Goal: Task Accomplishment & Management: Use online tool/utility

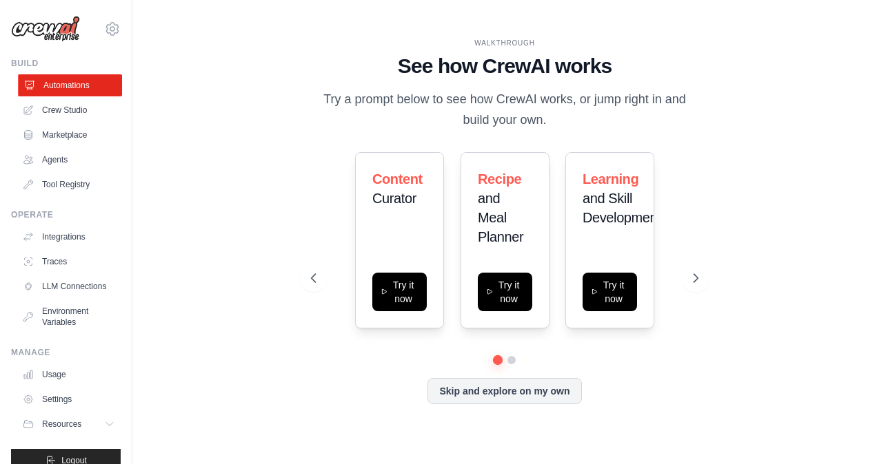
click at [77, 83] on link "Automations" at bounding box center [70, 85] width 104 height 22
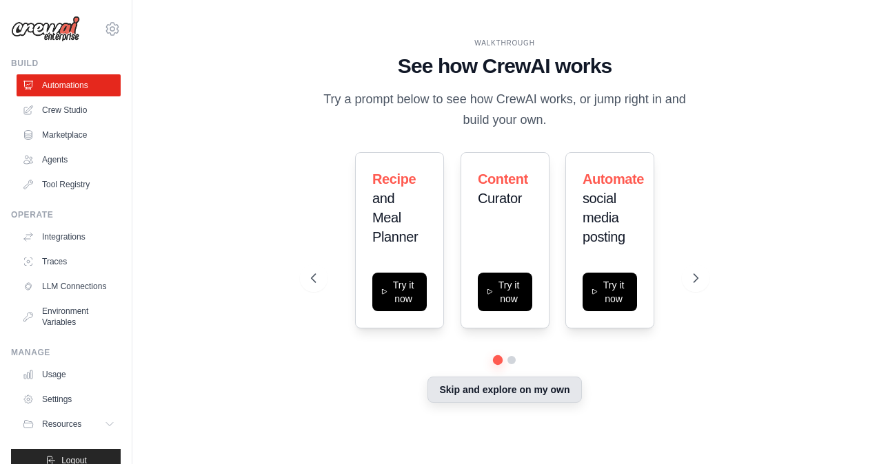
click at [478, 396] on button "Skip and explore on my own" at bounding box center [504, 390] width 154 height 26
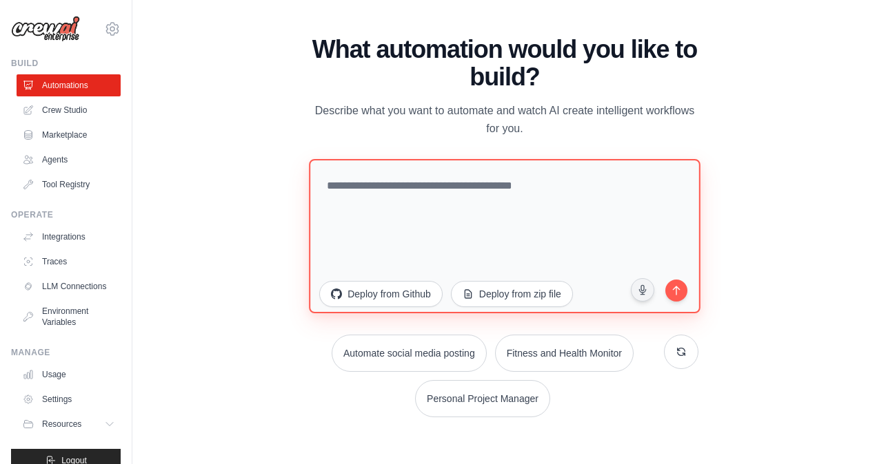
click at [422, 242] on textarea at bounding box center [504, 236] width 391 height 154
type textarea "*"
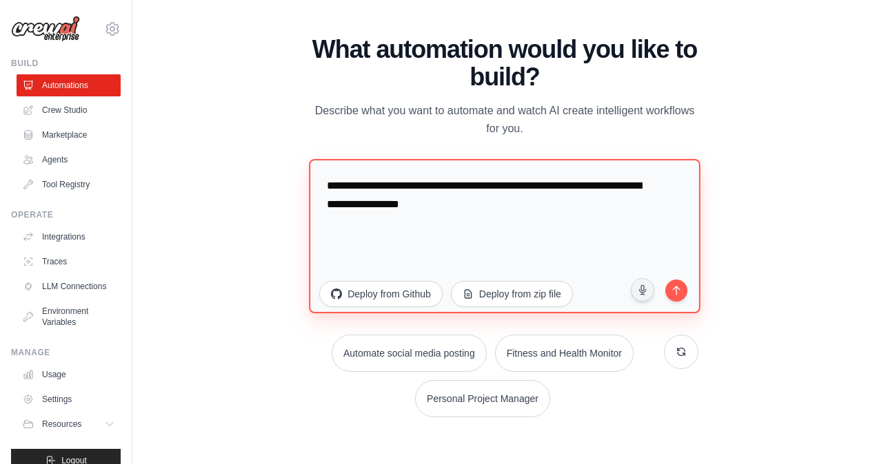
click at [491, 201] on textarea "**********" at bounding box center [504, 236] width 391 height 154
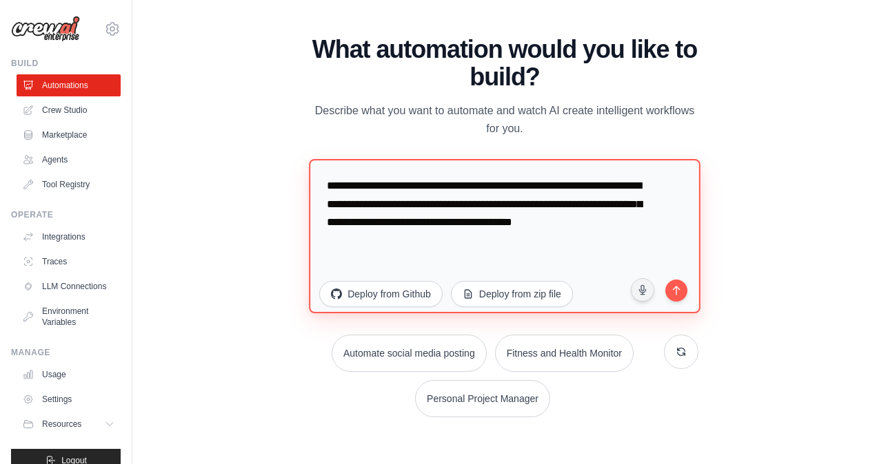
click at [560, 245] on textarea "**********" at bounding box center [504, 236] width 391 height 154
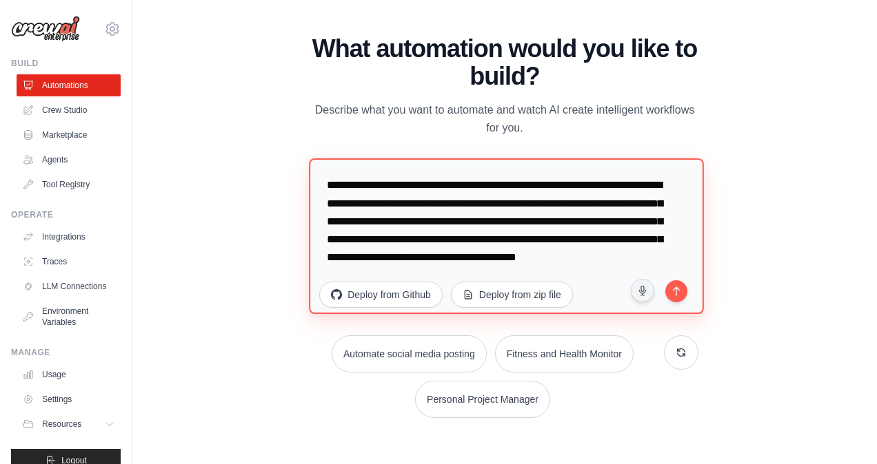
scroll to position [36, 0]
click at [508, 263] on textarea "**********" at bounding box center [506, 236] width 395 height 156
type textarea "**********"
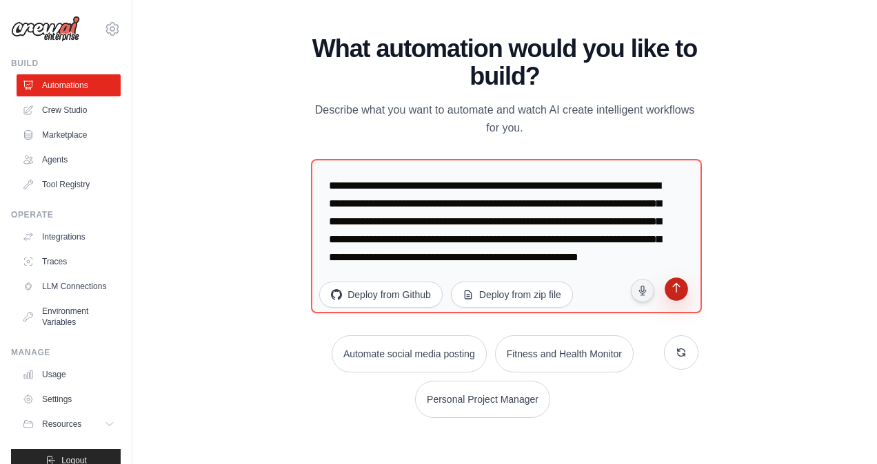
click at [685, 290] on button "submit" at bounding box center [676, 291] width 26 height 26
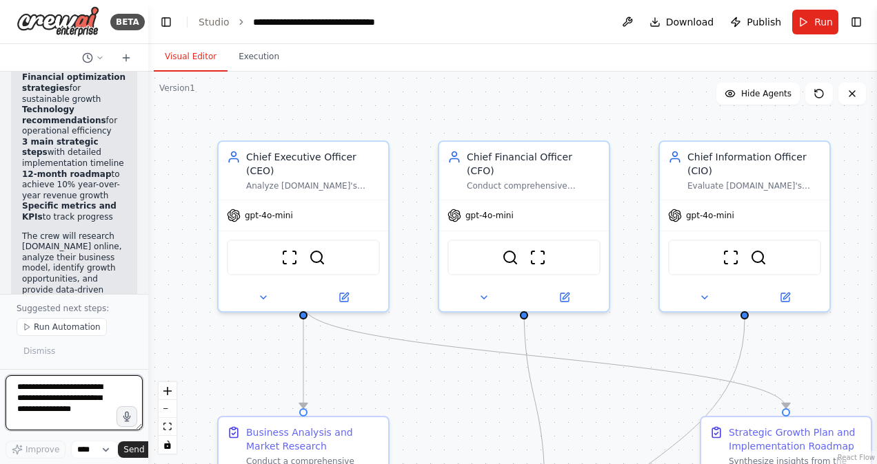
scroll to position [2116, 0]
click at [826, 29] on button "Run" at bounding box center [815, 22] width 46 height 25
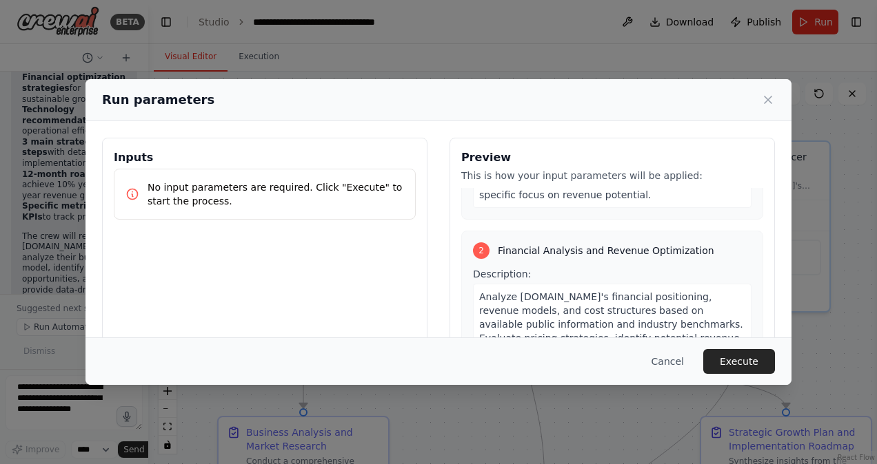
scroll to position [482, 0]
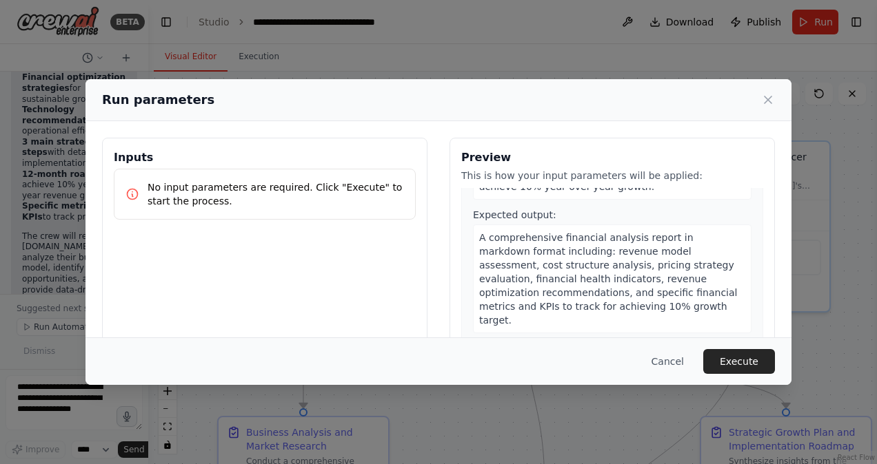
click at [737, 369] on button "Execute" at bounding box center [739, 361] width 72 height 25
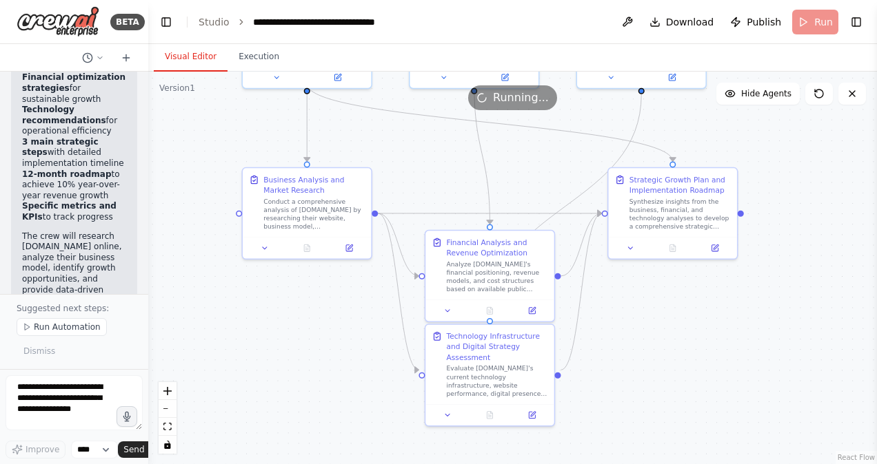
drag, startPoint x: 581, startPoint y: 353, endPoint x: 557, endPoint y: 112, distance: 241.7
click at [557, 112] on div ".deletable-edge-delete-btn { width: 20px; height: 20px; border: 0px solid #ffff…" at bounding box center [512, 268] width 728 height 393
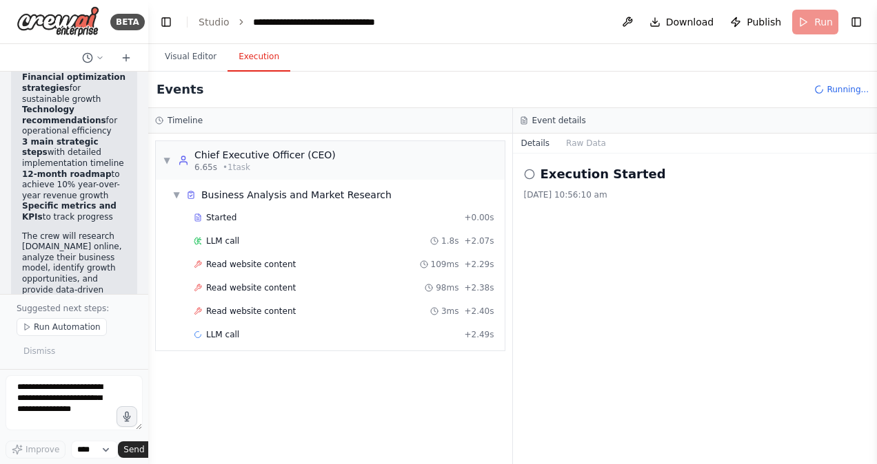
click at [243, 59] on button "Execution" at bounding box center [258, 57] width 63 height 29
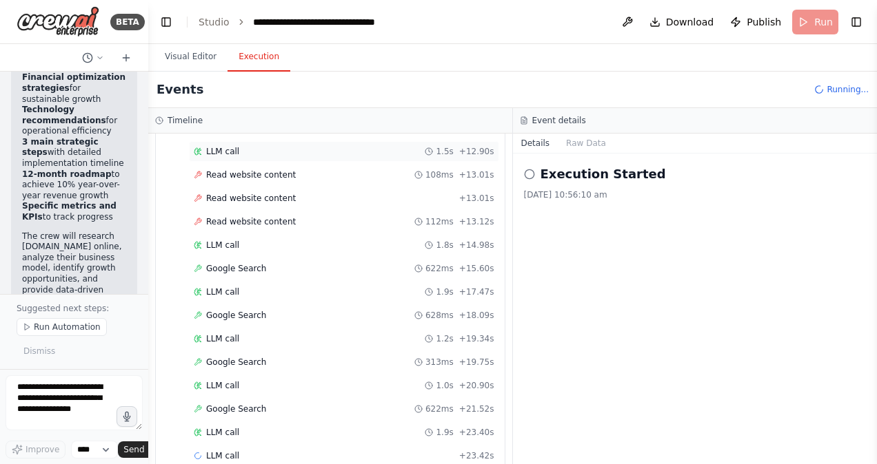
scroll to position [394, 0]
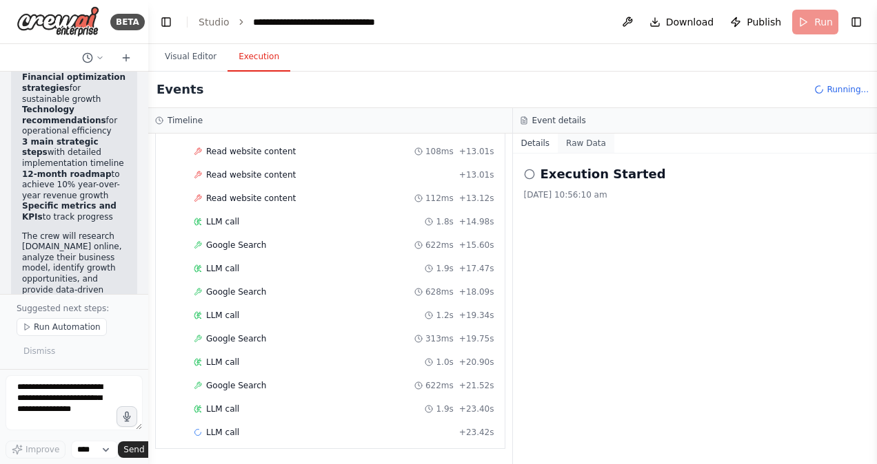
click at [585, 143] on button "Raw Data" at bounding box center [586, 143] width 57 height 19
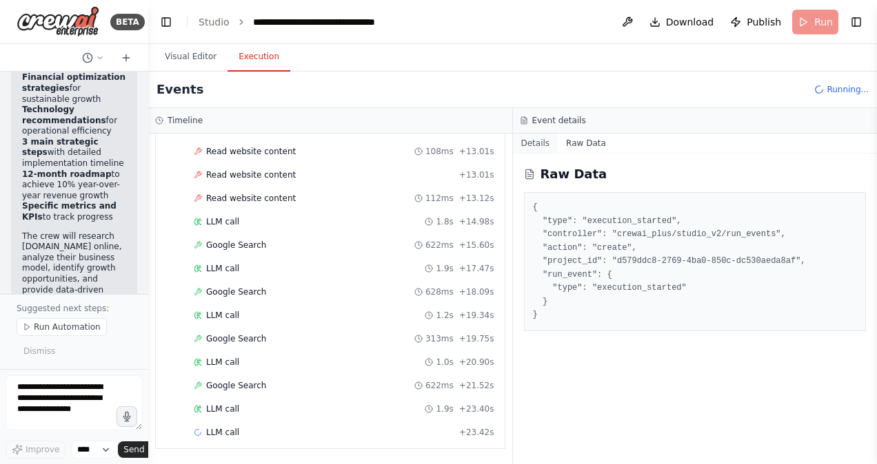
click at [527, 141] on button "Details" at bounding box center [535, 143] width 45 height 19
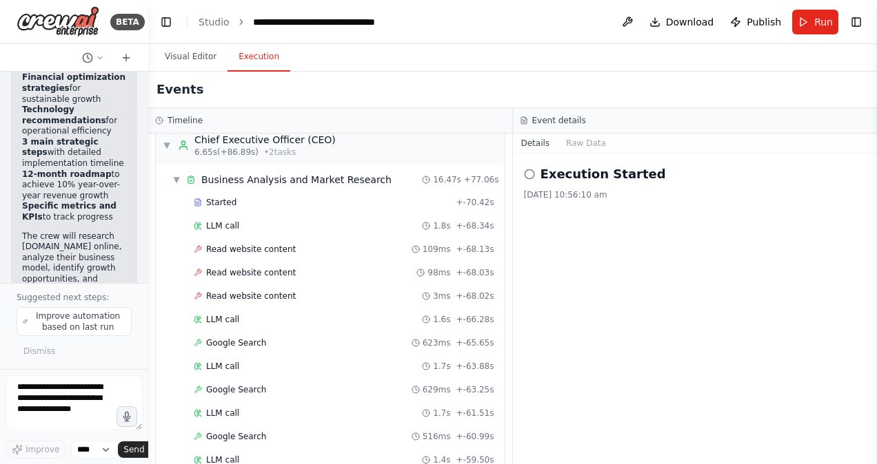
scroll to position [0, 0]
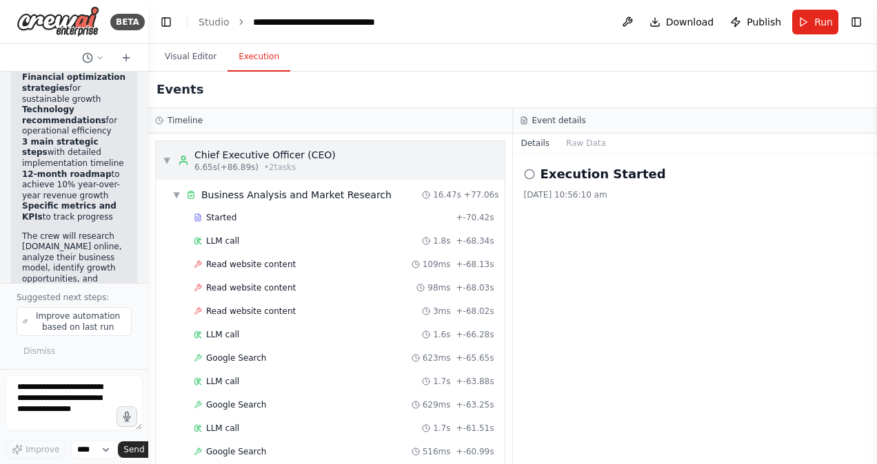
click at [161, 156] on div "▼ Chief Executive Officer (CEO) 6.65s (+86.89s) • 2 task s" at bounding box center [330, 160] width 349 height 39
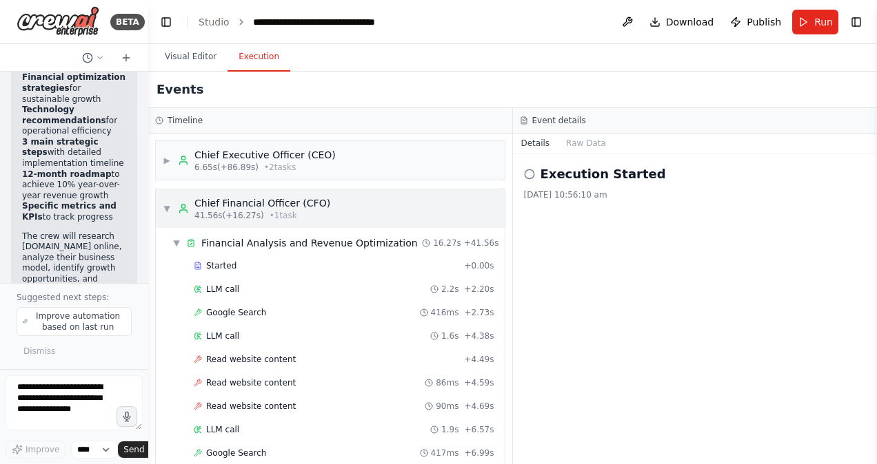
click at [167, 214] on div "▼ Chief Financial Officer (CFO) 41.56s (+16.27s) • 1 task" at bounding box center [246, 208] width 167 height 25
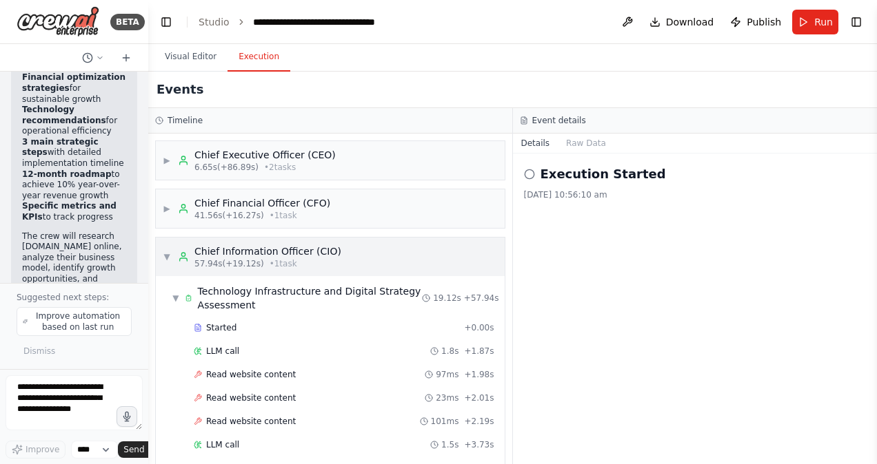
click at [165, 256] on span "▼" at bounding box center [167, 257] width 8 height 11
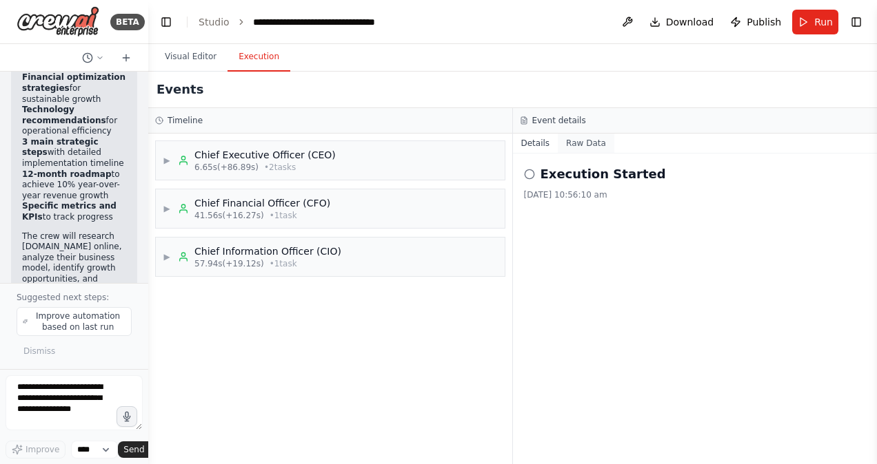
click at [577, 146] on button "Raw Data" at bounding box center [586, 143] width 57 height 19
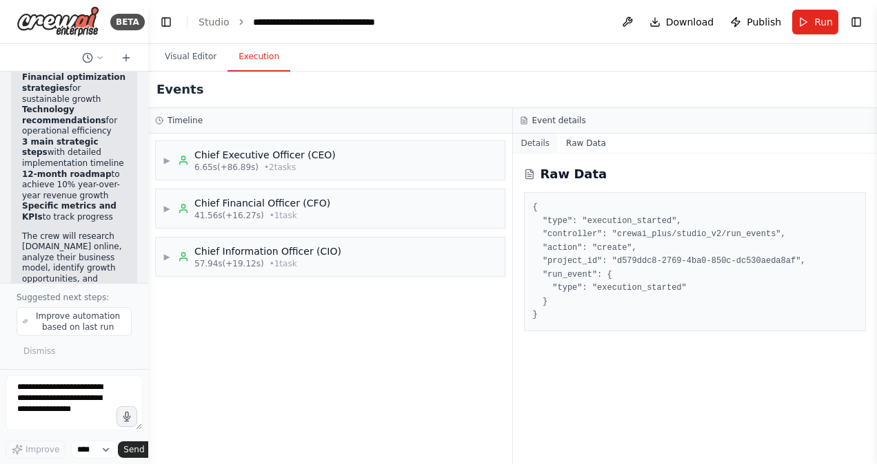
click at [544, 147] on button "Details" at bounding box center [535, 143] width 45 height 19
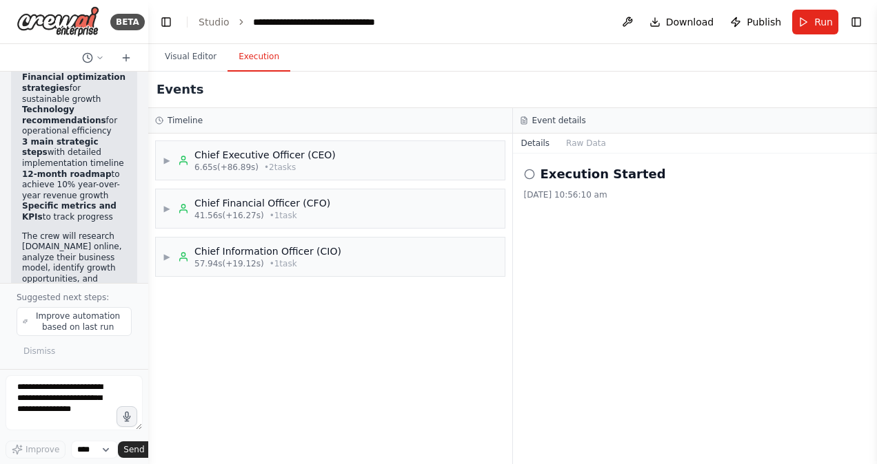
click at [529, 176] on icon at bounding box center [529, 174] width 11 height 11
click at [573, 139] on button "Raw Data" at bounding box center [586, 143] width 57 height 19
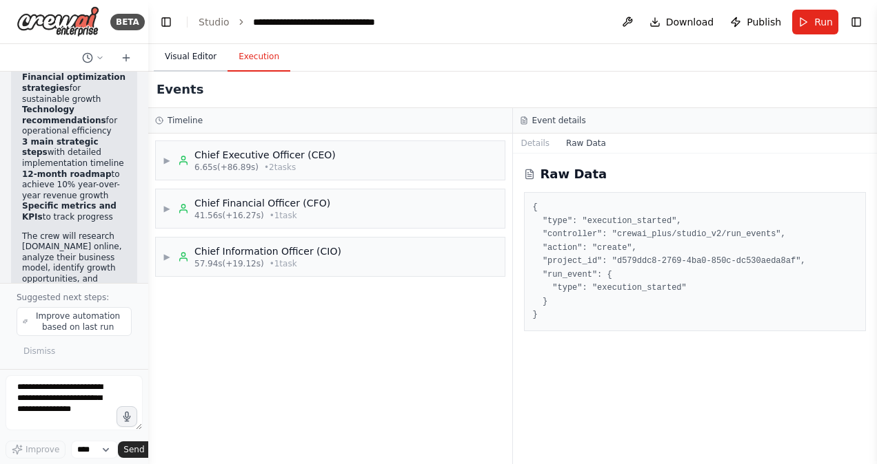
click at [178, 65] on button "Visual Editor" at bounding box center [191, 57] width 74 height 29
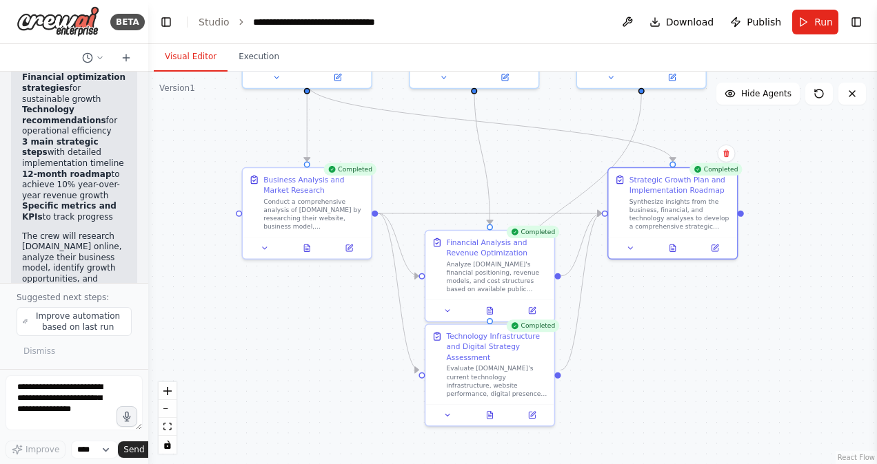
click at [725, 174] on div "Completed" at bounding box center [715, 169] width 53 height 12
click at [743, 218] on div ".deletable-edge-delete-btn { width: 20px; height: 20px; border: 0px solid #ffff…" at bounding box center [512, 268] width 728 height 393
click at [52, 387] on textarea at bounding box center [74, 403] width 137 height 55
click at [76, 389] on textarea at bounding box center [74, 403] width 137 height 55
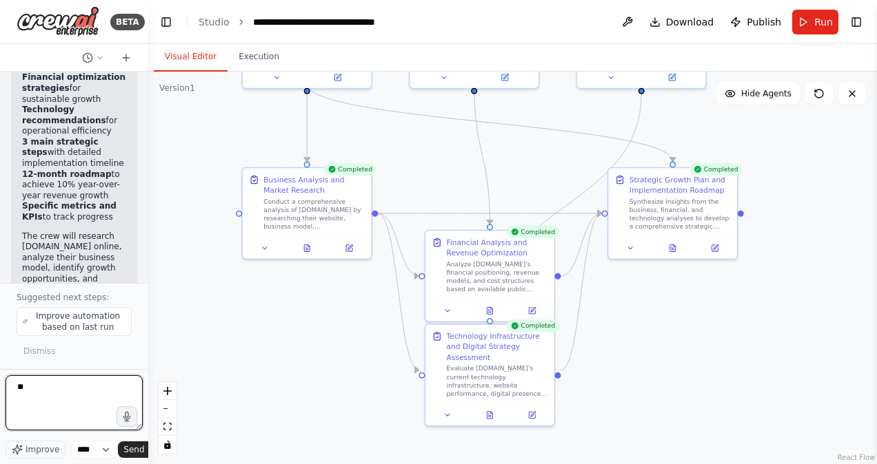
type textarea "*"
click at [63, 422] on textarea "**********" at bounding box center [74, 403] width 137 height 55
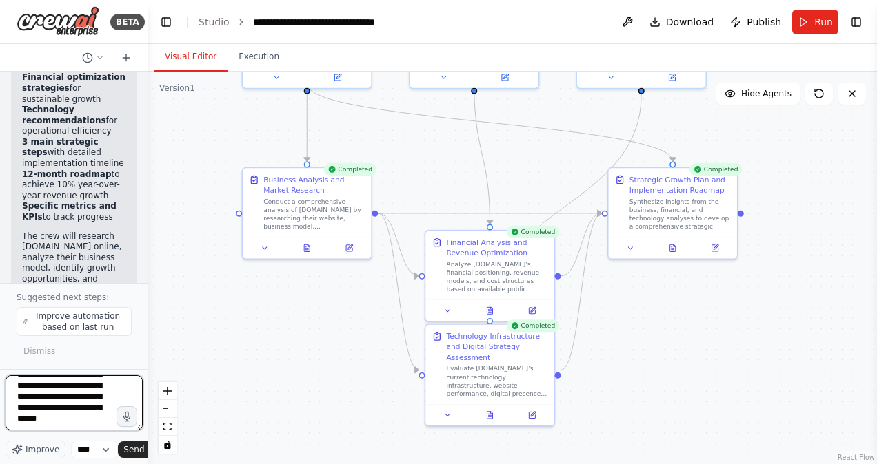
type textarea "**********"
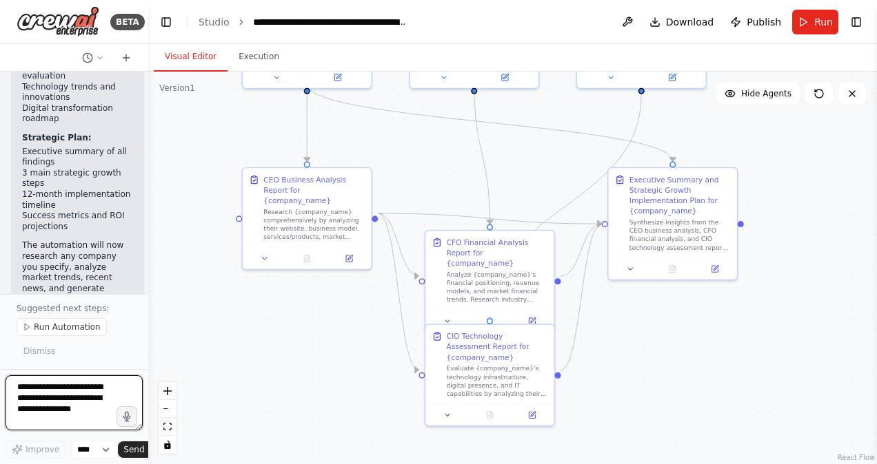
scroll to position [4797, 0]
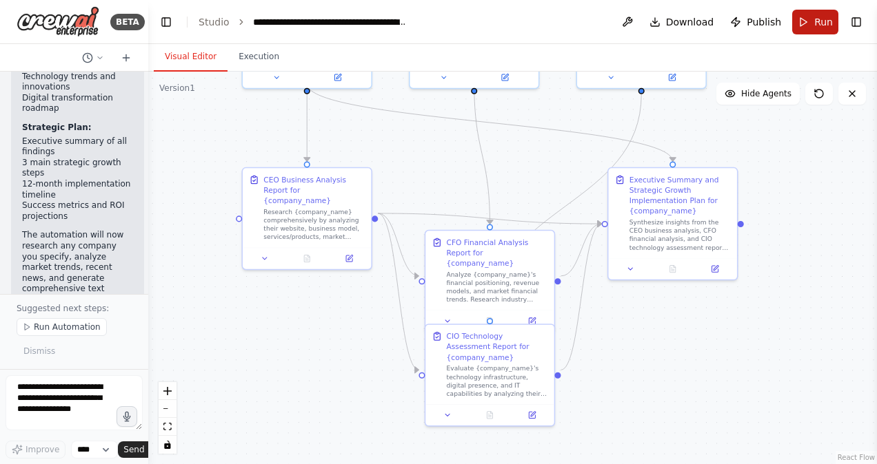
click at [814, 18] on button "Run" at bounding box center [815, 22] width 46 height 25
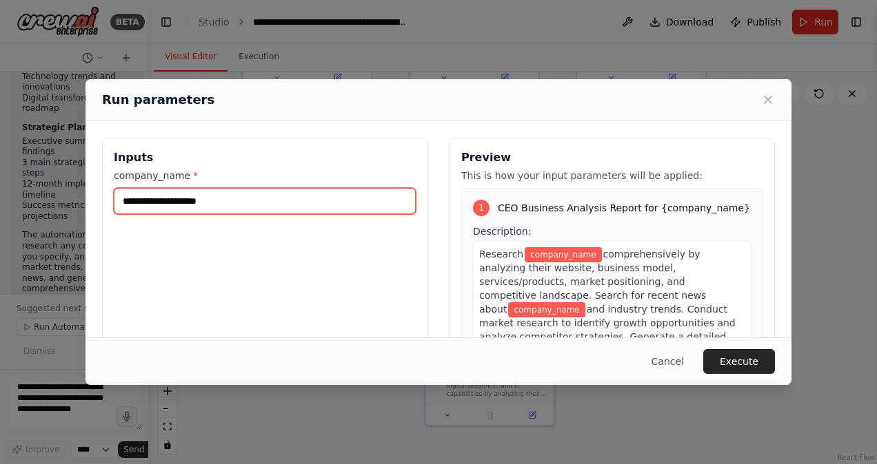
click at [293, 209] on input "company_name *" at bounding box center [265, 201] width 302 height 26
type input "*********"
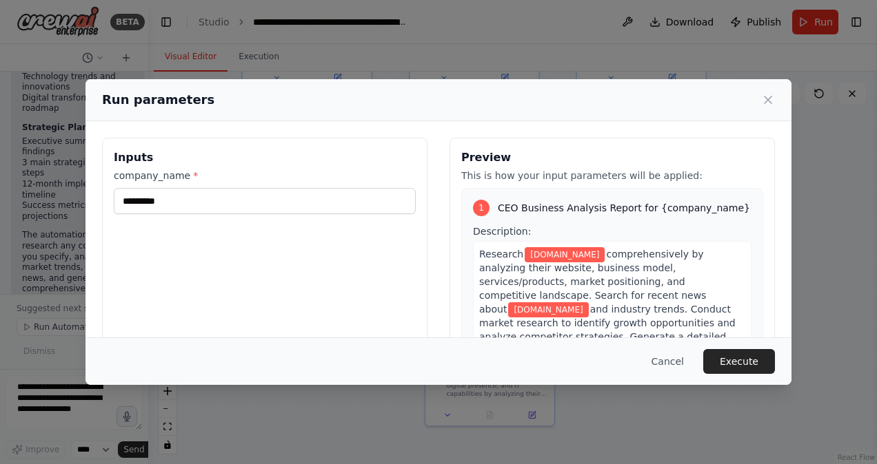
click at [726, 364] on button "Execute" at bounding box center [739, 361] width 72 height 25
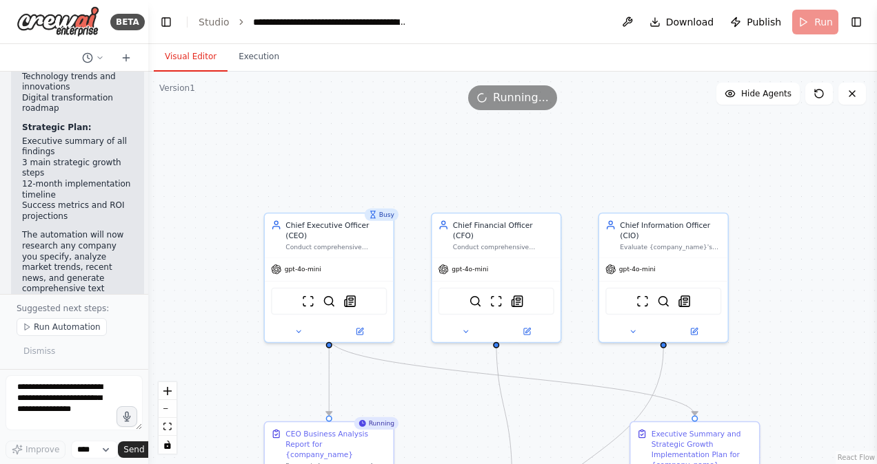
drag, startPoint x: 834, startPoint y: 176, endPoint x: 853, endPoint y: 427, distance: 252.3
click at [855, 429] on div ".deletable-edge-delete-btn { width: 20px; height: 20px; border: 0px solid #ffff…" at bounding box center [512, 268] width 728 height 393
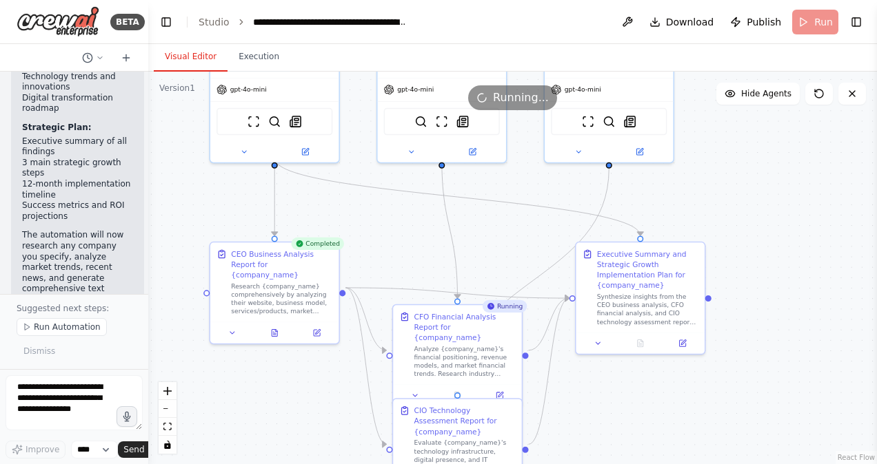
drag, startPoint x: 806, startPoint y: 305, endPoint x: 757, endPoint y: 161, distance: 151.5
click at [757, 161] on div ".deletable-edge-delete-btn { width: 20px; height: 20px; border: 0px solid #ffff…" at bounding box center [512, 268] width 728 height 393
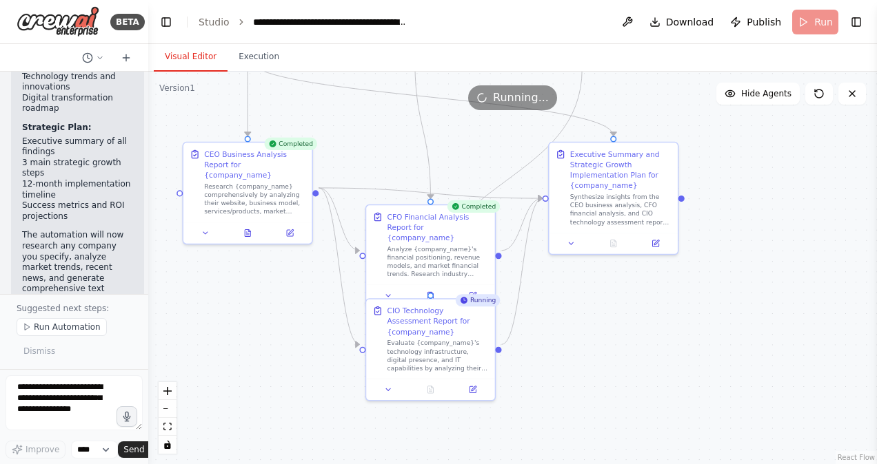
drag, startPoint x: 573, startPoint y: 447, endPoint x: 541, endPoint y: 311, distance: 138.9
click at [541, 311] on div ".deletable-edge-delete-btn { width: 20px; height: 20px; border: 0px solid #ffff…" at bounding box center [512, 268] width 728 height 393
click at [659, 242] on icon at bounding box center [655, 242] width 8 height 8
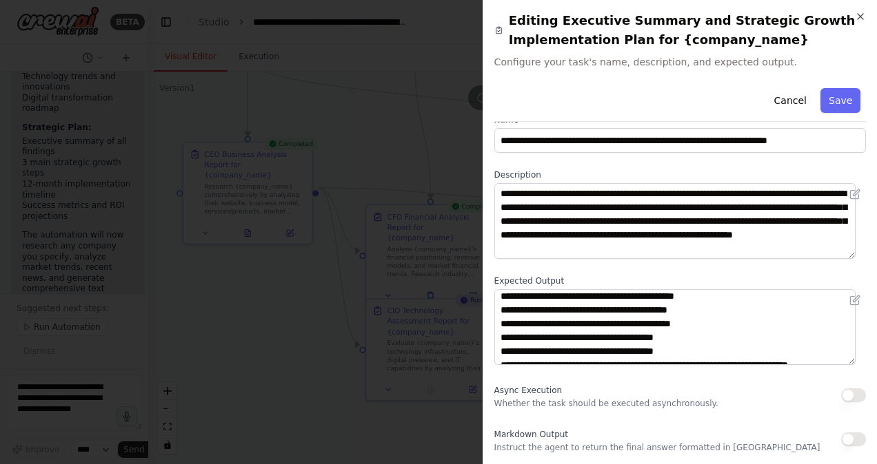
scroll to position [110, 0]
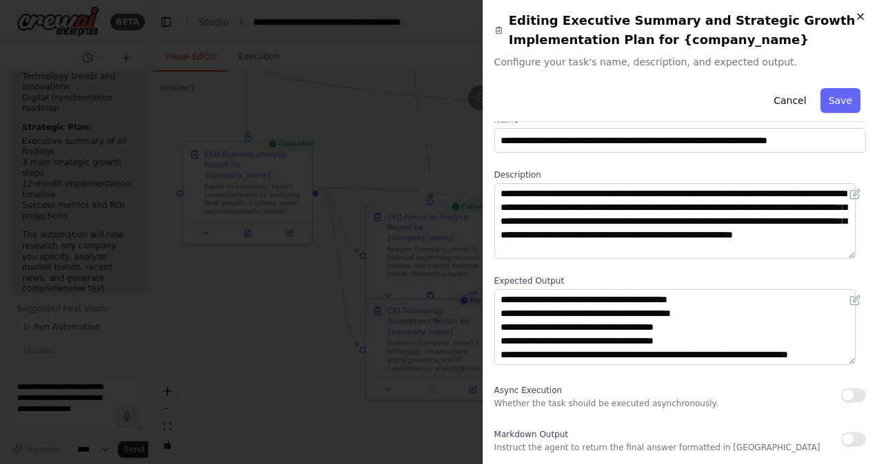
click at [859, 14] on icon "button" at bounding box center [860, 16] width 11 height 11
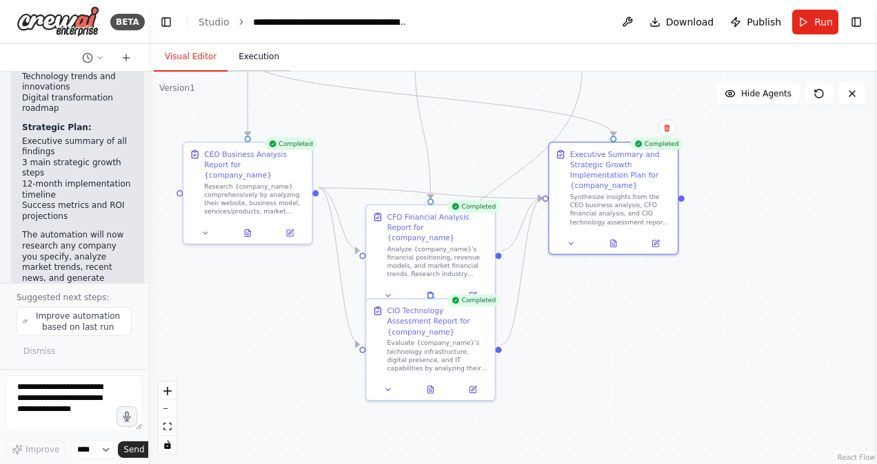
click at [243, 50] on button "Execution" at bounding box center [258, 57] width 63 height 29
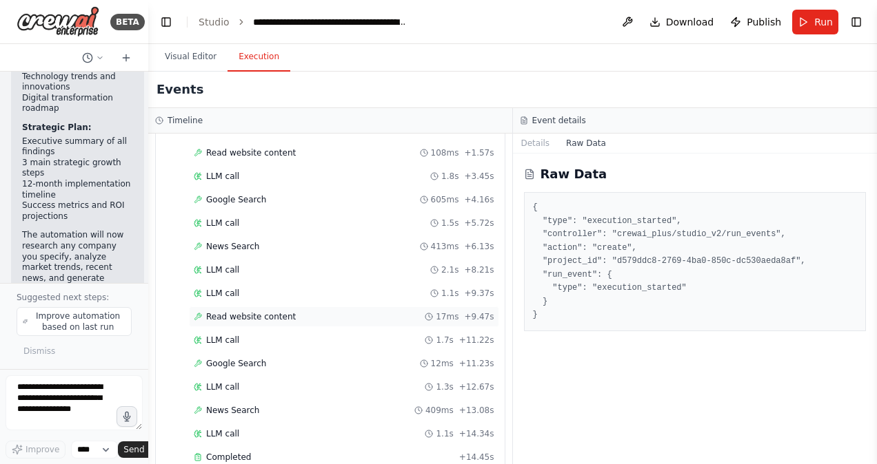
scroll to position [1926, 0]
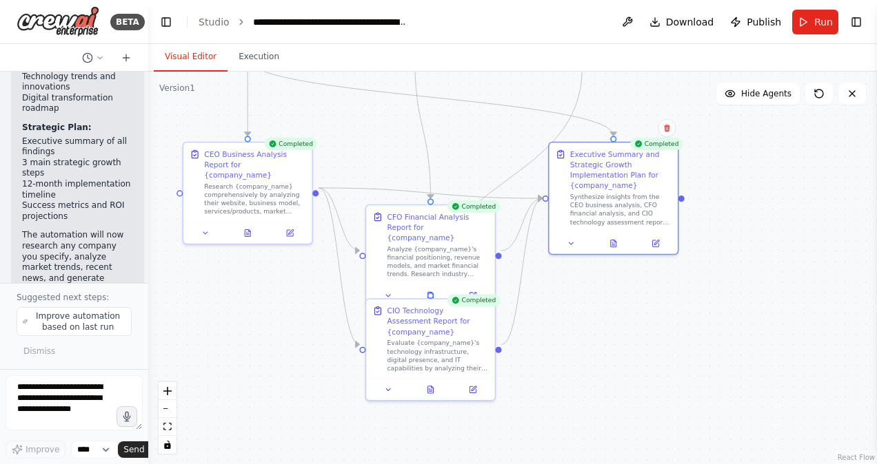
click at [167, 60] on button "Visual Editor" at bounding box center [191, 57] width 74 height 29
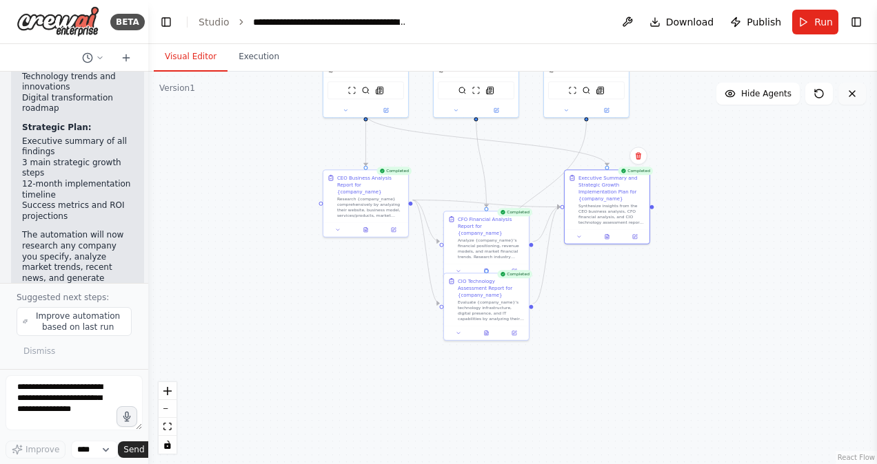
click at [859, 97] on button at bounding box center [852, 94] width 28 height 22
click at [858, 97] on button at bounding box center [852, 94] width 28 height 22
click at [759, 90] on span "Hide Agents" at bounding box center [766, 93] width 50 height 11
click at [759, 90] on span "Show Agents" at bounding box center [764, 93] width 54 height 11
click at [172, 17] on button "Toggle Left Sidebar" at bounding box center [165, 21] width 19 height 19
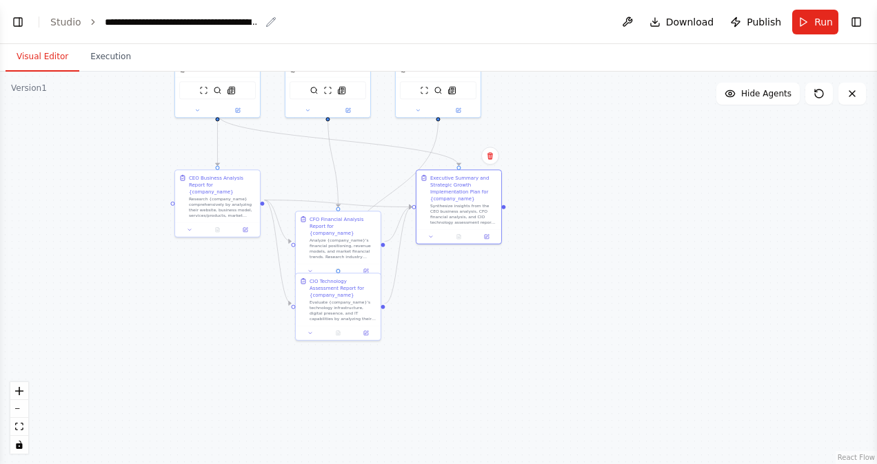
click at [172, 17] on div "**********" at bounding box center [182, 22] width 155 height 14
click at [859, 28] on button "Toggle Right Sidebar" at bounding box center [855, 21] width 19 height 19
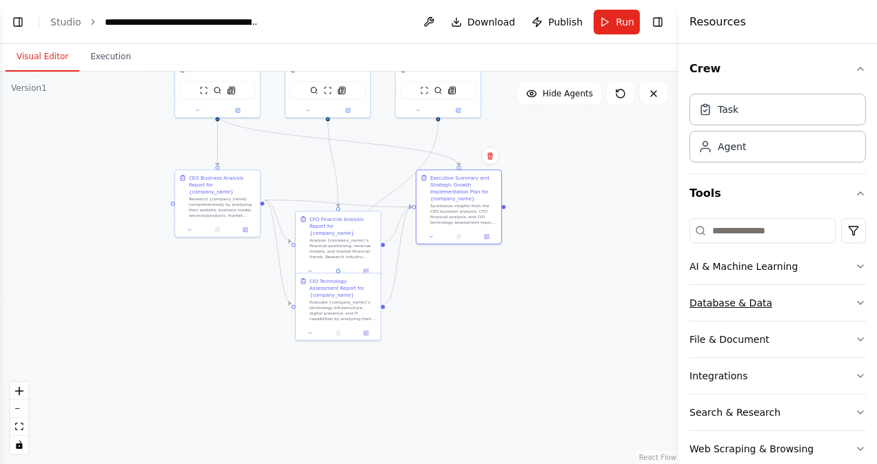
scroll to position [25, 0]
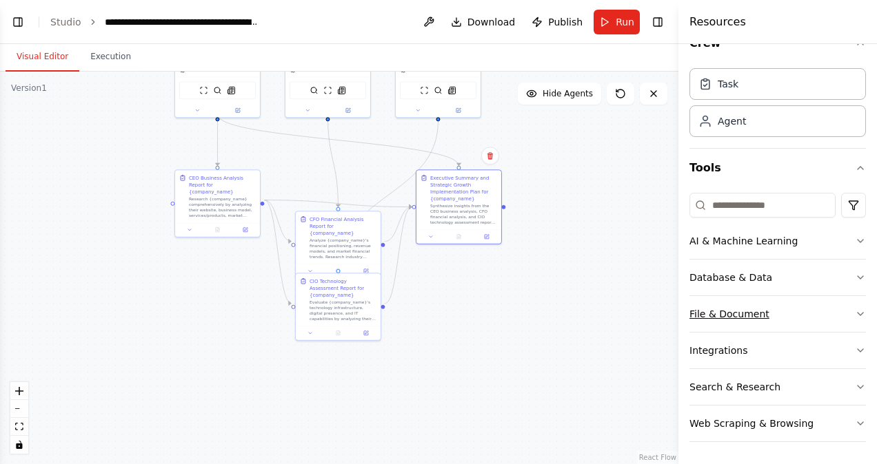
click at [761, 310] on button "File & Document" at bounding box center [777, 314] width 176 height 36
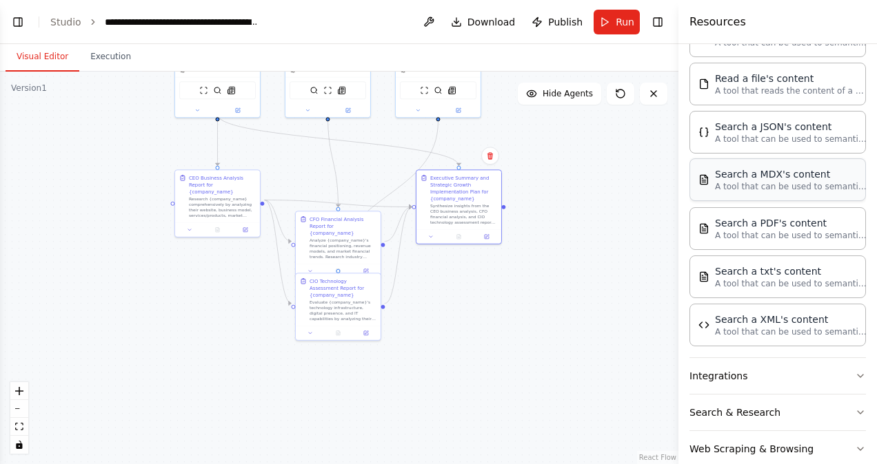
scroll to position [422, 0]
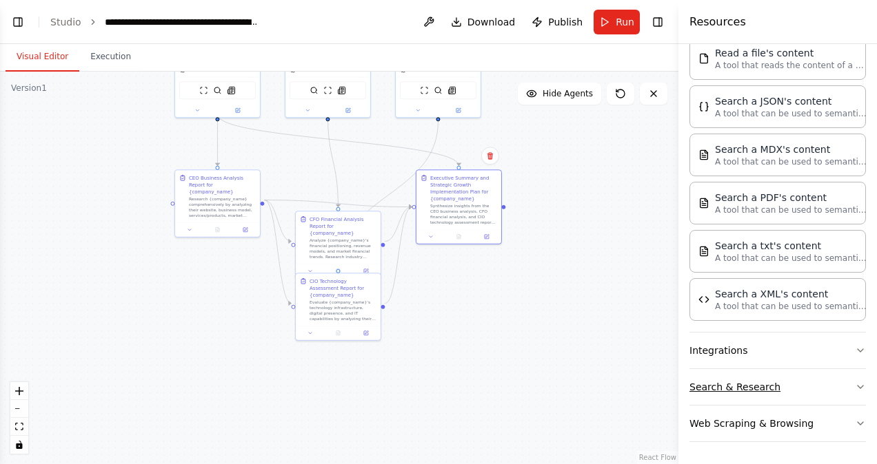
click at [814, 382] on button "Search & Research" at bounding box center [777, 387] width 176 height 36
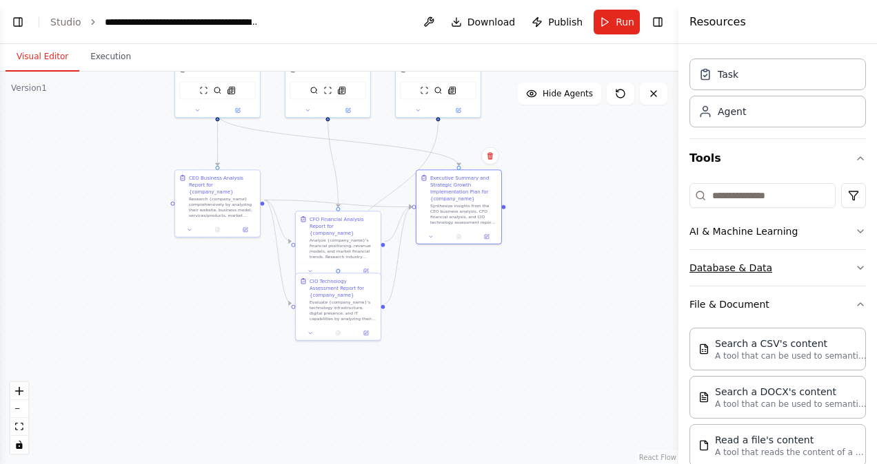
scroll to position [9, 0]
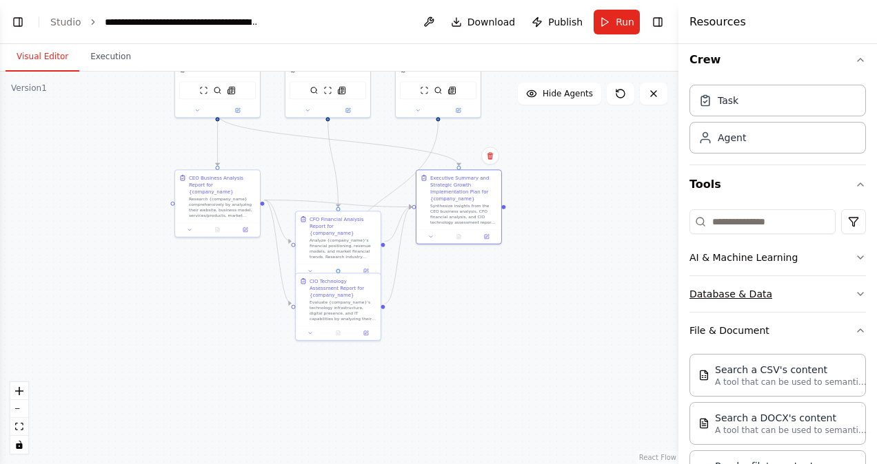
click at [804, 294] on button "Database & Data" at bounding box center [777, 294] width 176 height 36
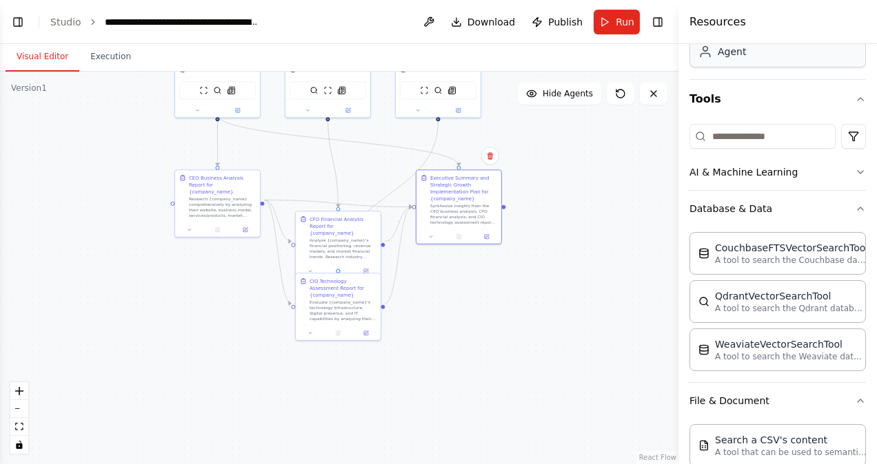
scroll to position [78, 0]
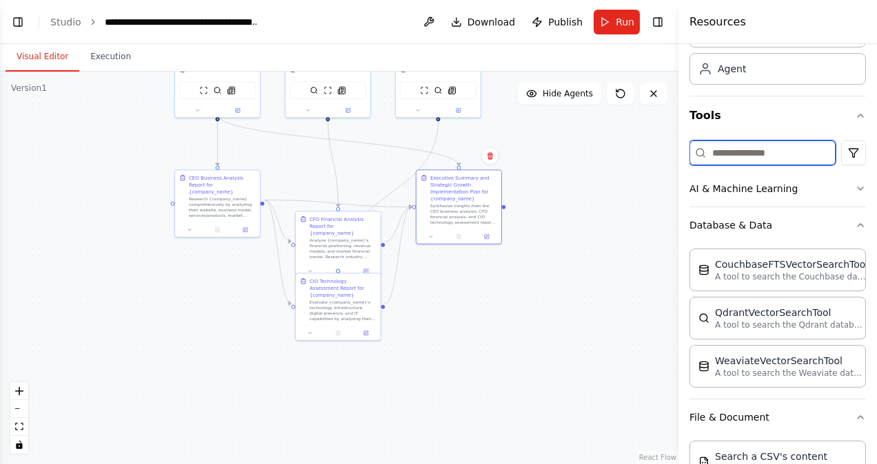
click at [737, 152] on input at bounding box center [762, 153] width 146 height 25
type input "*"
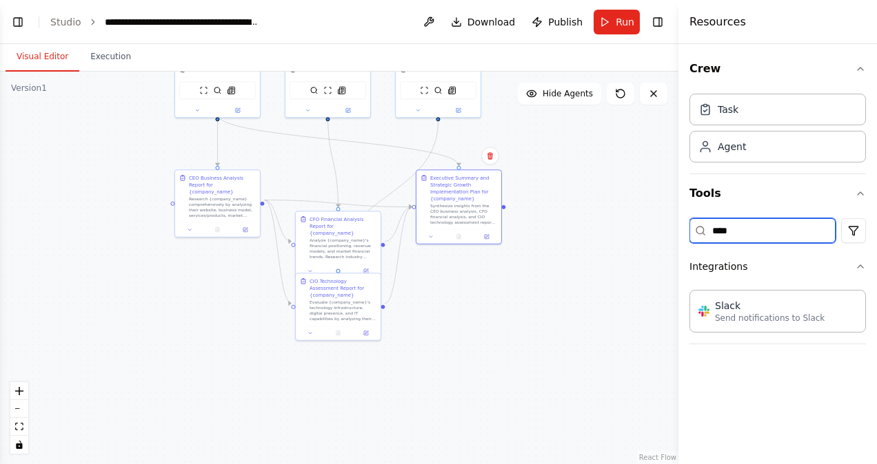
scroll to position [0, 0]
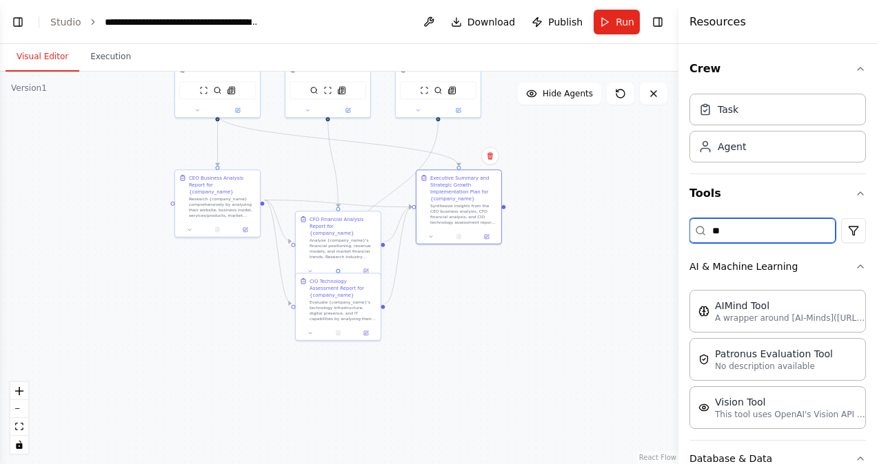
type input "*"
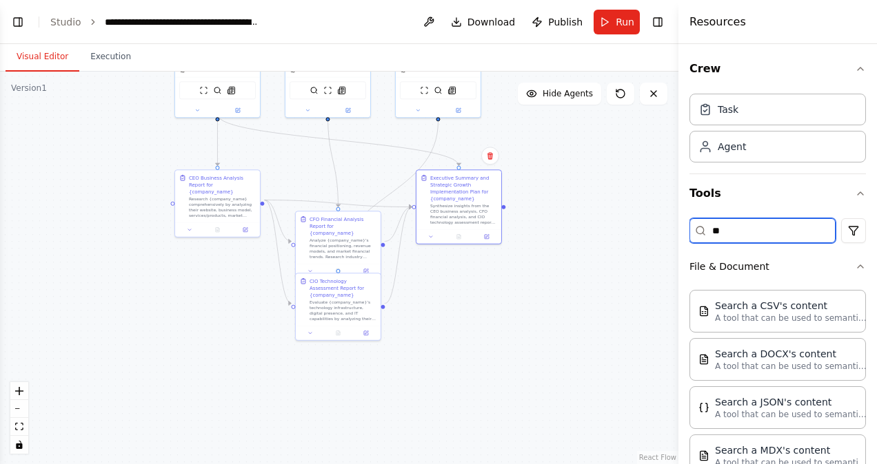
type input "*"
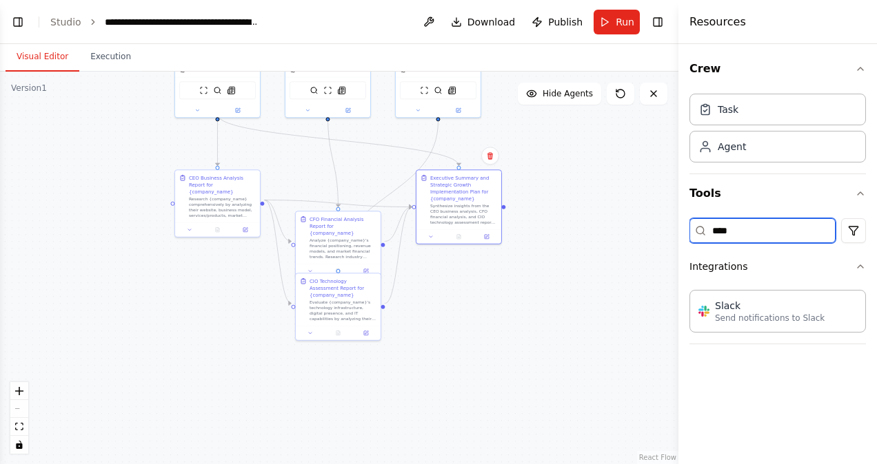
drag, startPoint x: 743, startPoint y: 229, endPoint x: 597, endPoint y: 218, distance: 145.8
click at [601, 218] on div "BETA can you create agents which will run a company say atrais.be based on info…" at bounding box center [438, 232] width 877 height 464
type input "*****"
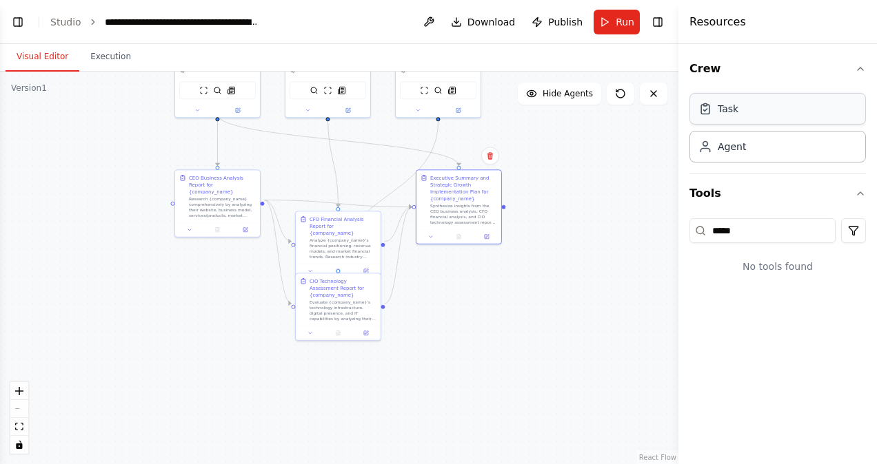
click at [786, 104] on div "Task" at bounding box center [777, 109] width 176 height 32
click at [763, 109] on div "Task" at bounding box center [777, 109] width 176 height 32
drag, startPoint x: 770, startPoint y: 234, endPoint x: 579, endPoint y: 207, distance: 192.7
click at [564, 207] on div "BETA can you create agents which will run a company say atrais.be based on info…" at bounding box center [438, 232] width 877 height 464
click at [653, 234] on div "New Task" at bounding box center [648, 231] width 23 height 7
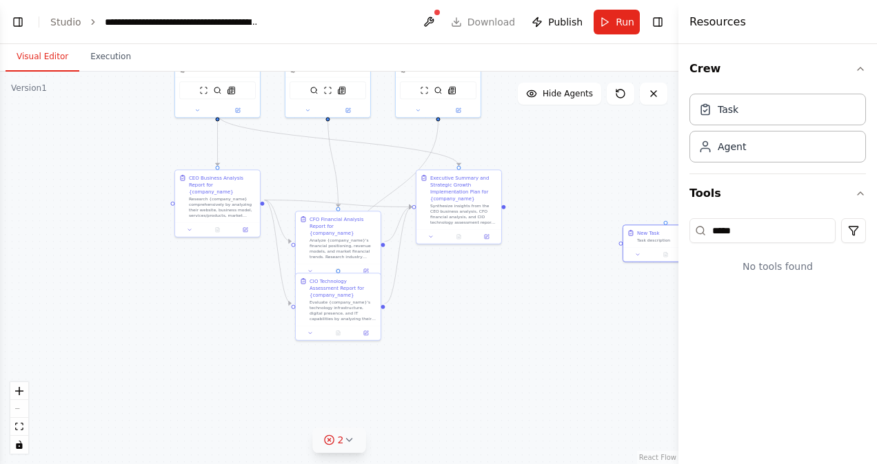
click at [345, 445] on icon at bounding box center [348, 440] width 11 height 11
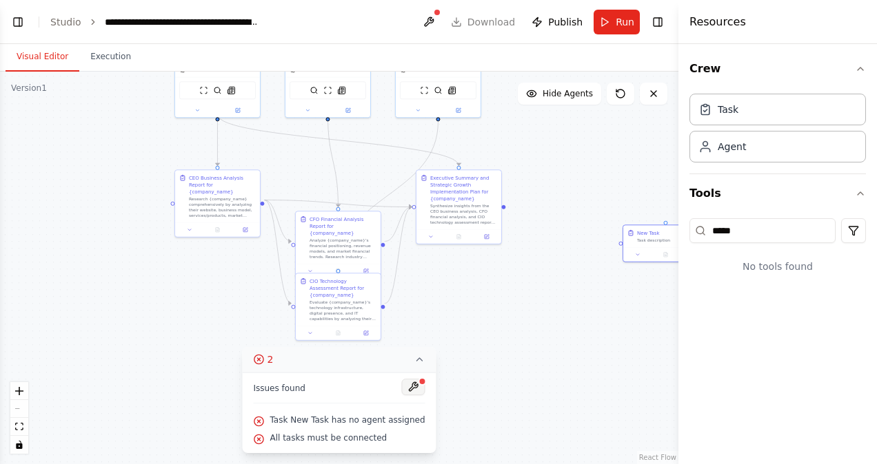
click at [410, 389] on button at bounding box center [413, 387] width 23 height 17
click at [408, 389] on div at bounding box center [413, 388] width 23 height 19
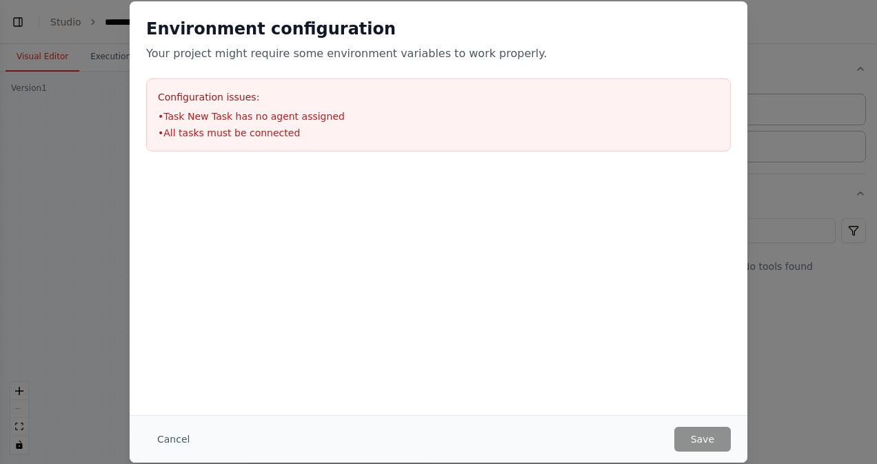
click at [635, 325] on div "Environment configuration Your project might require some environment variables…" at bounding box center [438, 208] width 617 height 414
click at [175, 433] on button "Cancel" at bounding box center [173, 439] width 54 height 25
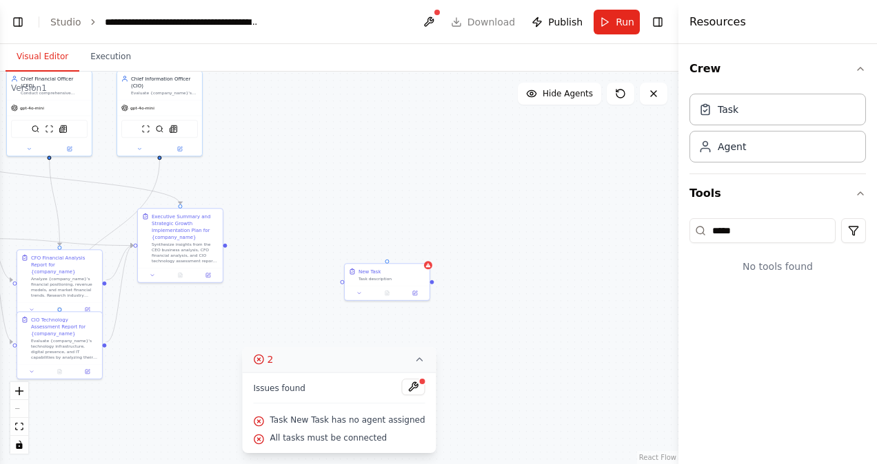
drag, startPoint x: 599, startPoint y: 405, endPoint x: 318, endPoint y: 425, distance: 281.8
click at [318, 425] on div "Version 1 Show Tools Hide Agents .deletable-edge-delete-btn { width: 20px; heig…" at bounding box center [339, 268] width 678 height 393
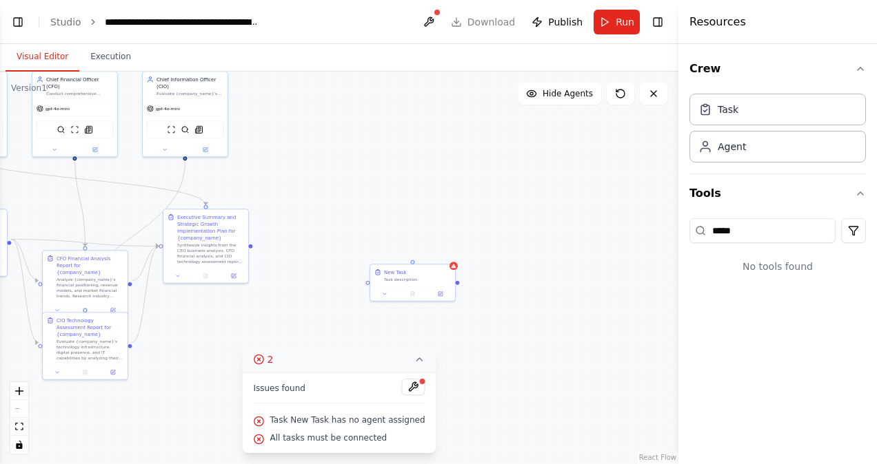
drag, startPoint x: 223, startPoint y: 222, endPoint x: 253, endPoint y: 245, distance: 38.3
click at [251, 245] on div ".deletable-edge-delete-btn { width: 20px; height: 20px; border: 0px solid #ffff…" at bounding box center [339, 268] width 678 height 393
click at [227, 249] on div "Synthesize insights from the CEO business analysis, CFO financial analysis, and…" at bounding box center [210, 255] width 67 height 22
click at [402, 384] on button at bounding box center [413, 387] width 23 height 17
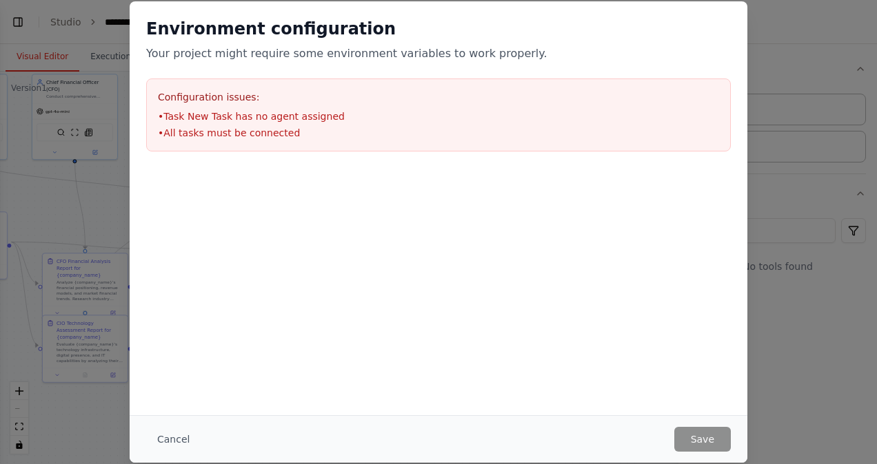
click at [405, 387] on body "BETA can you create agents which will run a company say atrais.be based on info…" at bounding box center [438, 232] width 877 height 464
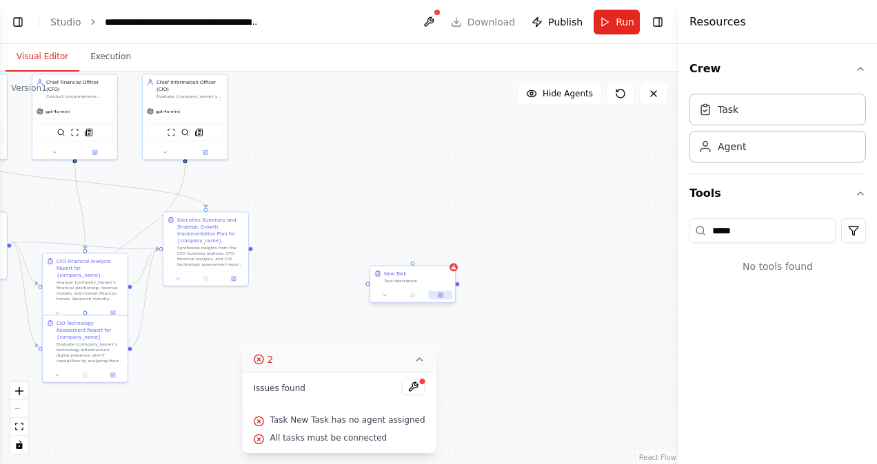
click at [438, 294] on icon at bounding box center [441, 296] width 6 height 6
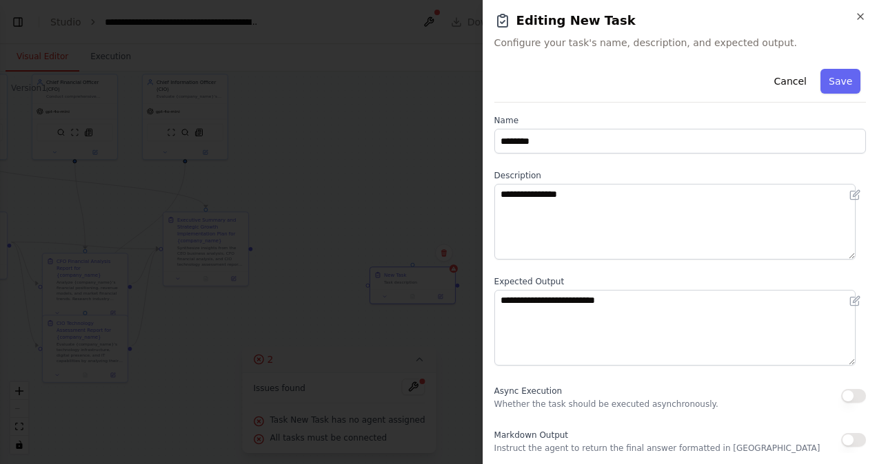
scroll to position [5, 0]
click at [780, 88] on button "Cancel" at bounding box center [789, 81] width 49 height 25
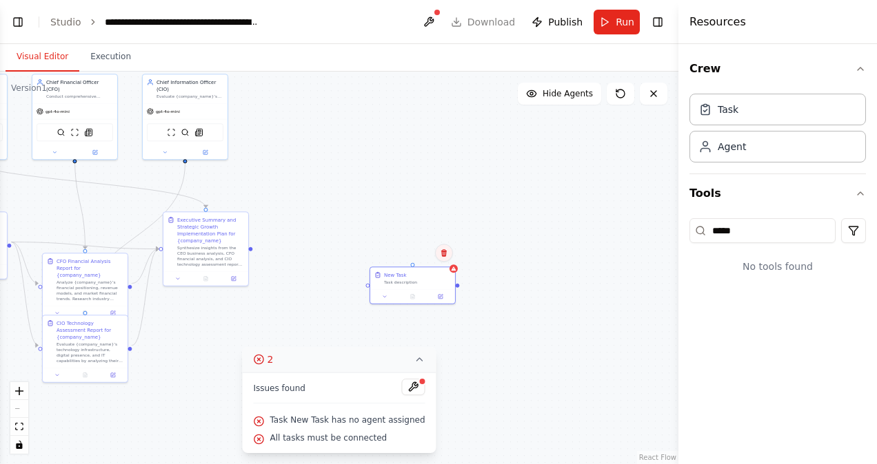
click at [442, 254] on icon at bounding box center [444, 253] width 6 height 8
click at [412, 261] on button "Confirm" at bounding box center [404, 253] width 49 height 17
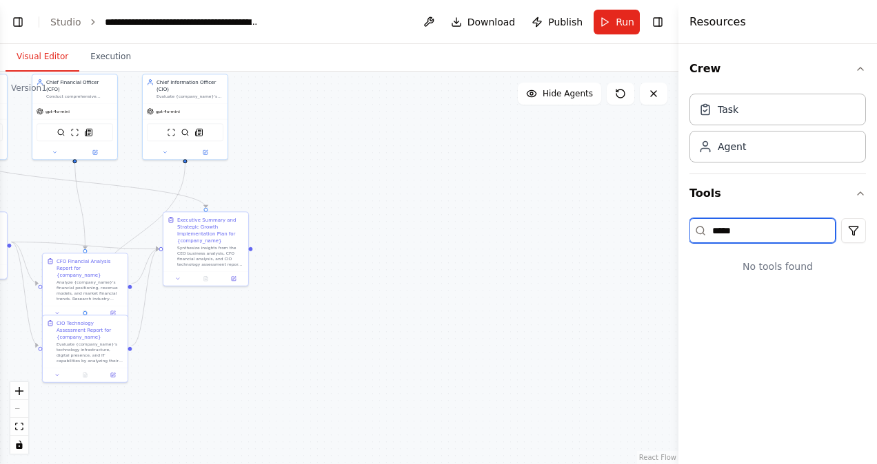
drag, startPoint x: 742, startPoint y: 232, endPoint x: 617, endPoint y: 211, distance: 126.4
click at [617, 211] on div "BETA can you create agents which will run a company say atrais.be based on info…" at bounding box center [438, 232] width 877 height 464
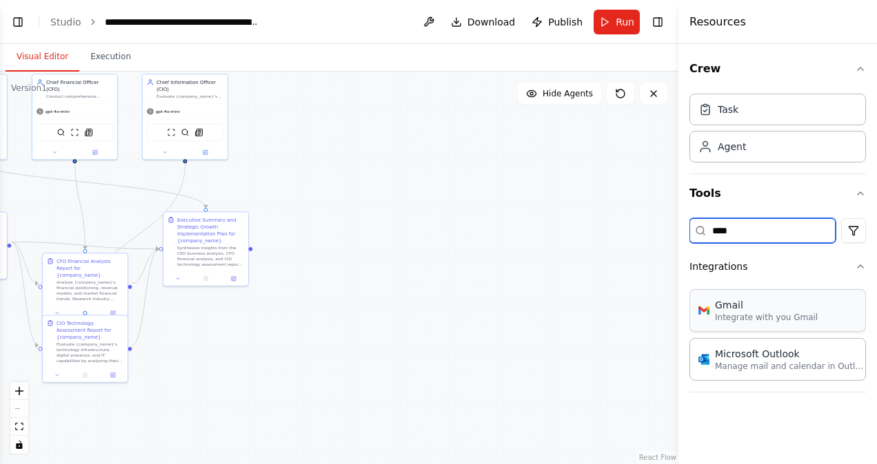
type input "****"
click at [753, 314] on p "Integrate with you Gmail" at bounding box center [766, 317] width 103 height 11
click at [225, 237] on div "Executive Summary and Strategic Growth Implementation Plan for {company_name}" at bounding box center [210, 229] width 67 height 28
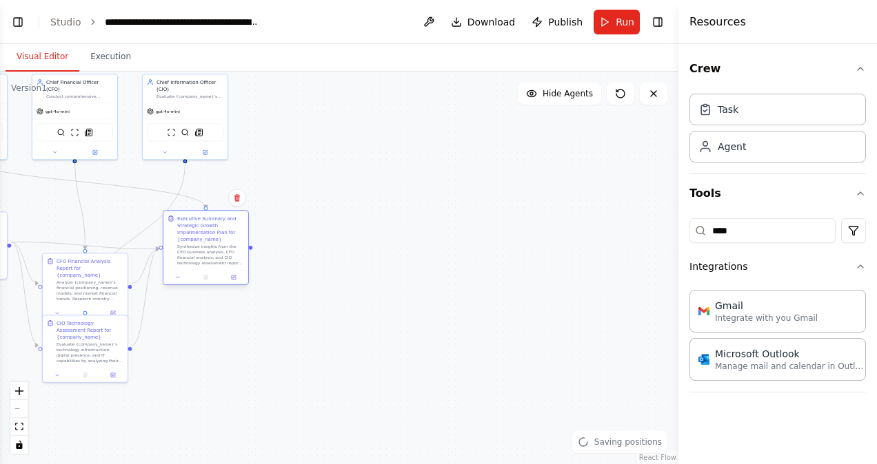
click at [238, 282] on div at bounding box center [205, 277] width 85 height 14
click at [238, 276] on button at bounding box center [233, 278] width 23 height 8
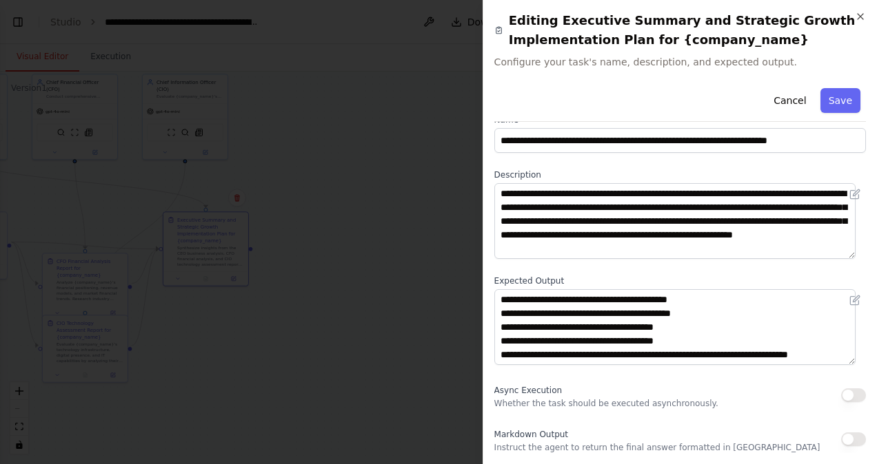
scroll to position [110, 0]
click at [784, 101] on button "Cancel" at bounding box center [789, 100] width 49 height 25
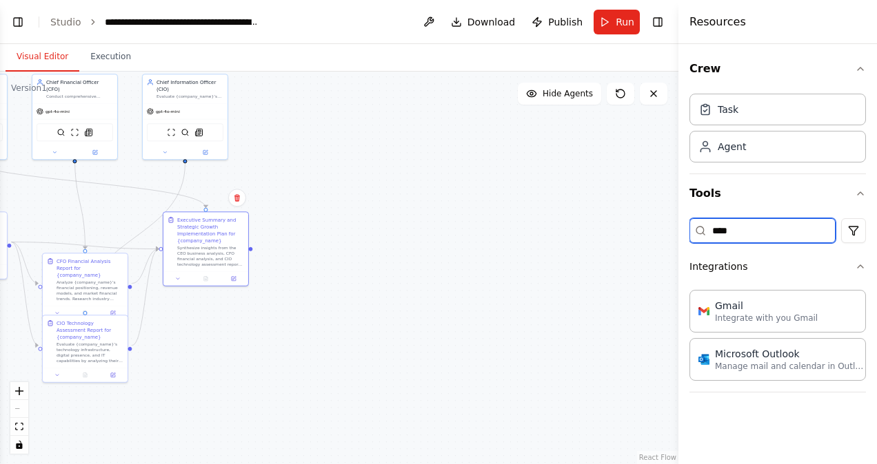
drag, startPoint x: 779, startPoint y: 240, endPoint x: 466, endPoint y: 223, distance: 313.3
click at [466, 223] on div "BETA can you create agents which will run a company say atrais.be based on info…" at bounding box center [438, 232] width 877 height 464
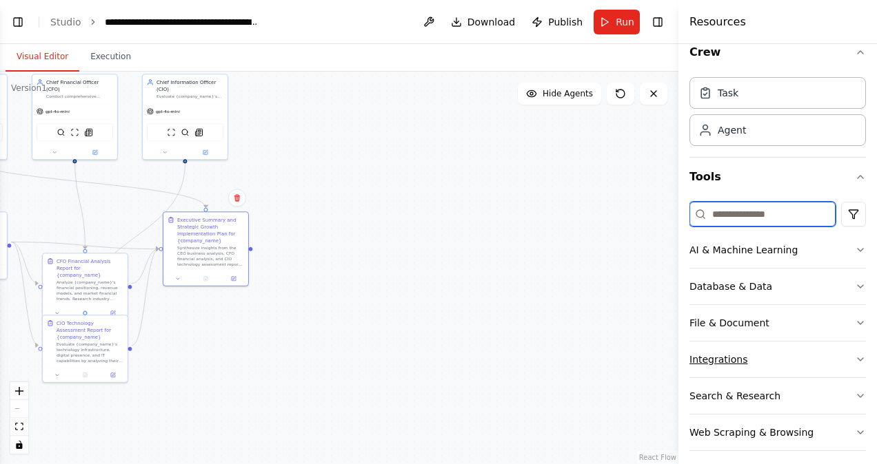
scroll to position [25, 0]
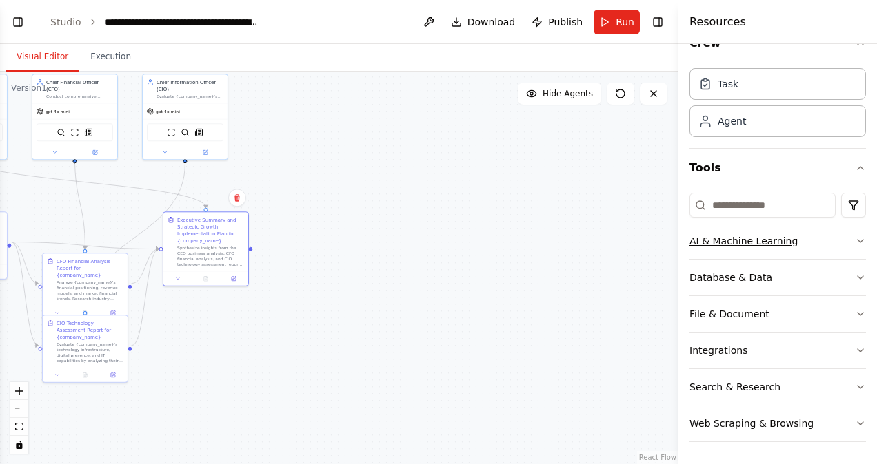
click at [855, 241] on icon "button" at bounding box center [860, 241] width 11 height 11
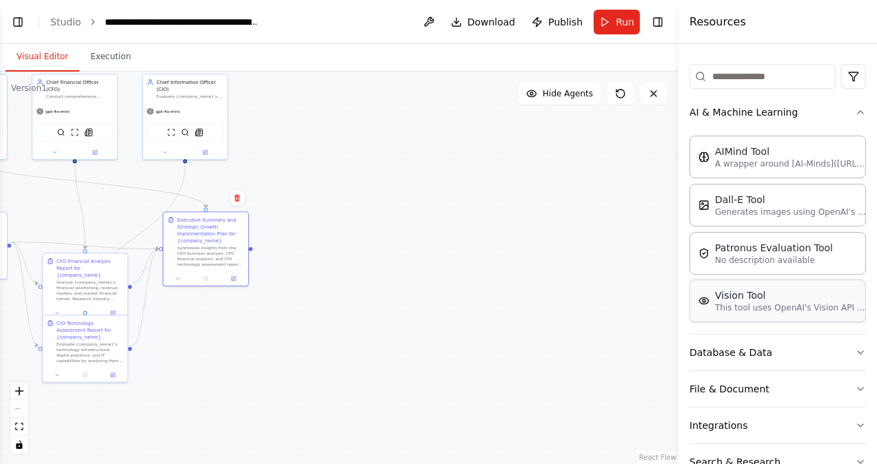
scroll to position [163, 0]
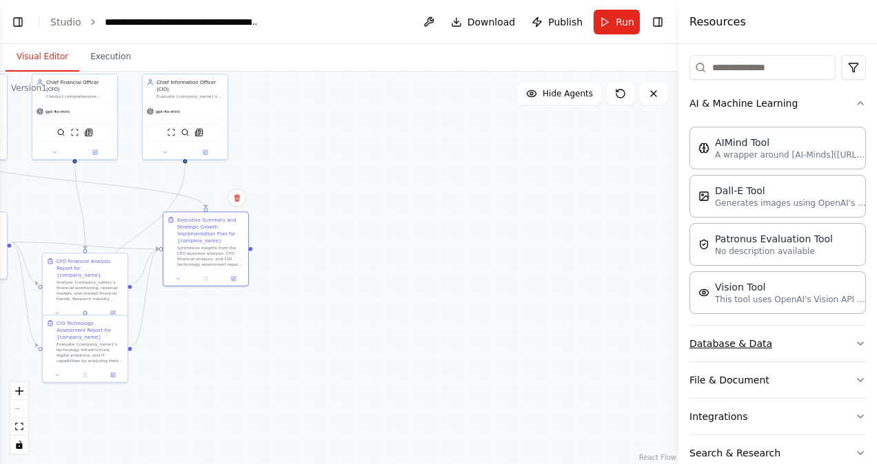
click at [855, 344] on icon "button" at bounding box center [860, 343] width 11 height 11
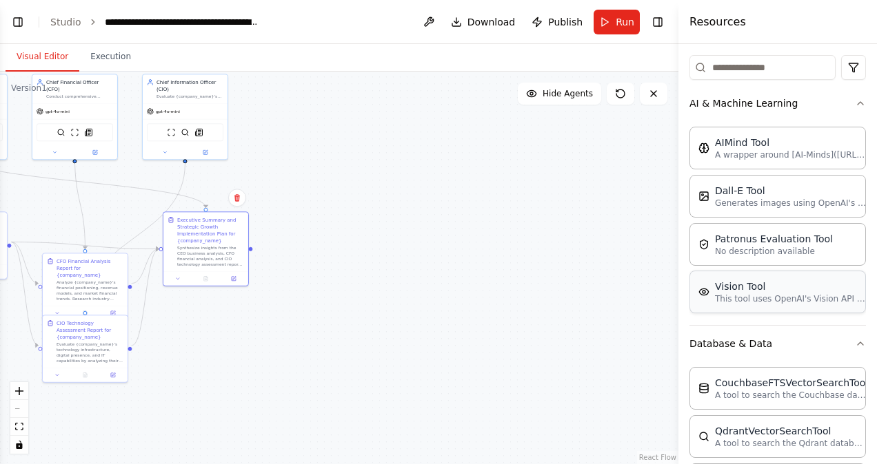
scroll to position [301, 0]
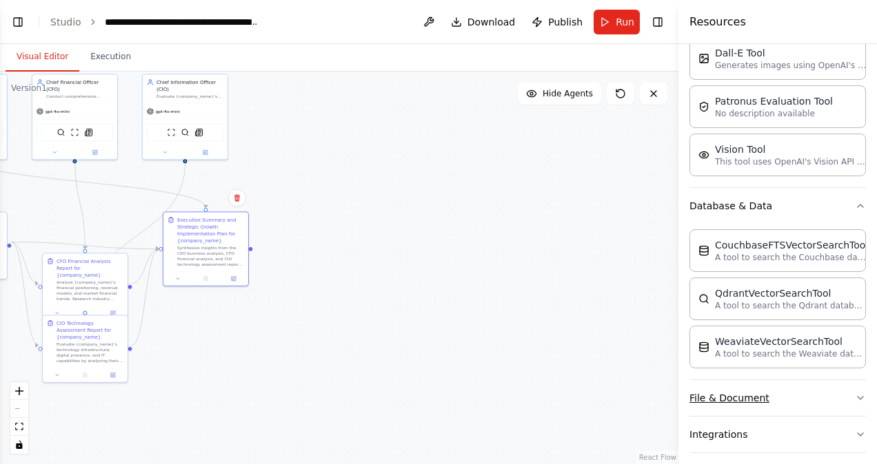
click at [857, 399] on icon "button" at bounding box center [860, 398] width 6 height 3
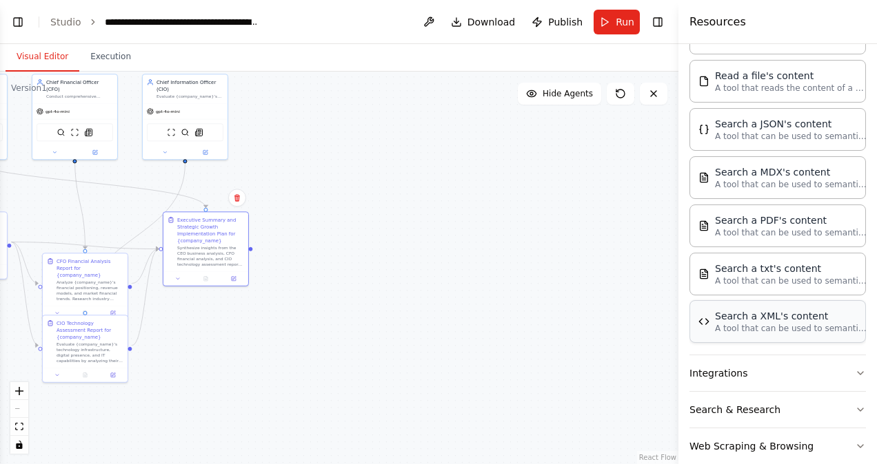
scroll to position [782, 0]
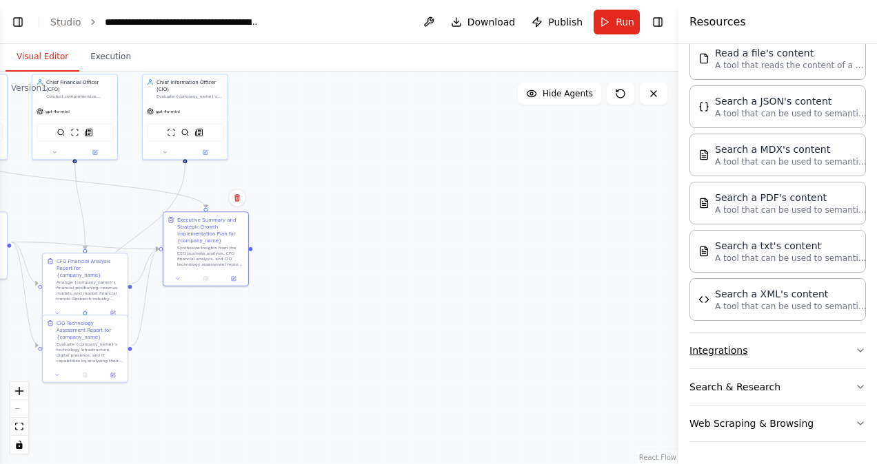
click at [855, 353] on icon "button" at bounding box center [860, 350] width 11 height 11
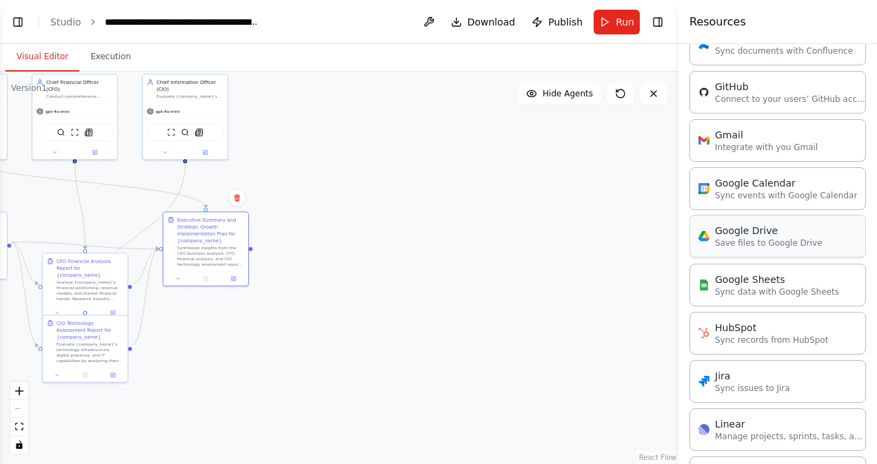
scroll to position [1255, 0]
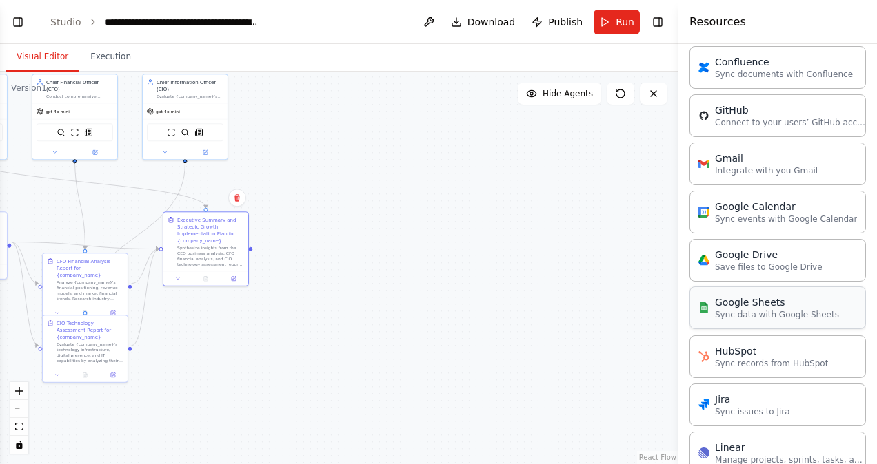
click at [784, 310] on p "Sync data with Google Sheets" at bounding box center [777, 314] width 124 height 11
click at [788, 309] on div "Google Sheets" at bounding box center [777, 303] width 124 height 14
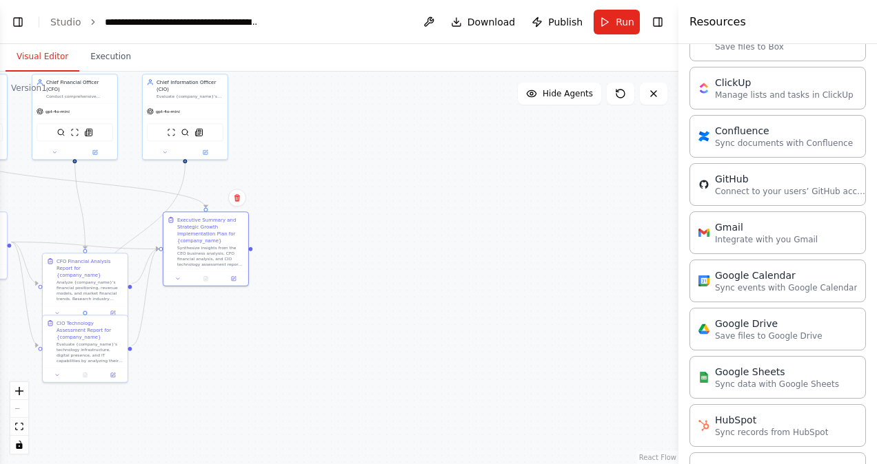
click at [367, 227] on div ".deletable-edge-delete-btn { width: 20px; height: 20px; border: 0px solid #ffff…" at bounding box center [339, 268] width 678 height 393
click at [19, 24] on button "Toggle Left Sidebar" at bounding box center [17, 21] width 19 height 19
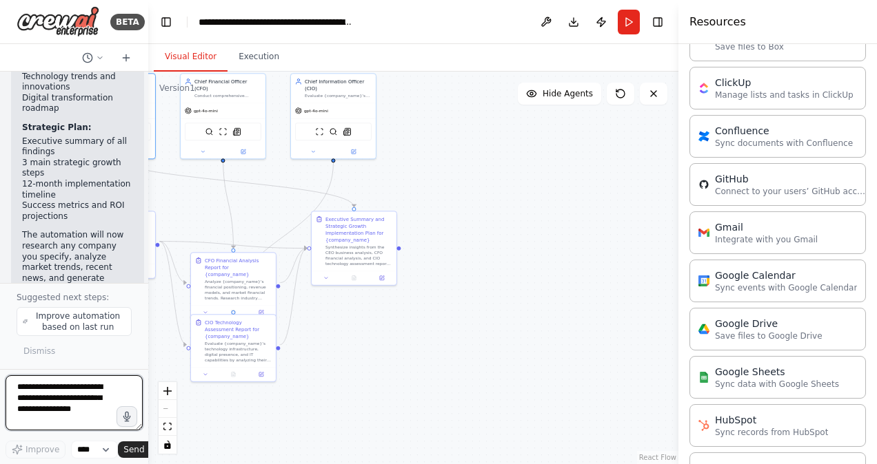
click at [55, 400] on textarea at bounding box center [74, 403] width 137 height 55
click at [78, 424] on textarea "**********" at bounding box center [74, 403] width 137 height 55
type textarea "**********"
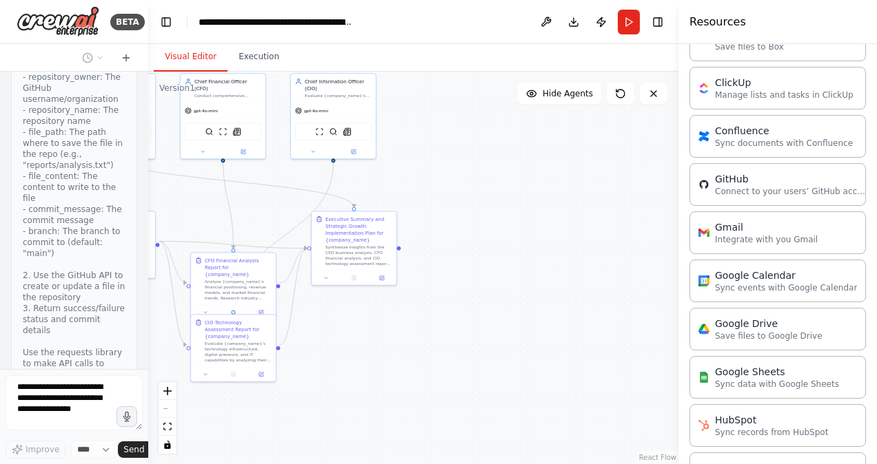
scroll to position [5990, 0]
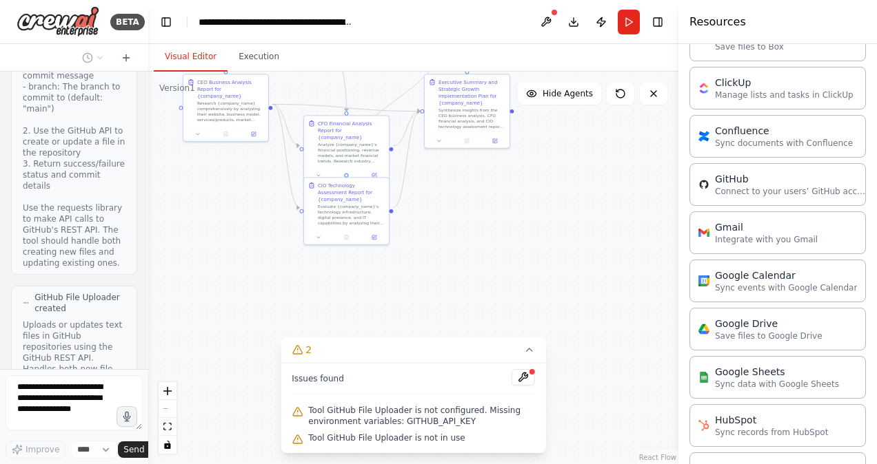
drag, startPoint x: 465, startPoint y: 290, endPoint x: 578, endPoint y: 153, distance: 177.7
click at [578, 153] on div ".deletable-edge-delete-btn { width: 20px; height: 20px; border: 0px solid #ffff…" at bounding box center [413, 268] width 530 height 393
click at [530, 376] on div at bounding box center [532, 372] width 8 height 8
click at [523, 384] on button at bounding box center [522, 377] width 23 height 17
click at [522, 377] on body "BETA can you create agents which will run a company say atrais.be based on info…" at bounding box center [438, 232] width 877 height 464
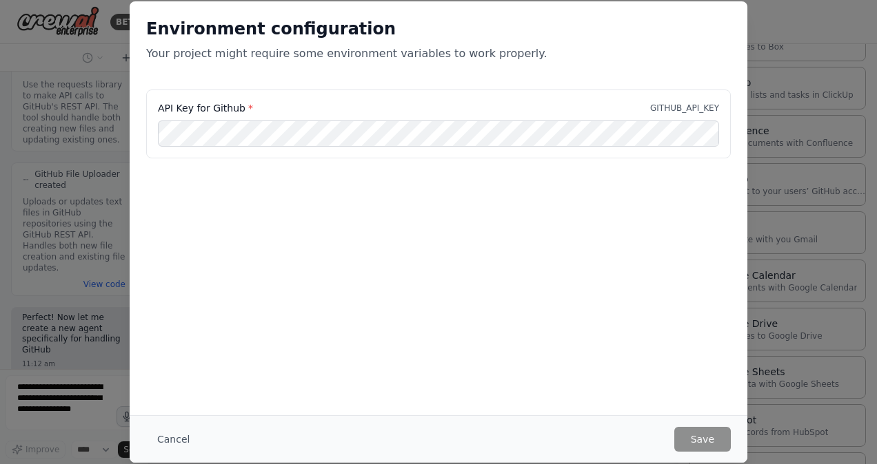
scroll to position [6135, 0]
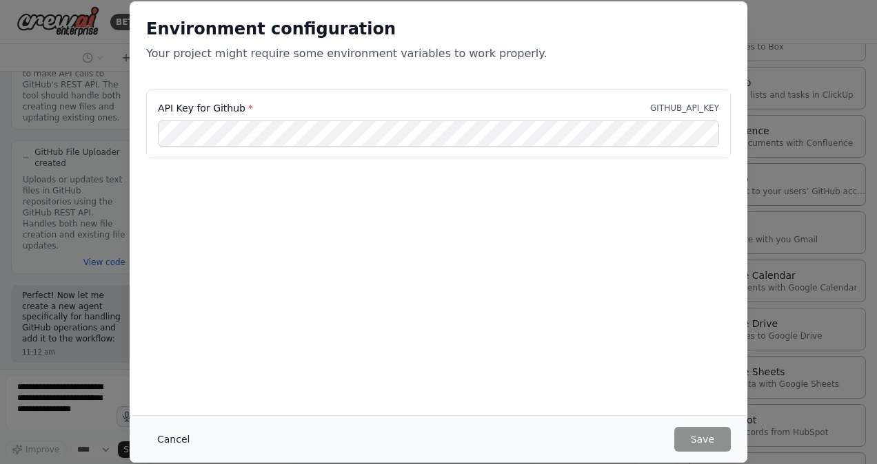
click at [165, 444] on button "Cancel" at bounding box center [173, 439] width 54 height 25
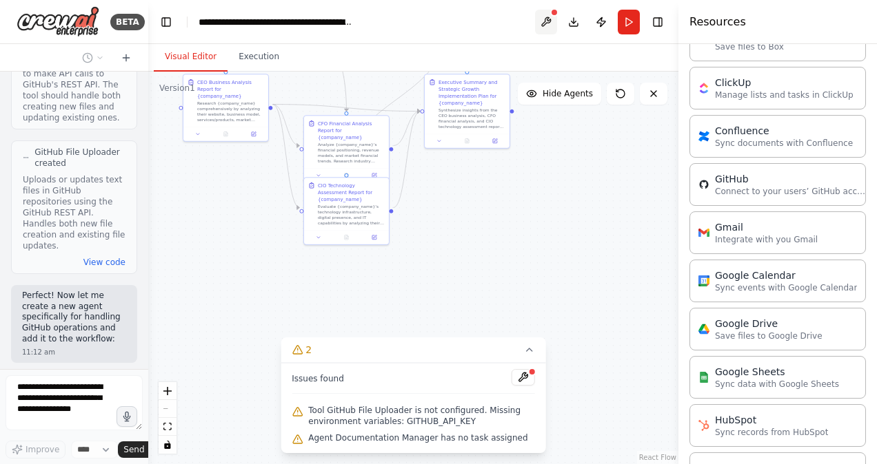
click at [538, 27] on button at bounding box center [546, 22] width 22 height 25
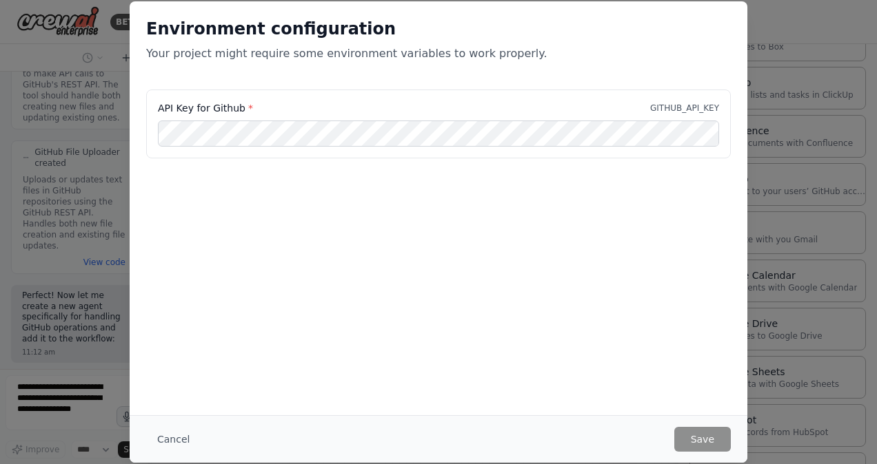
scroll to position [6248, 0]
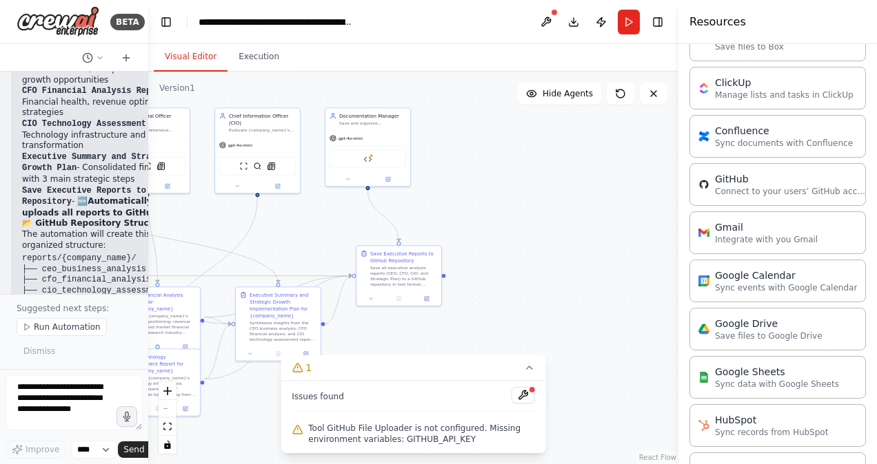
drag, startPoint x: 573, startPoint y: 166, endPoint x: 385, endPoint y: 338, distance: 255.1
click at [385, 338] on div ".deletable-edge-delete-btn { width: 20px; height: 20px; border: 0px solid #ffff…" at bounding box center [413, 268] width 530 height 393
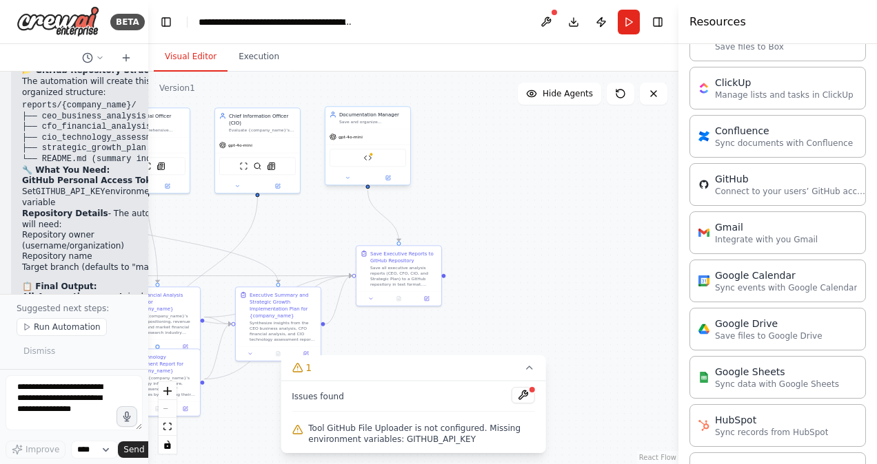
click at [374, 158] on div "GitHub File Uploader" at bounding box center [367, 158] width 76 height 18
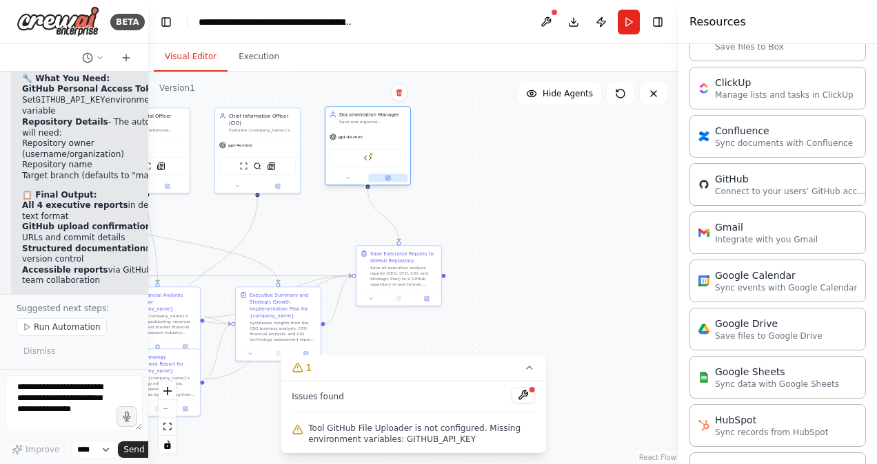
scroll to position [7221, 0]
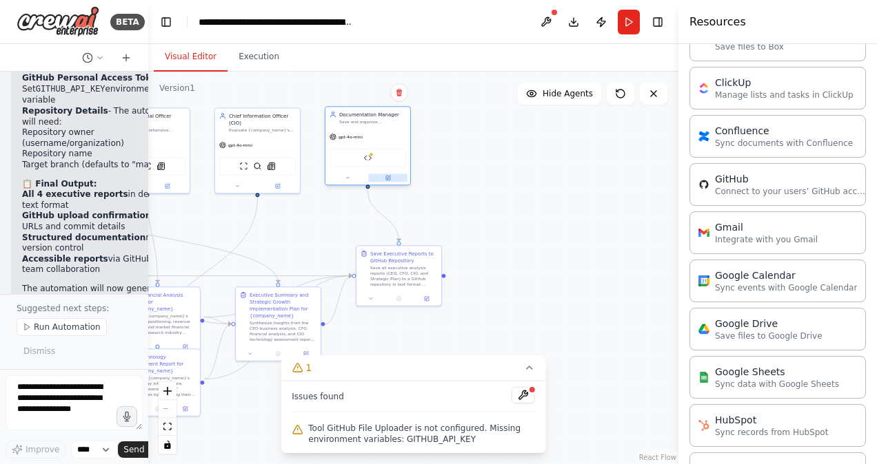
click at [391, 181] on button at bounding box center [387, 178] width 39 height 8
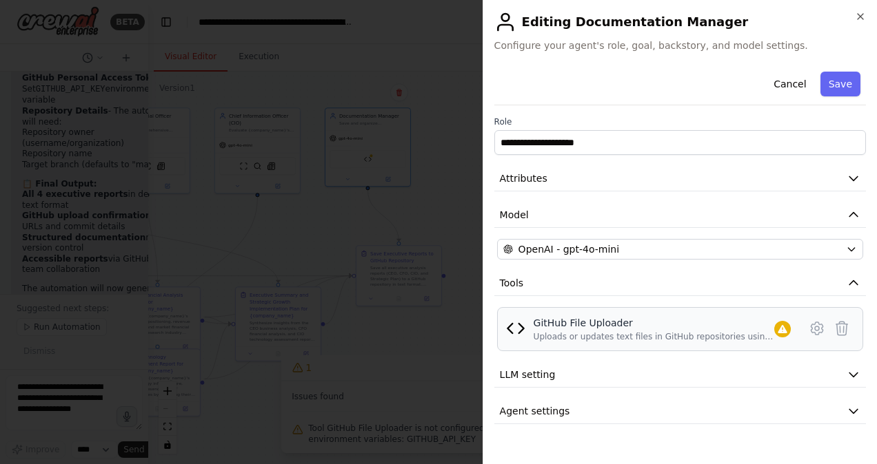
click at [766, 342] on div "Uploads or updates text files in GitHub repositories using the GitHub REST API.…" at bounding box center [653, 336] width 241 height 11
click at [819, 327] on icon at bounding box center [816, 328] width 17 height 17
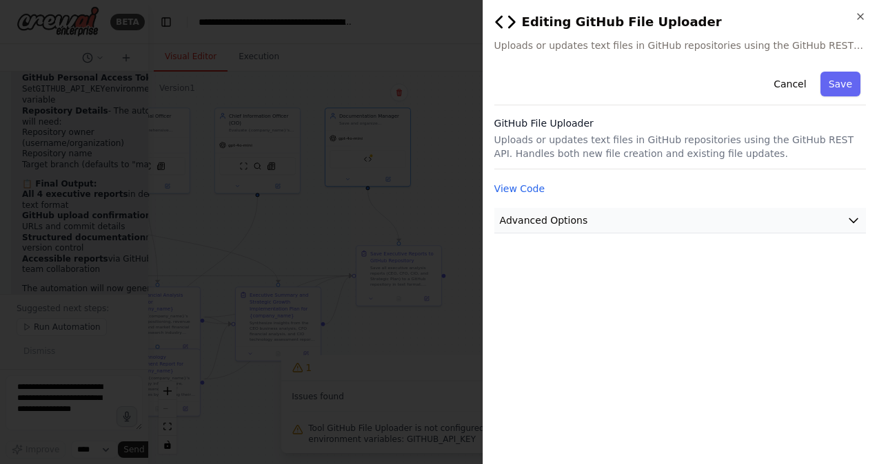
click at [649, 212] on button "Advanced Options" at bounding box center [679, 220] width 371 height 25
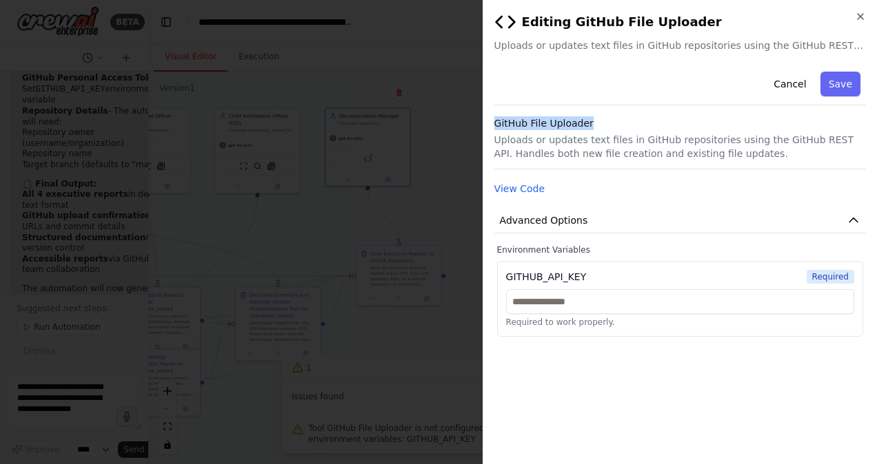
drag, startPoint x: 620, startPoint y: 117, endPoint x: 495, endPoint y: 123, distance: 124.9
click at [495, 123] on h3 "GitHub File Uploader" at bounding box center [679, 123] width 371 height 14
copy h3 "GitHub File Uploader"
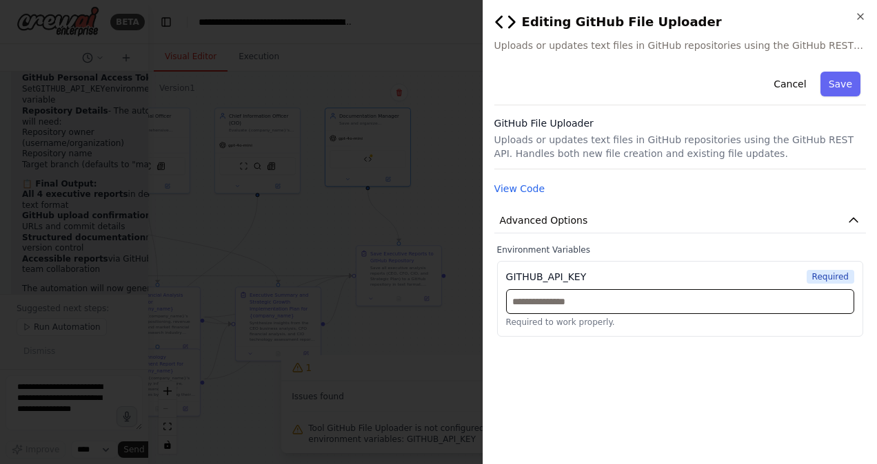
drag, startPoint x: 605, startPoint y: 294, endPoint x: 598, endPoint y: 298, distance: 8.0
click at [606, 294] on input "text" at bounding box center [680, 301] width 348 height 25
paste input "**********"
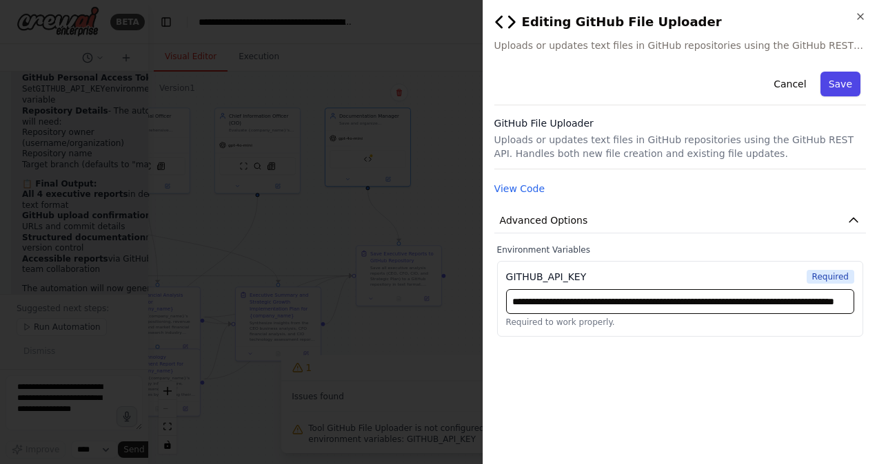
type input "**********"
click at [836, 79] on button "Save" at bounding box center [840, 84] width 40 height 25
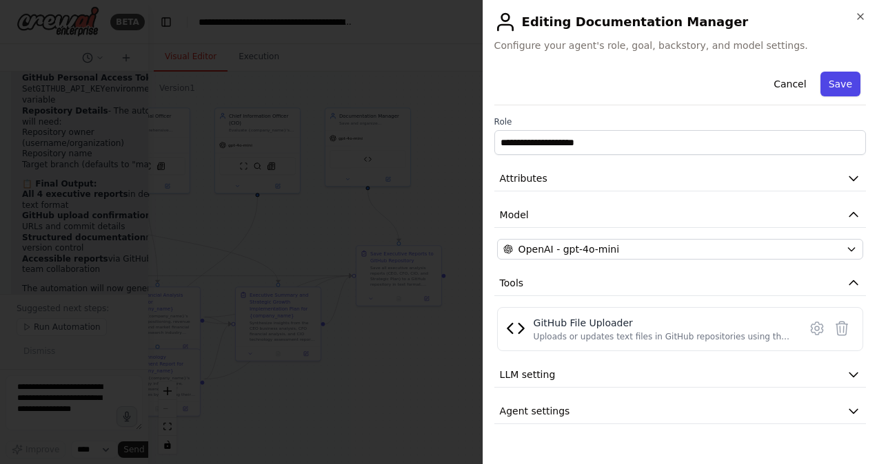
click at [836, 89] on button "Save" at bounding box center [840, 84] width 40 height 25
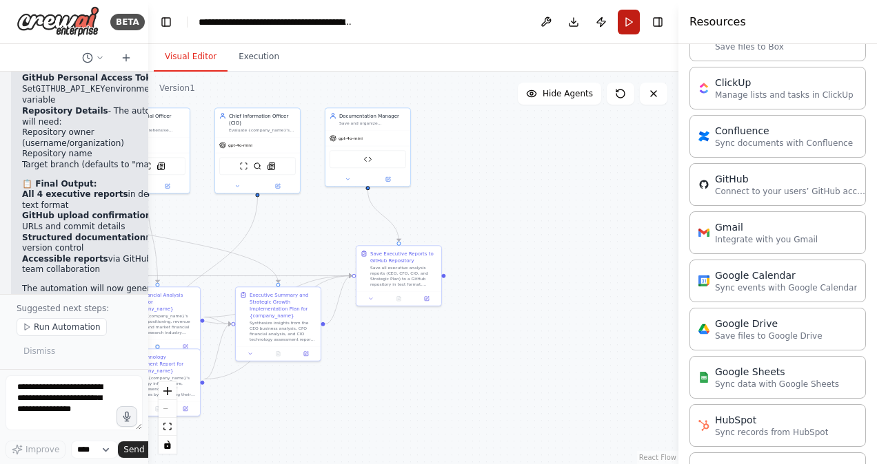
click at [632, 28] on button "Run" at bounding box center [628, 22] width 22 height 25
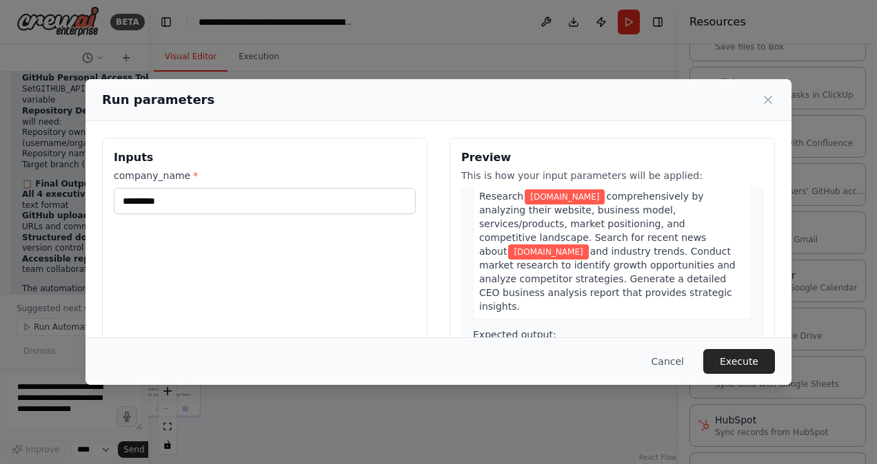
scroll to position [69, 0]
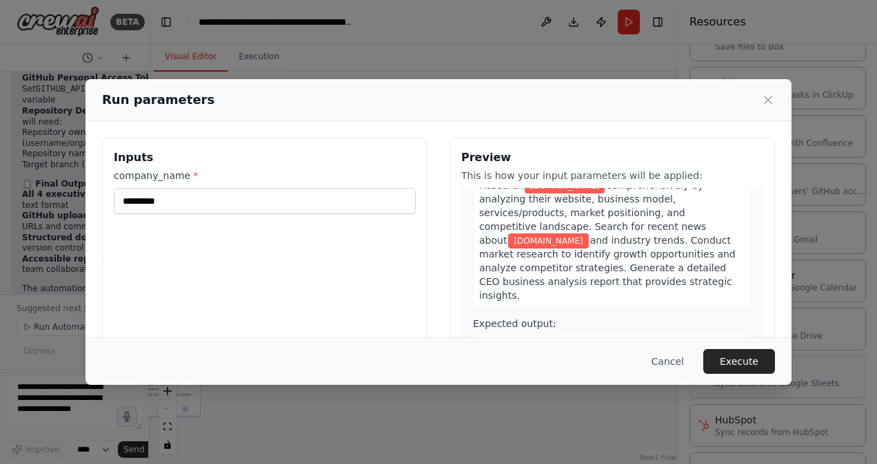
click at [731, 358] on button "Execute" at bounding box center [739, 361] width 72 height 25
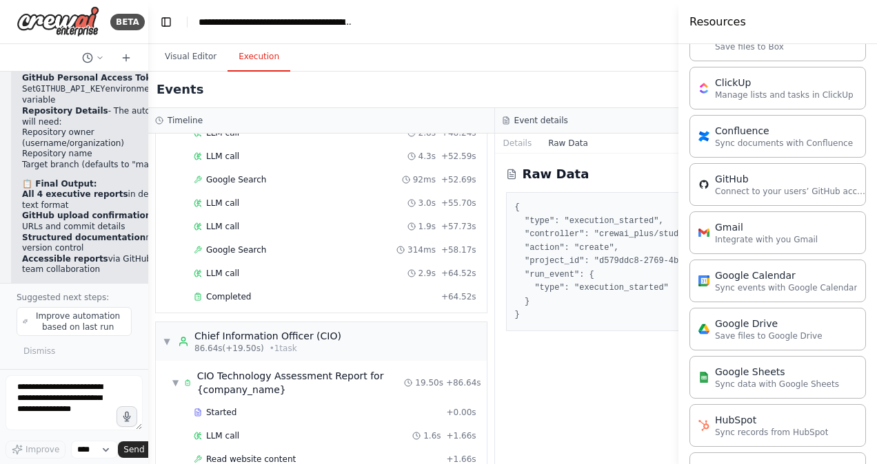
click at [272, 50] on button "Execution" at bounding box center [258, 57] width 63 height 29
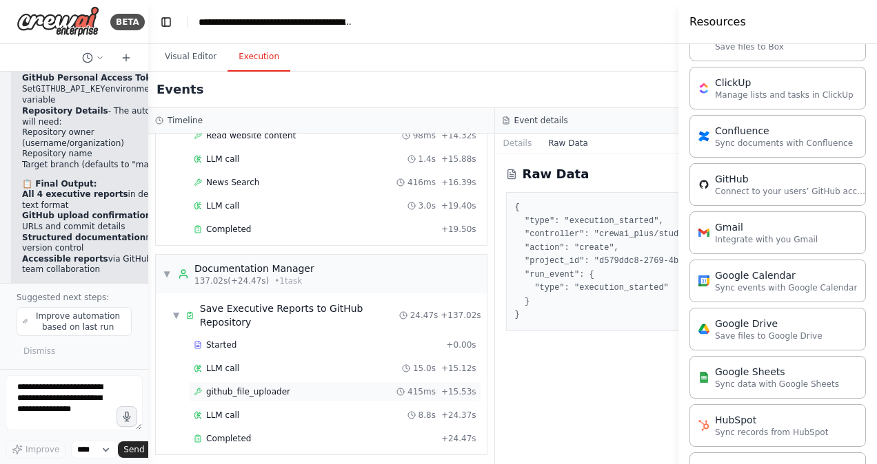
scroll to position [2548, 0]
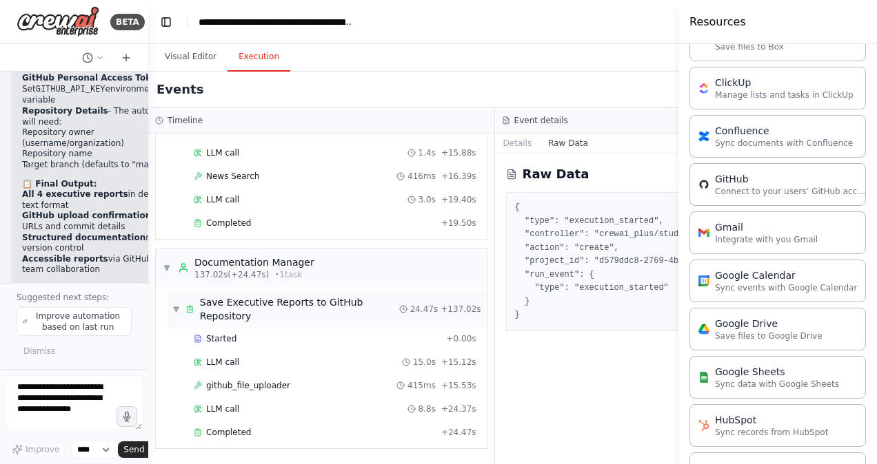
click at [221, 304] on div "Save Executive Reports to GitHub Repository" at bounding box center [299, 310] width 199 height 28
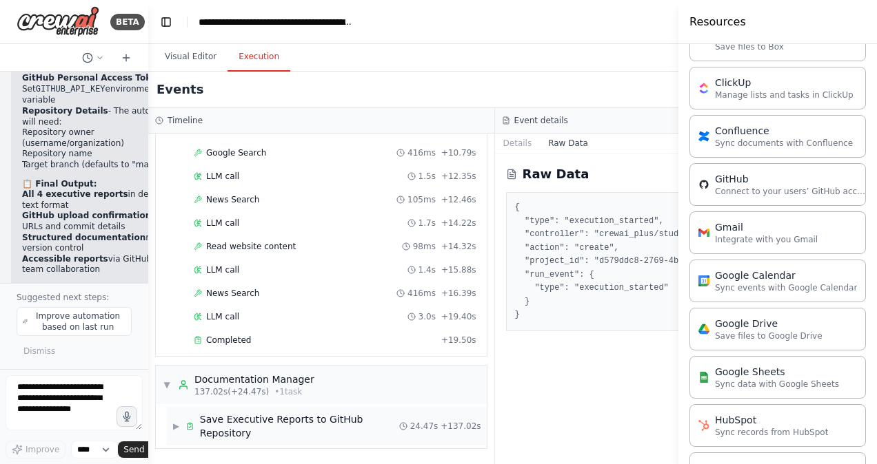
click at [236, 421] on div "Save Executive Reports to GitHub Repository" at bounding box center [299, 427] width 199 height 28
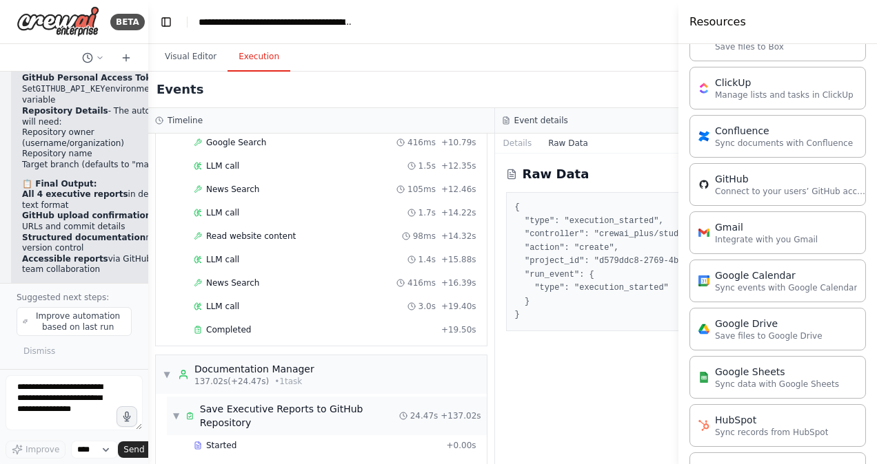
scroll to position [2548, 0]
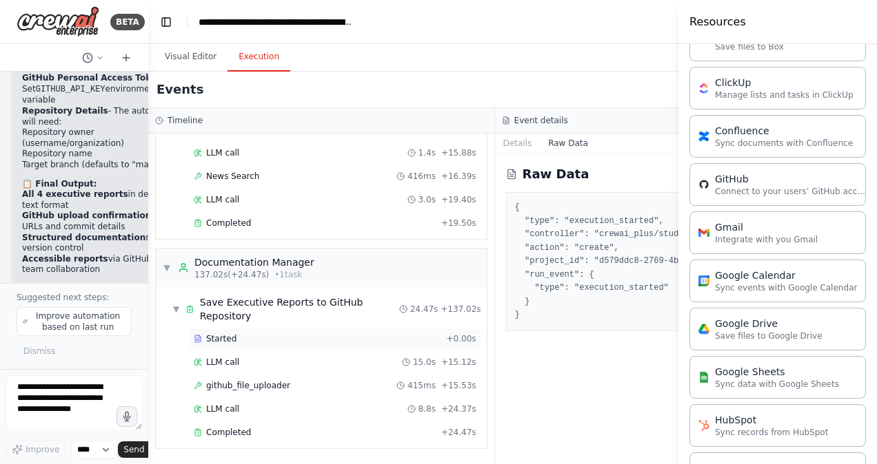
click at [241, 334] on div "Started" at bounding box center [317, 339] width 247 height 11
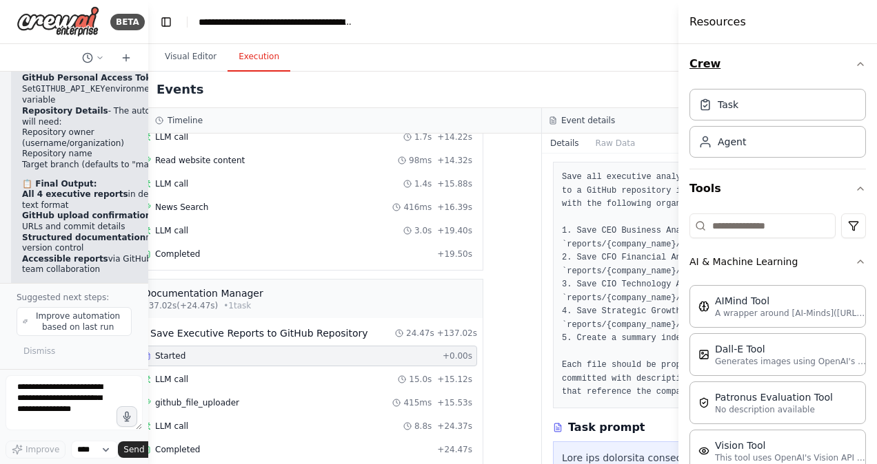
scroll to position [0, 0]
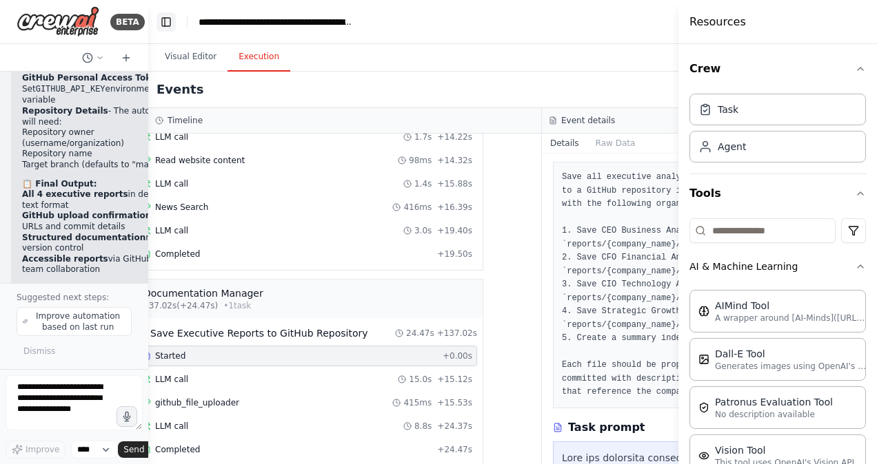
click at [168, 26] on button "Toggle Left Sidebar" at bounding box center [165, 21] width 19 height 19
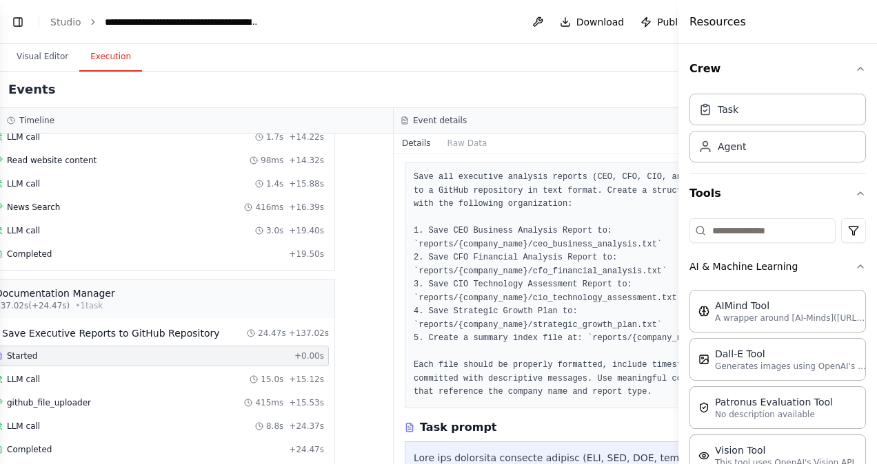
click at [12, 21] on button "Toggle Left Sidebar" at bounding box center [17, 21] width 19 height 19
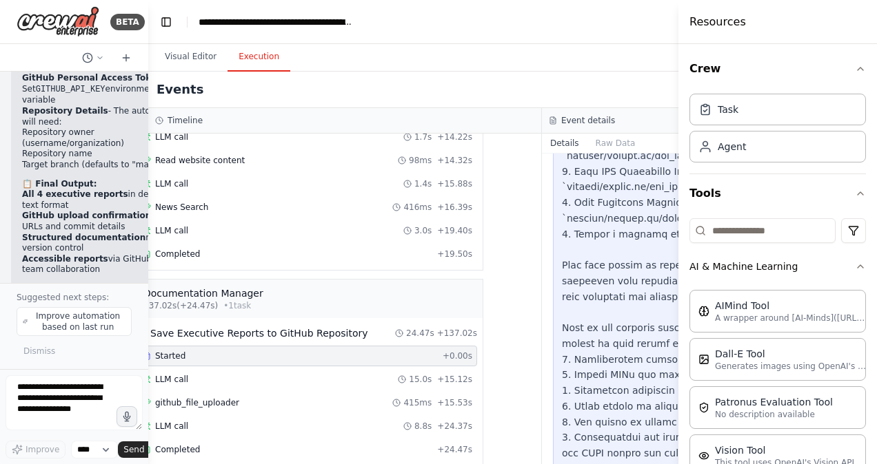
scroll to position [456, 0]
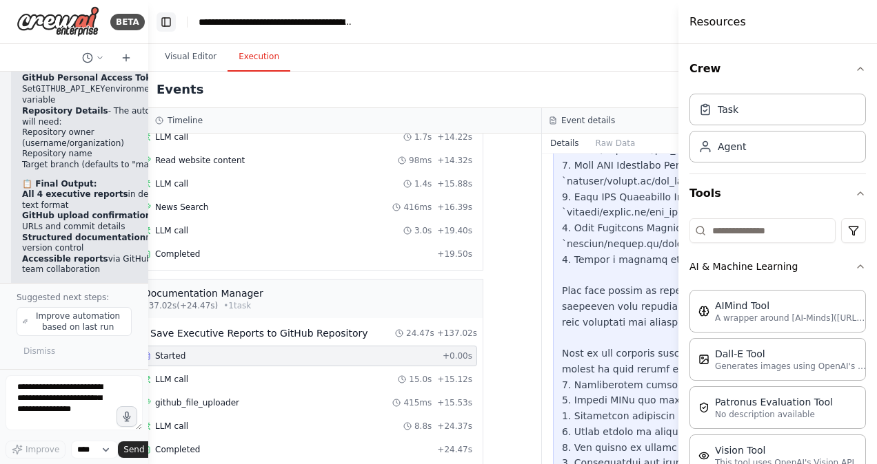
click at [170, 17] on button "Toggle Left Sidebar" at bounding box center [165, 21] width 19 height 19
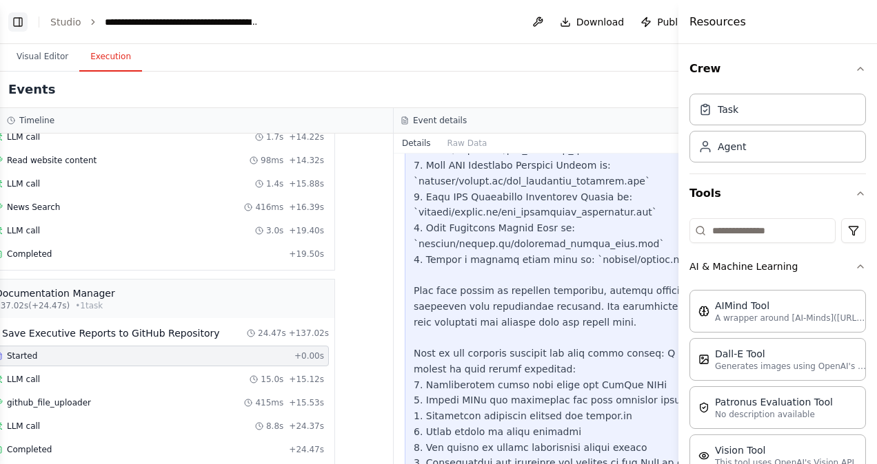
click at [10, 23] on button "Toggle Left Sidebar" at bounding box center [17, 21] width 19 height 19
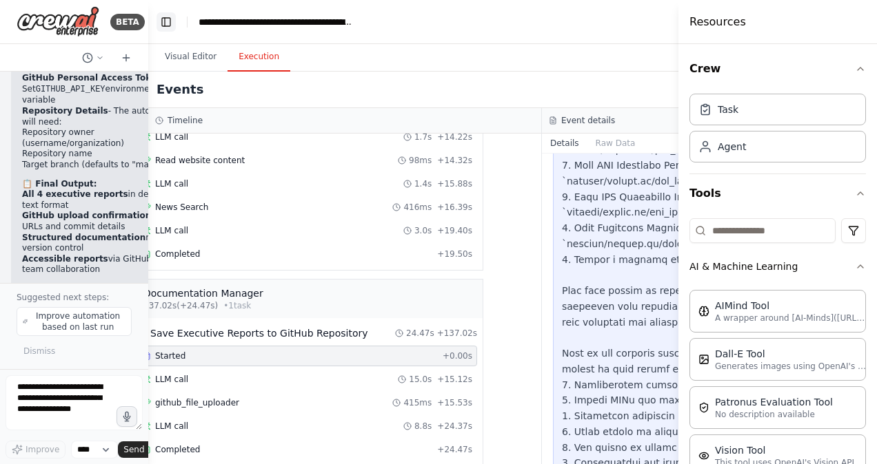
click at [174, 27] on button "Toggle Left Sidebar" at bounding box center [165, 21] width 19 height 19
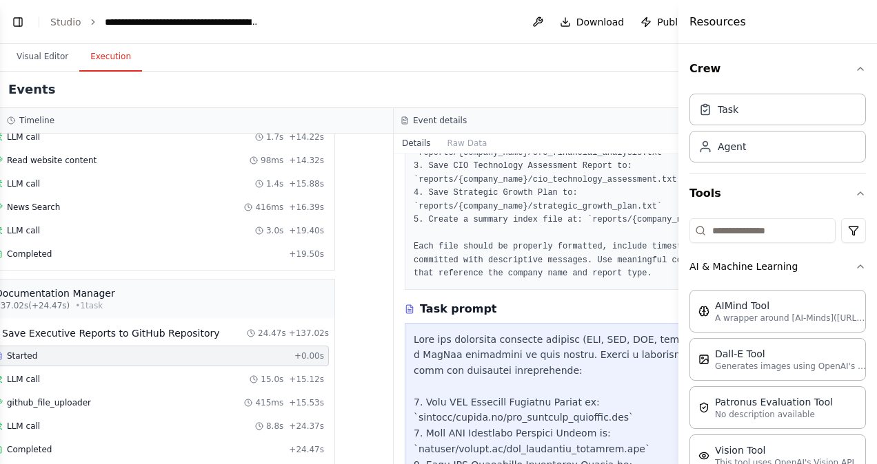
scroll to position [111, 0]
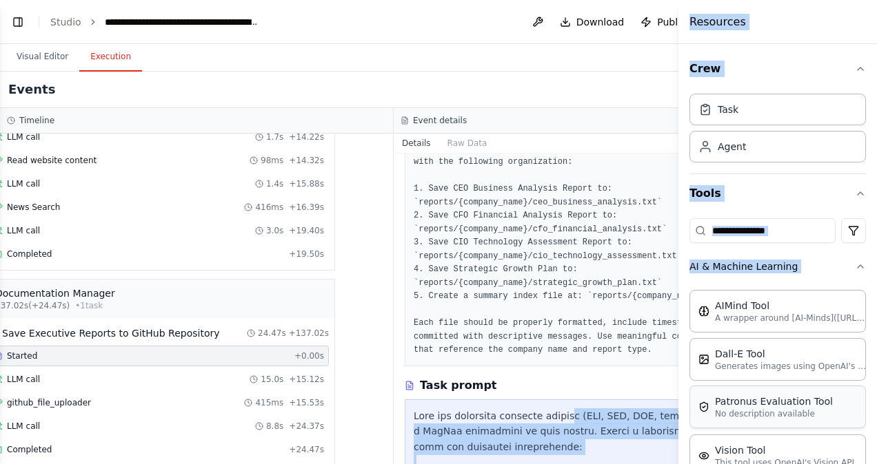
drag, startPoint x: 529, startPoint y: 422, endPoint x: 708, endPoint y: 412, distance: 178.8
click at [708, 412] on div "BETA can you create agents which will run a company say atrais.be based on info…" at bounding box center [438, 232] width 877 height 464
click at [855, 66] on icon "button" at bounding box center [860, 68] width 11 height 11
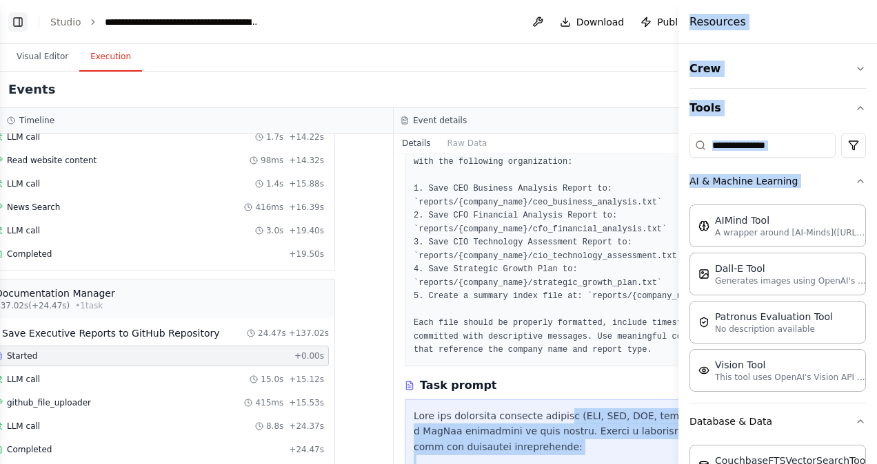
click at [20, 21] on button "Toggle Left Sidebar" at bounding box center [17, 21] width 19 height 19
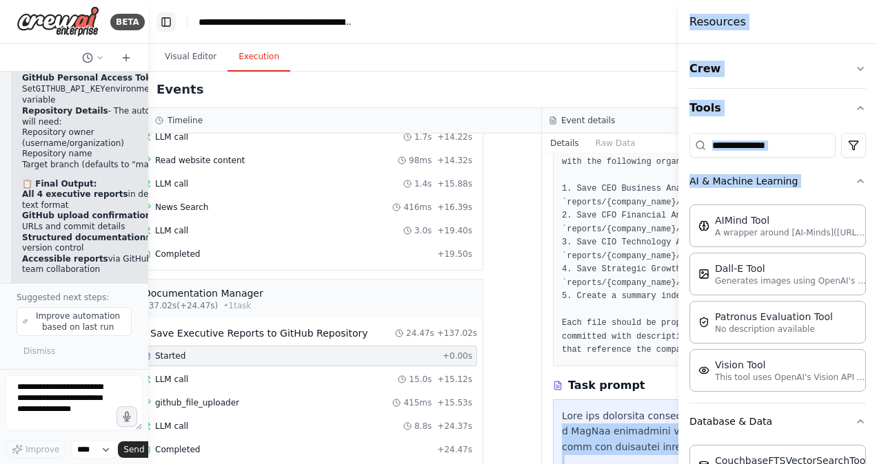
click at [163, 21] on button "Toggle Left Sidebar" at bounding box center [165, 21] width 19 height 19
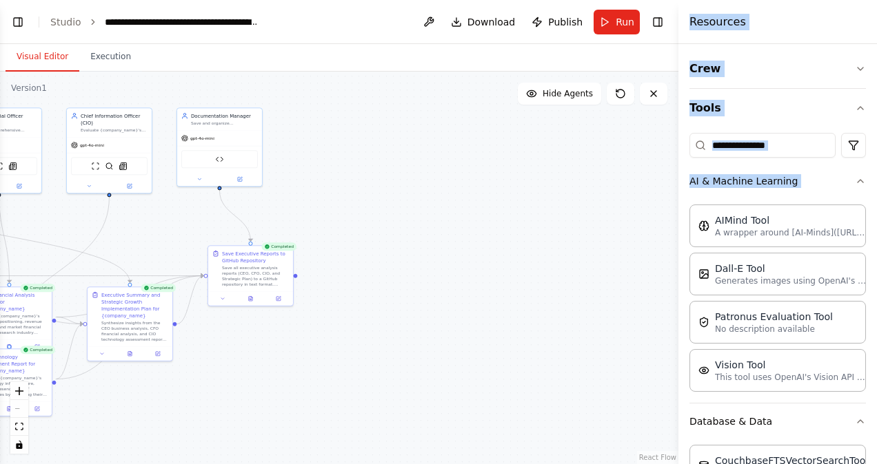
click at [58, 56] on button "Visual Editor" at bounding box center [43, 57] width 74 height 29
click at [659, 17] on button "Toggle Right Sidebar" at bounding box center [657, 21] width 19 height 19
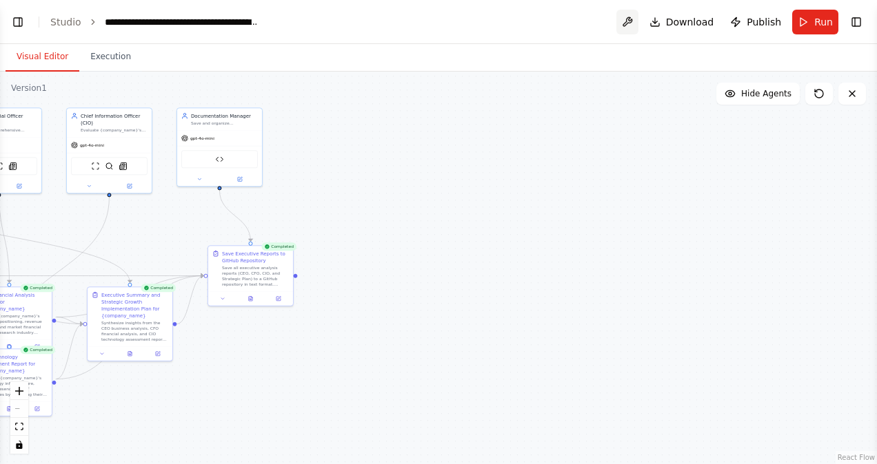
click at [638, 23] on button at bounding box center [627, 22] width 22 height 25
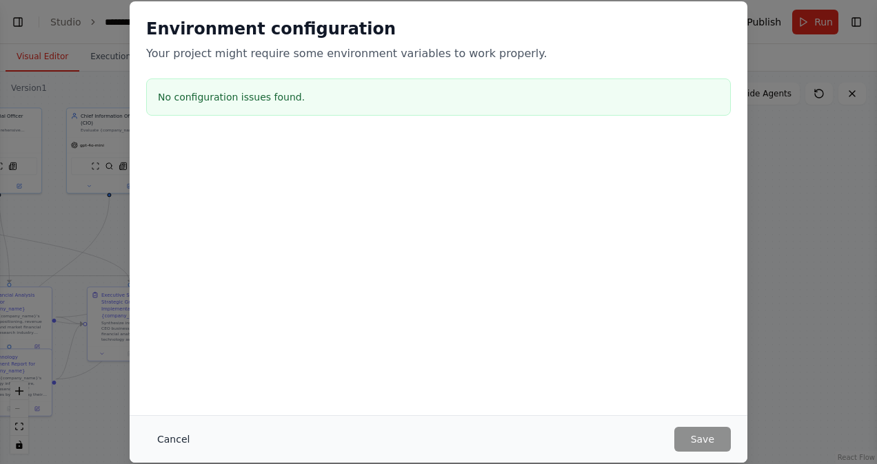
click at [170, 444] on button "Cancel" at bounding box center [173, 439] width 54 height 25
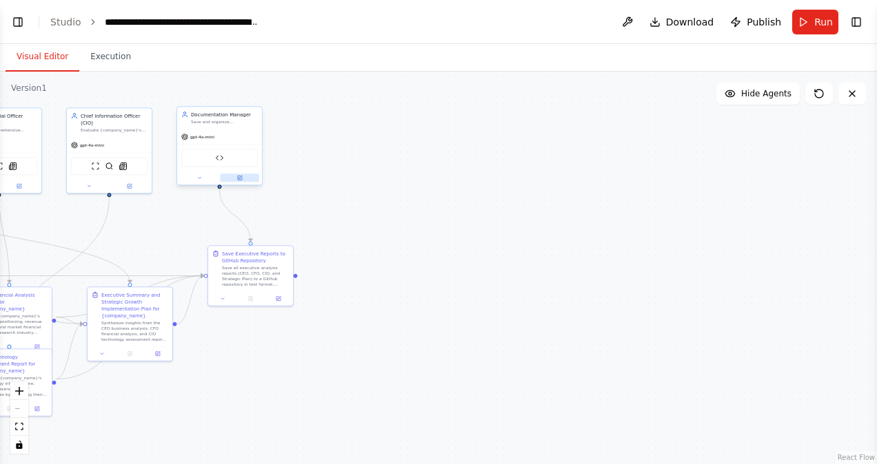
click at [238, 176] on icon at bounding box center [240, 178] width 4 height 4
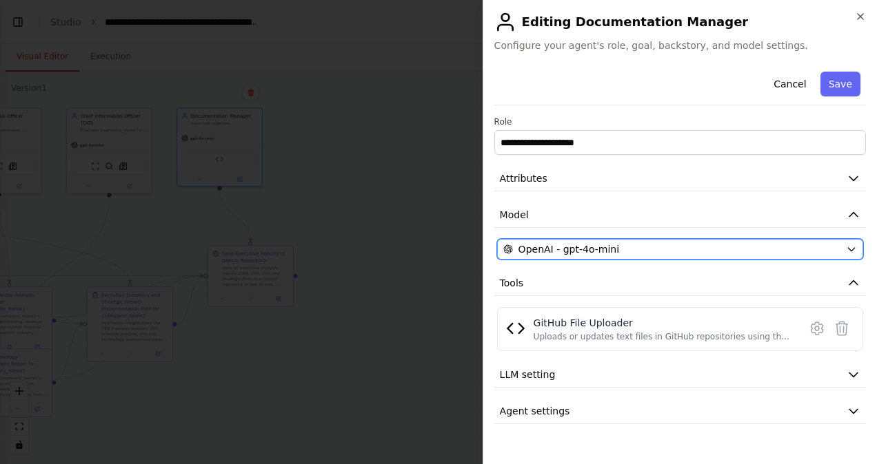
click at [668, 254] on div "OpenAI - gpt-4o-mini" at bounding box center [671, 250] width 337 height 14
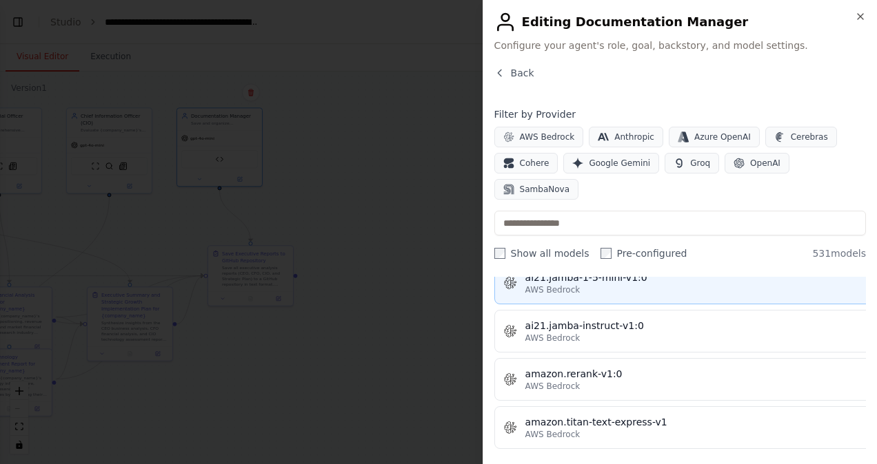
scroll to position [1034, 0]
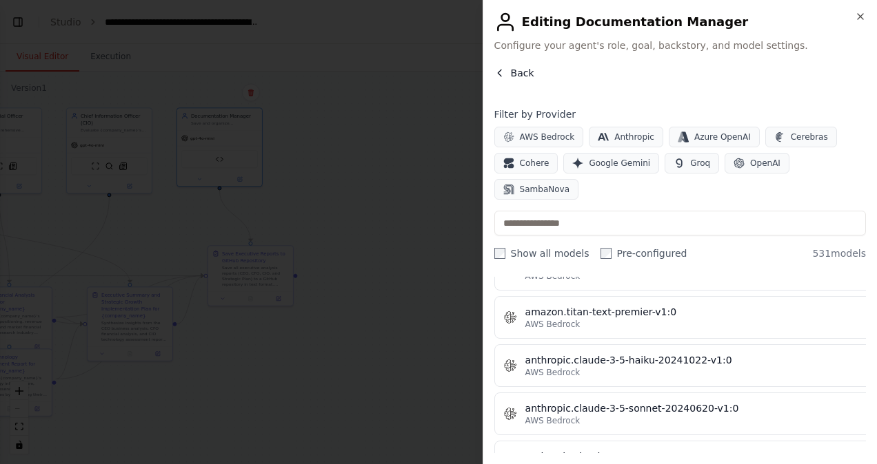
click at [526, 73] on span "Back" at bounding box center [522, 73] width 23 height 14
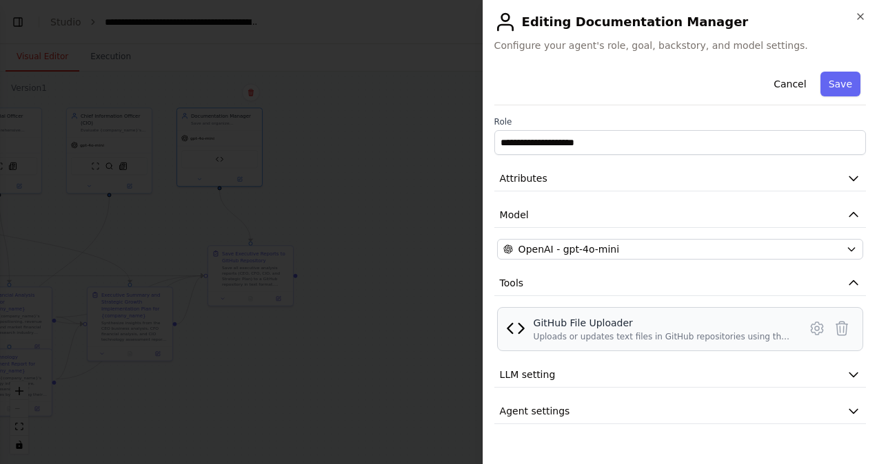
drag, startPoint x: 687, startPoint y: 336, endPoint x: 728, endPoint y: 329, distance: 41.9
click at [687, 336] on div "Uploads or updates text files in GitHub repositories using the GitHub REST API.…" at bounding box center [661, 336] width 257 height 11
click at [821, 331] on icon at bounding box center [816, 328] width 17 height 17
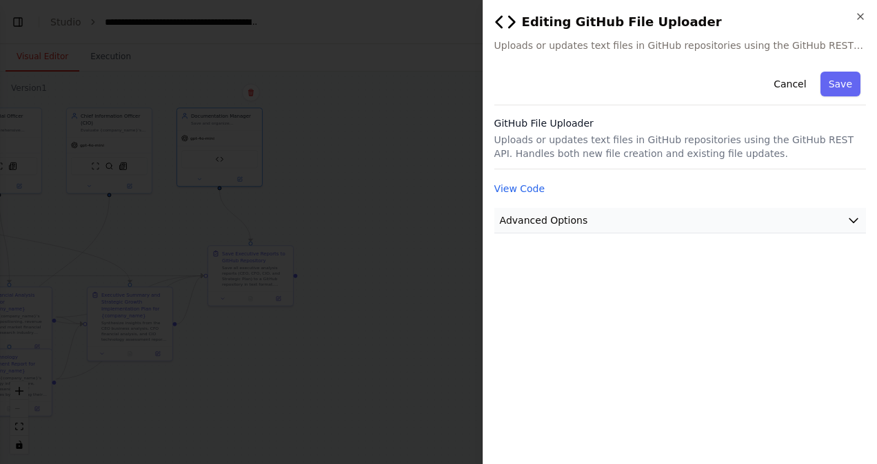
click at [548, 222] on span "Advanced Options" at bounding box center [544, 221] width 88 height 14
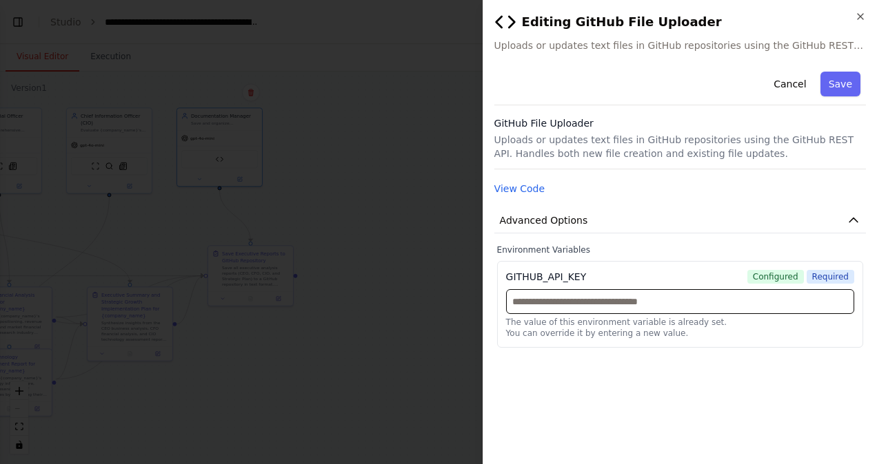
click at [637, 304] on input "text" at bounding box center [680, 301] width 348 height 25
click at [669, 224] on button "Advanced Options" at bounding box center [679, 220] width 371 height 25
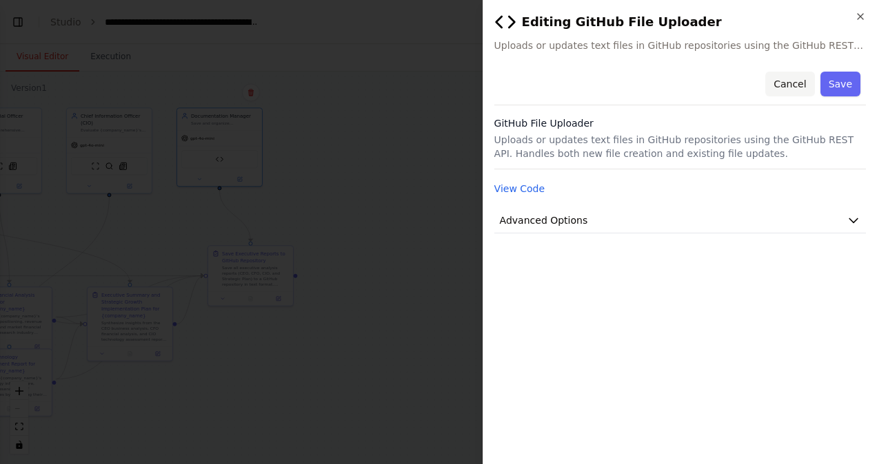
click at [781, 87] on button "Cancel" at bounding box center [789, 84] width 49 height 25
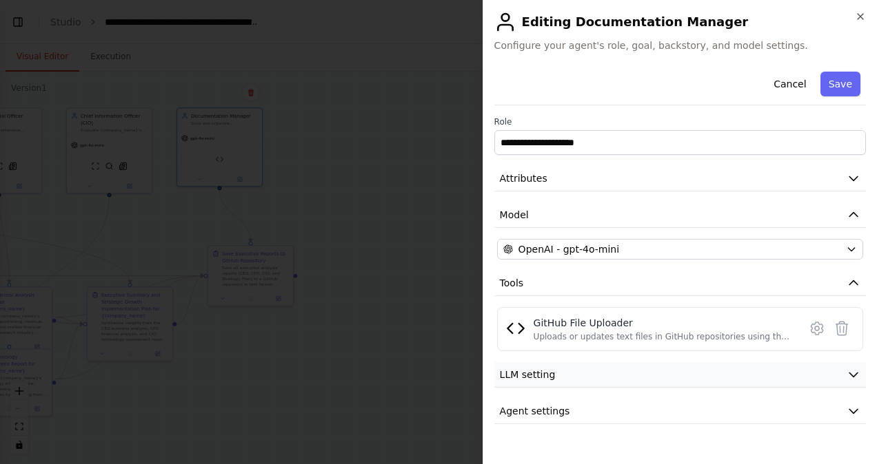
click at [684, 384] on button "LLM setting" at bounding box center [679, 374] width 371 height 25
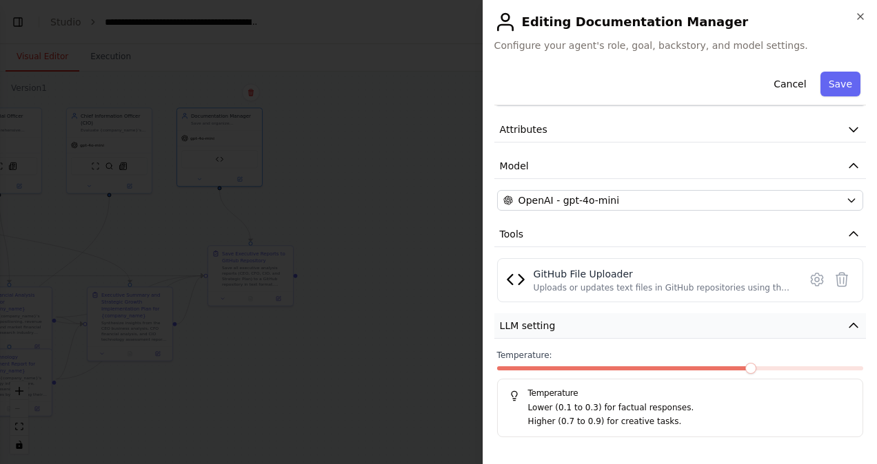
scroll to position [81, 0]
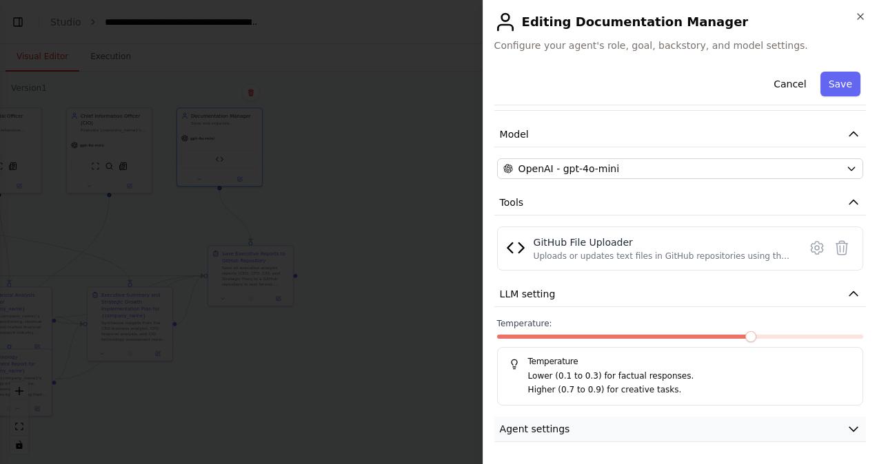
click at [699, 428] on button "Agent settings" at bounding box center [679, 429] width 371 height 25
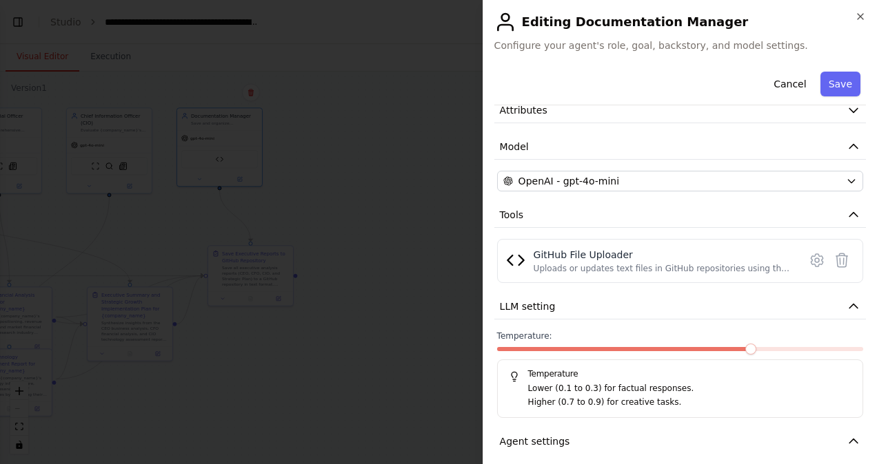
scroll to position [0, 0]
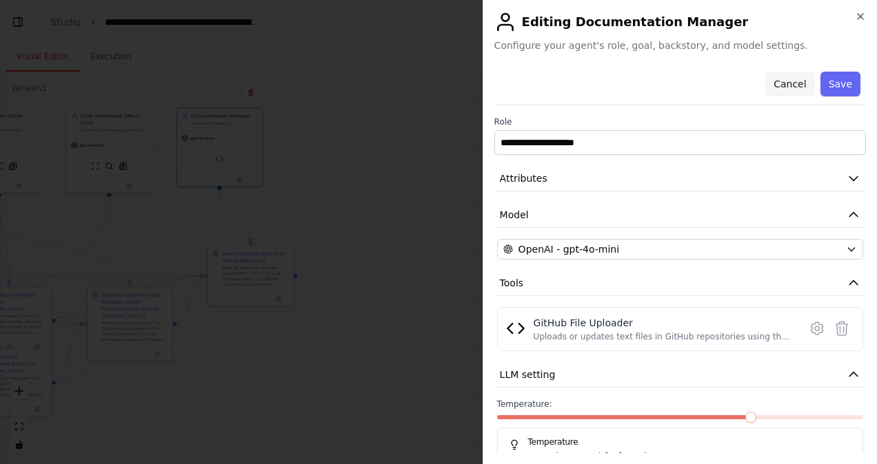
click at [781, 87] on button "Cancel" at bounding box center [789, 84] width 49 height 25
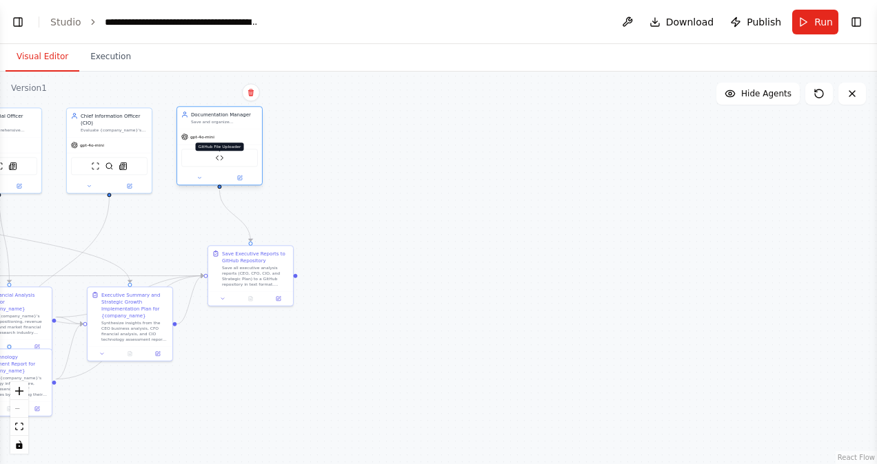
click at [220, 158] on img at bounding box center [219, 158] width 8 height 8
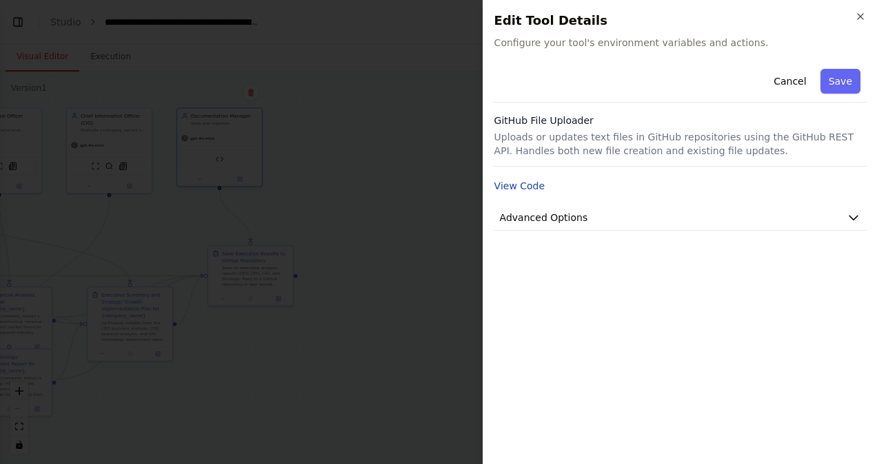
click at [516, 190] on button "View Code" at bounding box center [519, 186] width 51 height 14
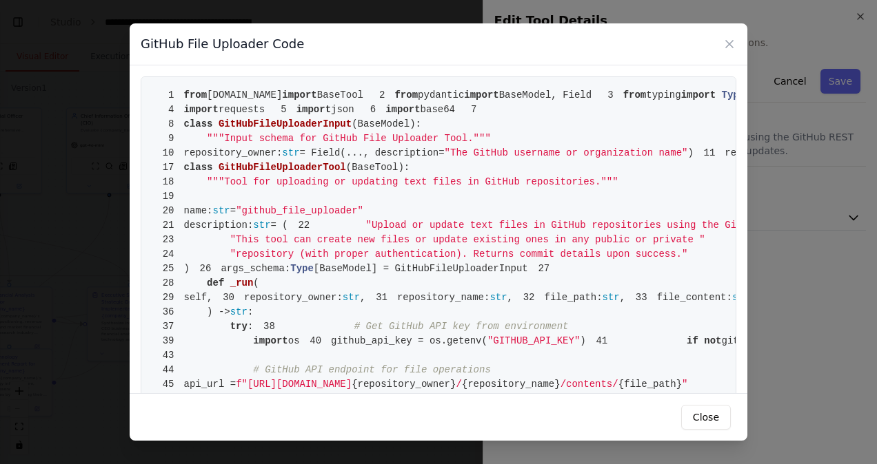
click at [699, 418] on button "Close" at bounding box center [706, 417] width 50 height 25
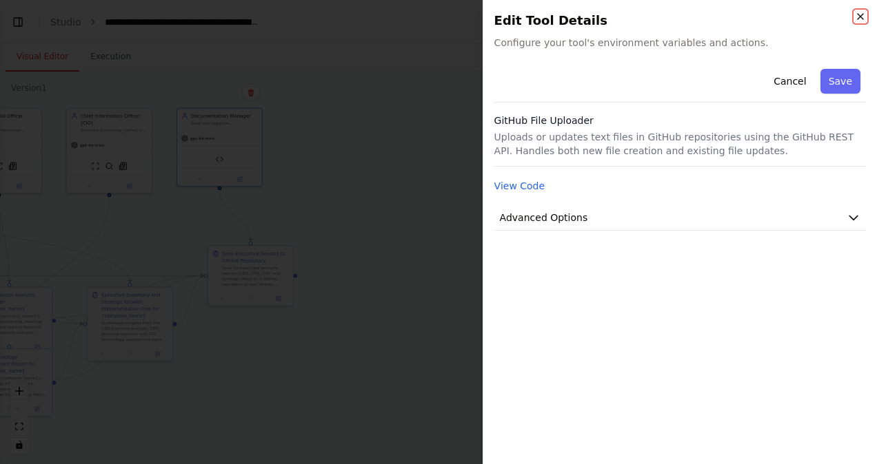
click at [861, 21] on icon "button" at bounding box center [860, 16] width 11 height 11
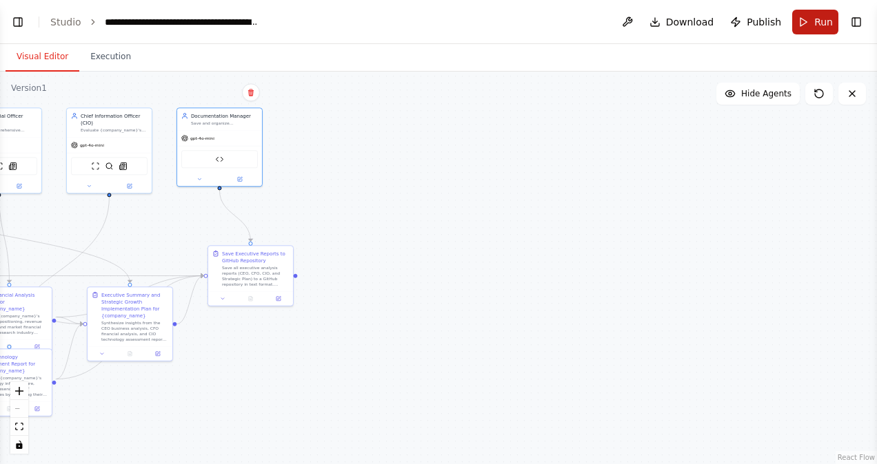
click at [816, 26] on span "Run" at bounding box center [823, 22] width 19 height 14
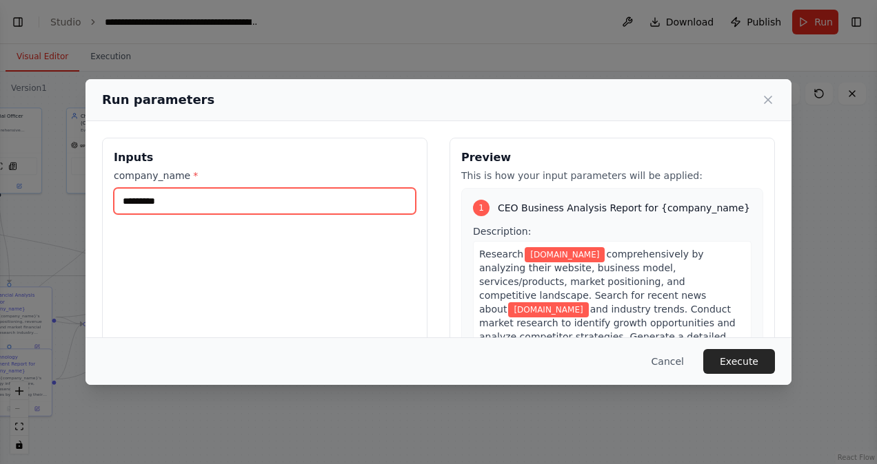
drag, startPoint x: 338, startPoint y: 200, endPoint x: -3, endPoint y: 164, distance: 342.3
click at [0, 164] on html "BETA can you create agents which will run a company say [DOMAIN_NAME] based on …" at bounding box center [438, 232] width 877 height 464
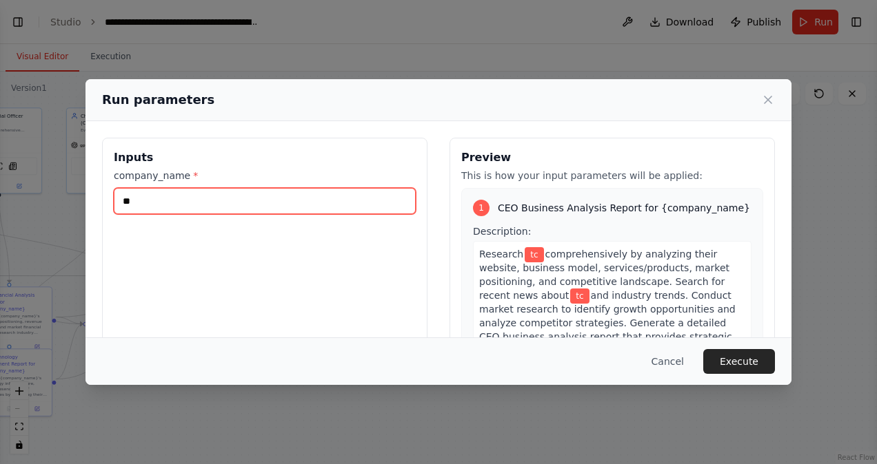
type input "***"
drag, startPoint x: 144, startPoint y: 202, endPoint x: 37, endPoint y: 189, distance: 107.6
click at [37, 189] on div "Run parameters Inputs company_name * *** Preview This is how your input paramet…" at bounding box center [438, 232] width 877 height 464
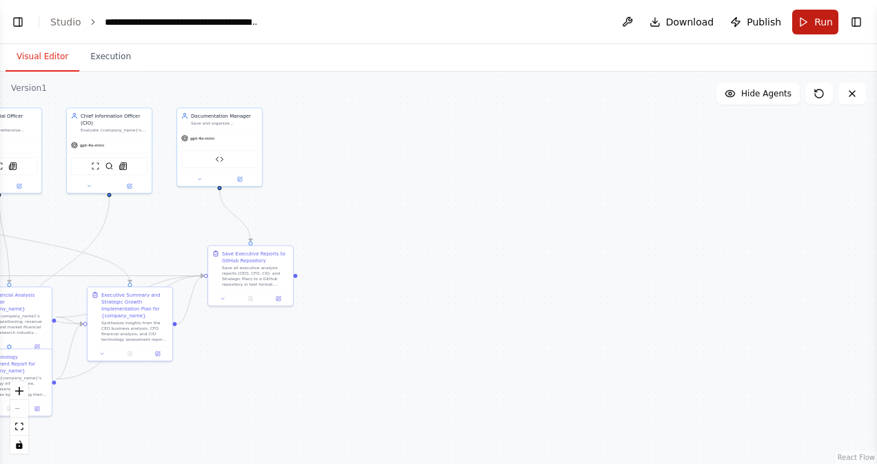
click at [812, 26] on button "Run" at bounding box center [815, 22] width 46 height 25
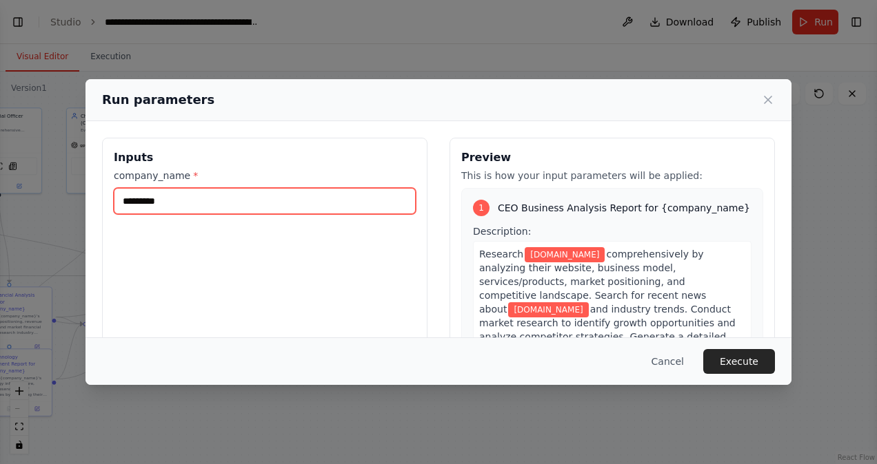
click at [344, 205] on input "*********" at bounding box center [265, 201] width 302 height 26
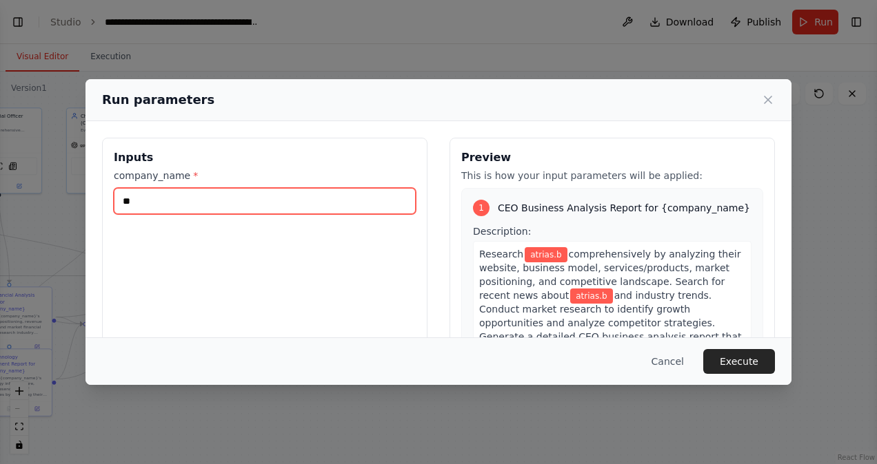
type input "*"
type input "***"
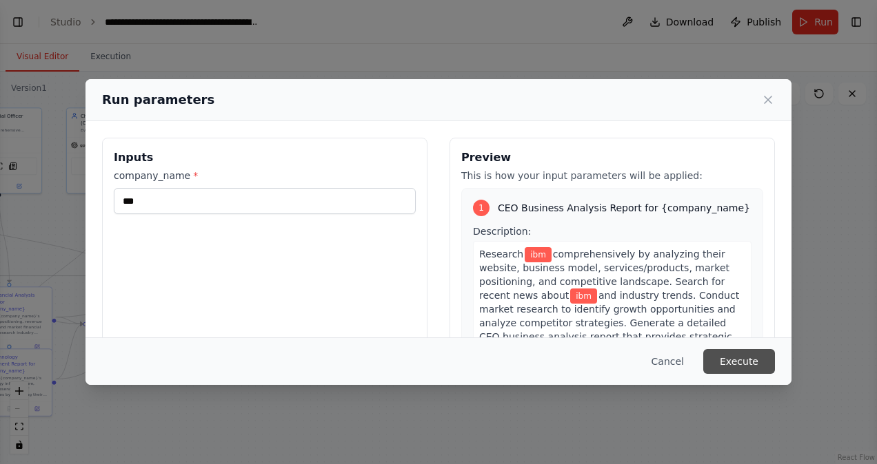
click at [734, 367] on button "Execute" at bounding box center [739, 361] width 72 height 25
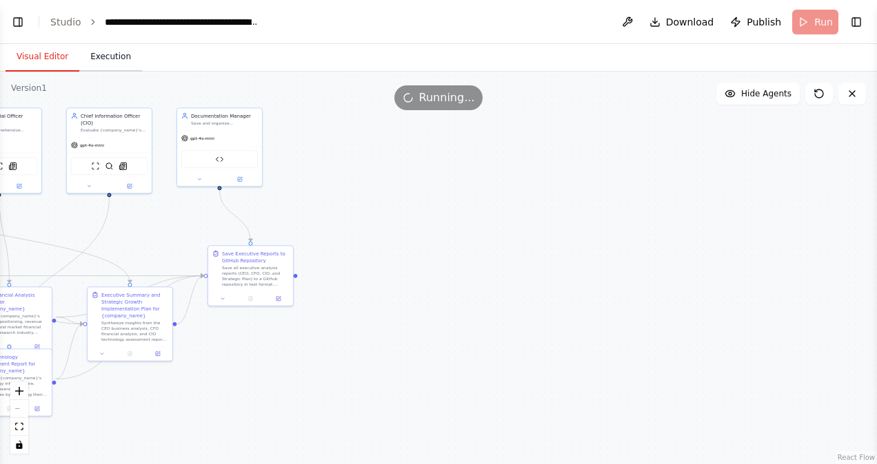
click at [102, 65] on button "Execution" at bounding box center [110, 57] width 63 height 29
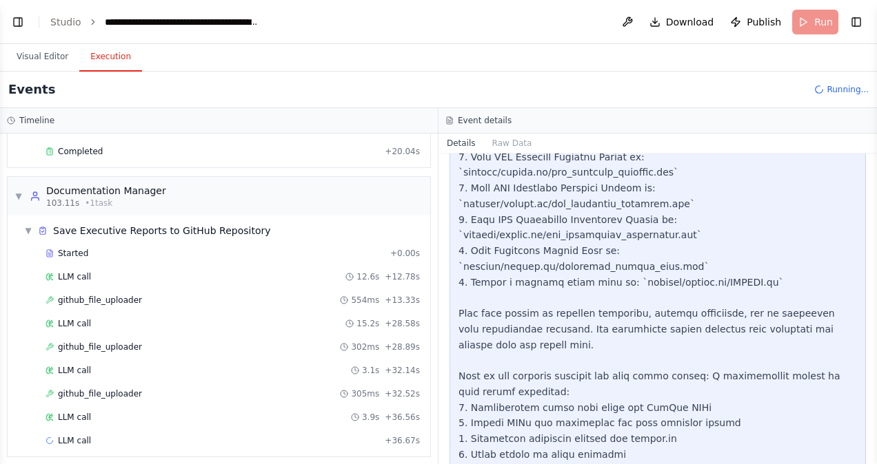
scroll to position [1732, 0]
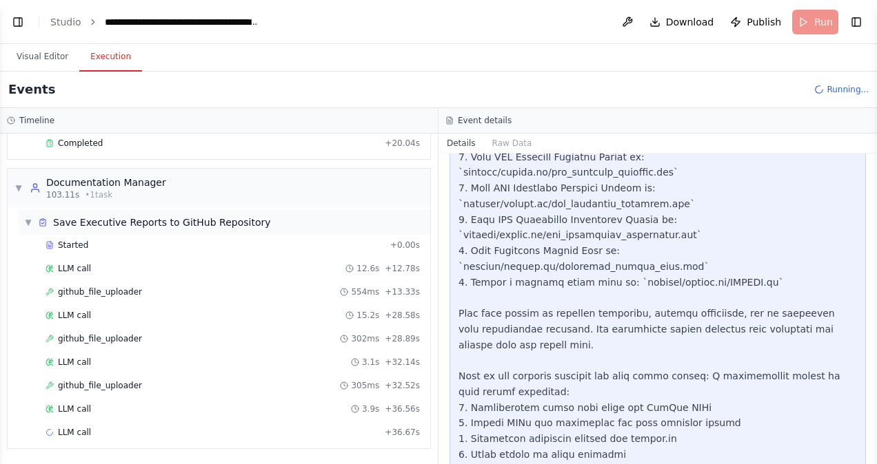
click at [123, 226] on div "Save Executive Reports to GitHub Repository" at bounding box center [162, 223] width 218 height 14
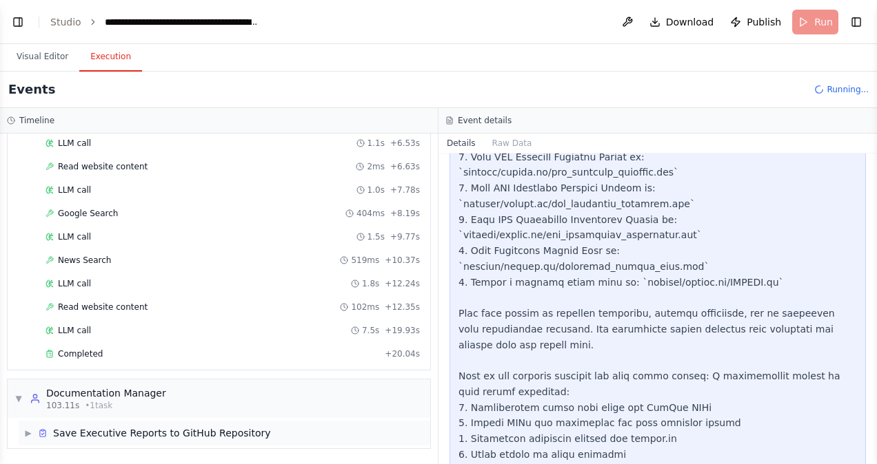
click at [145, 434] on div "Save Executive Reports to GitHub Repository" at bounding box center [162, 434] width 218 height 14
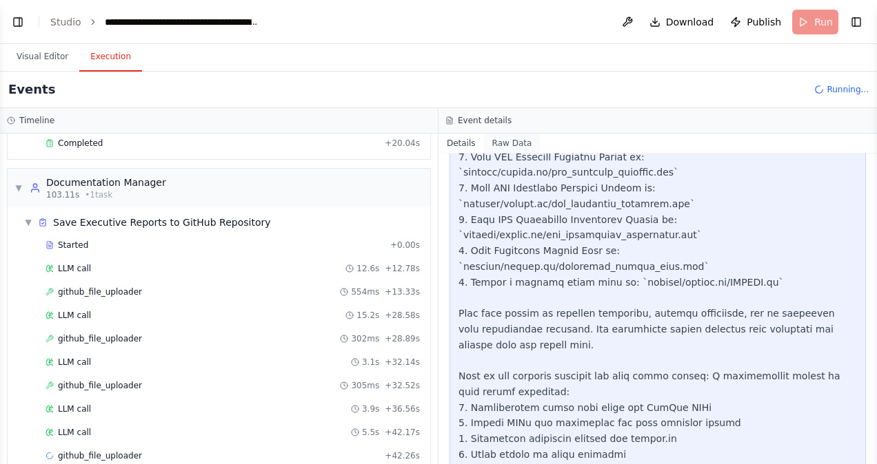
click at [502, 139] on button "Raw Data" at bounding box center [512, 143] width 57 height 19
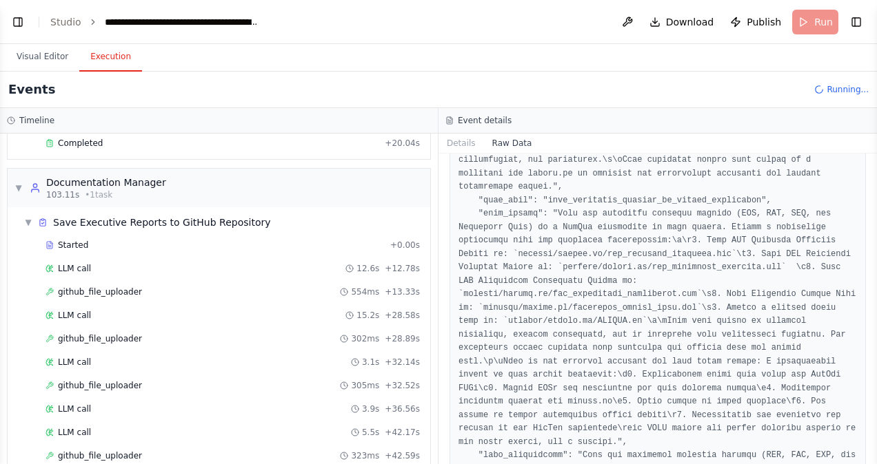
scroll to position [2134, 0]
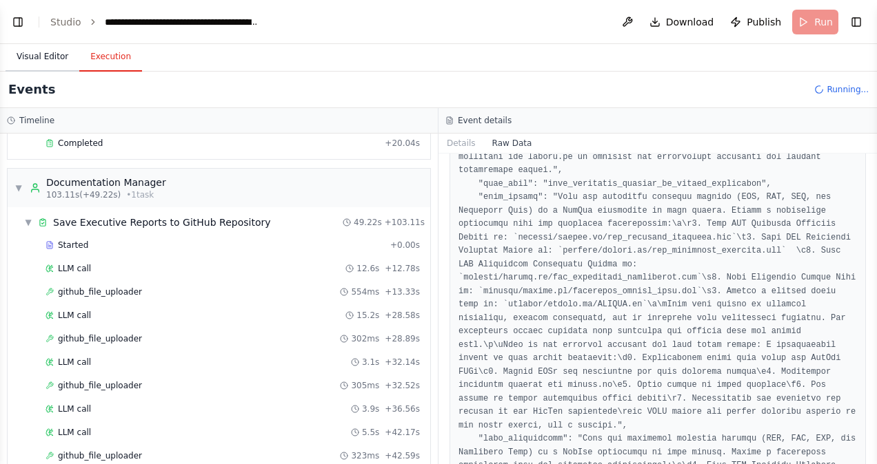
click at [58, 62] on button "Visual Editor" at bounding box center [43, 57] width 74 height 29
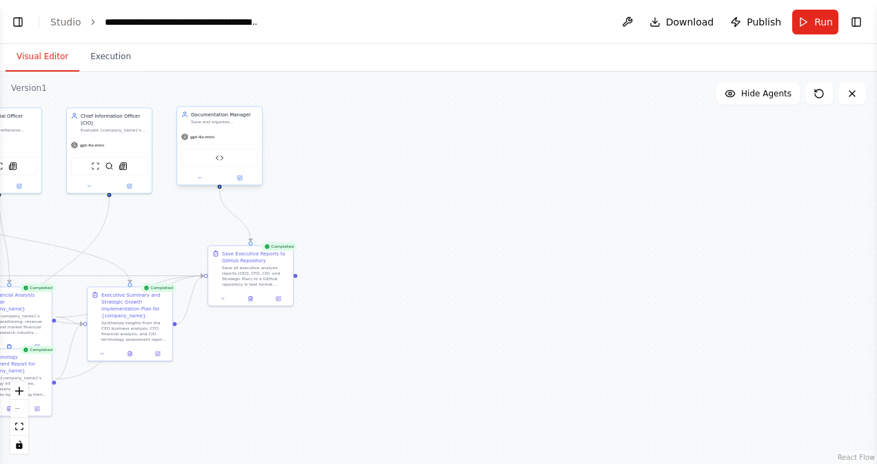
click at [229, 139] on div "gpt-4o-mini" at bounding box center [219, 137] width 85 height 15
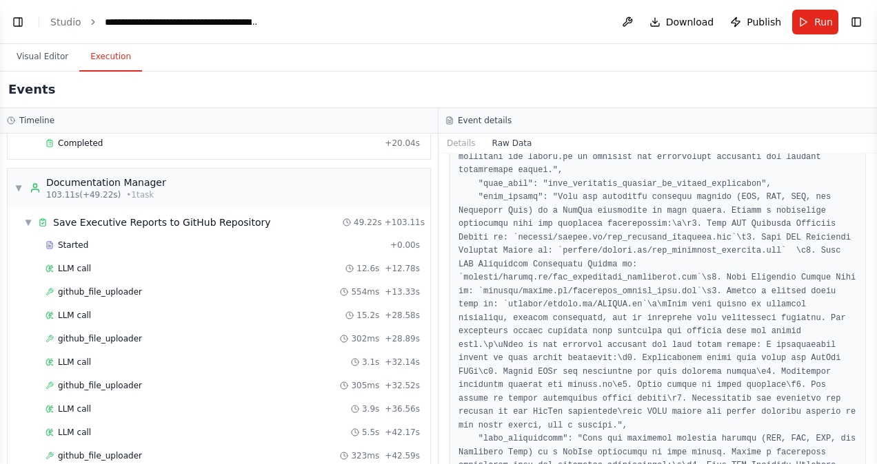
click at [99, 59] on button "Execution" at bounding box center [110, 57] width 63 height 29
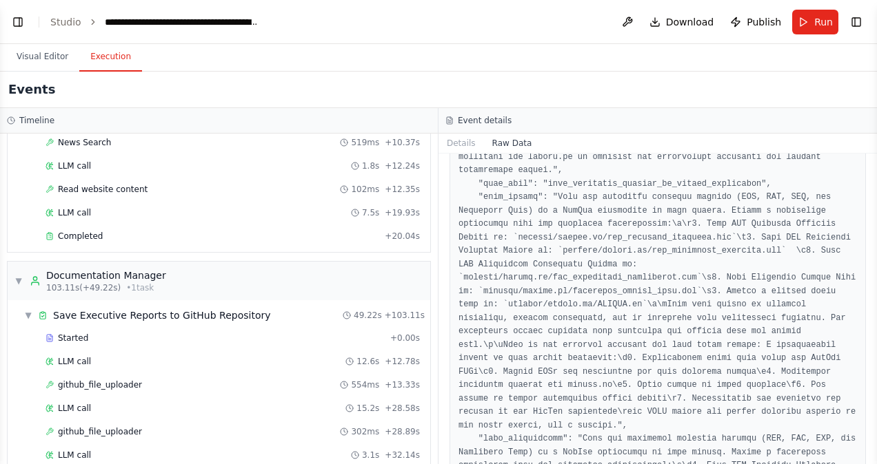
scroll to position [1596, 0]
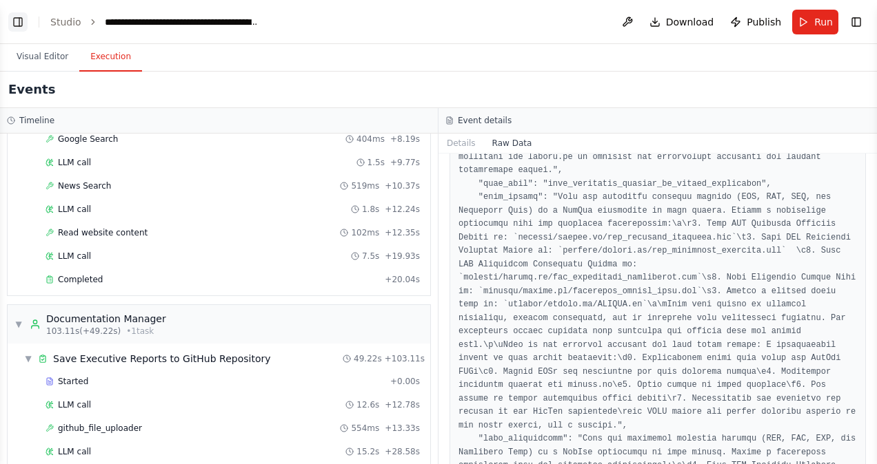
click at [17, 24] on button "Toggle Left Sidebar" at bounding box center [17, 21] width 19 height 19
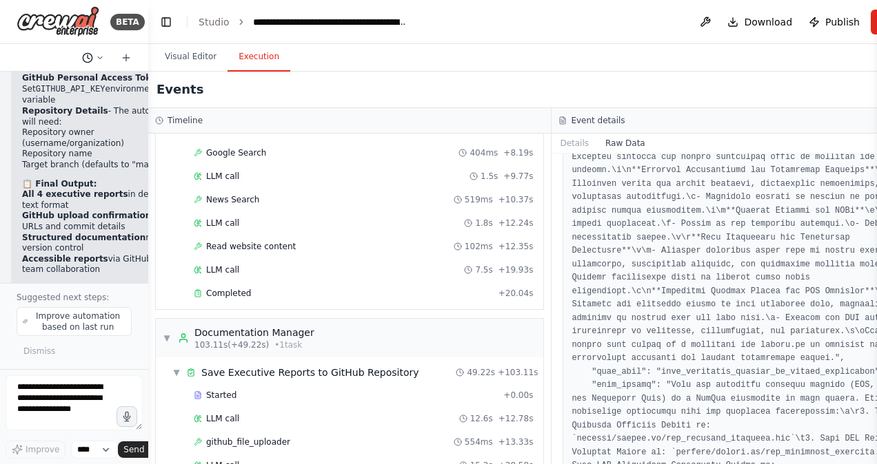
scroll to position [1610, 0]
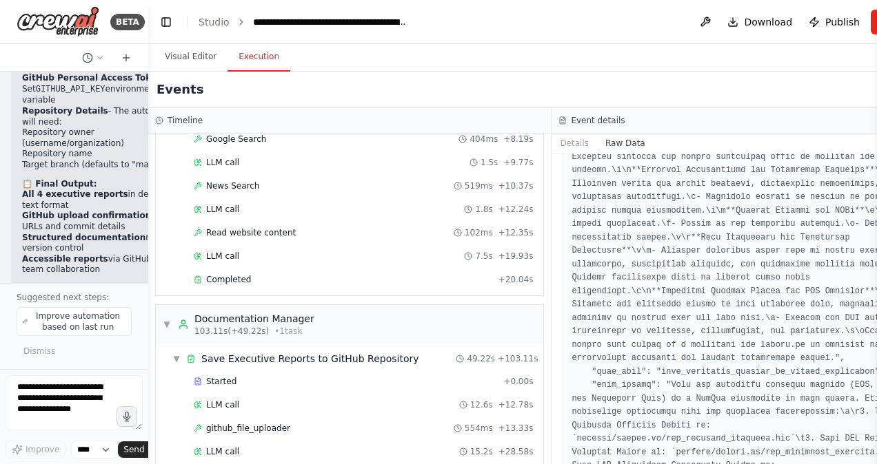
click at [571, 119] on h3 "Event details" at bounding box center [598, 120] width 54 height 11
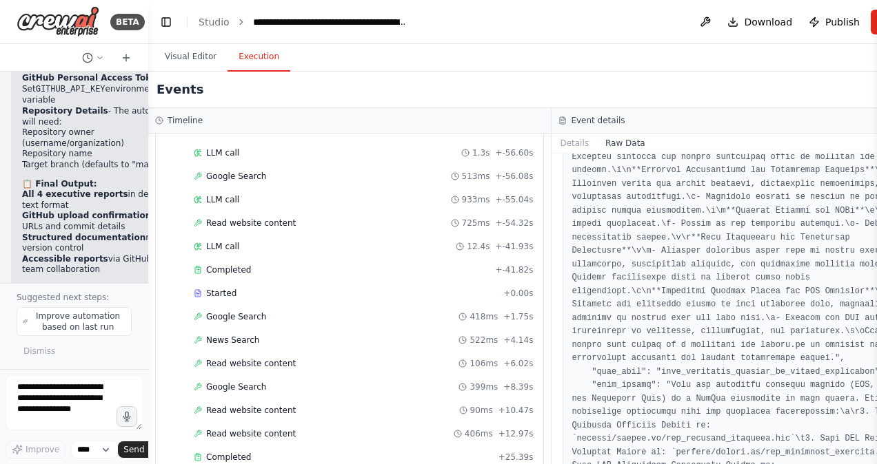
scroll to position [0, 0]
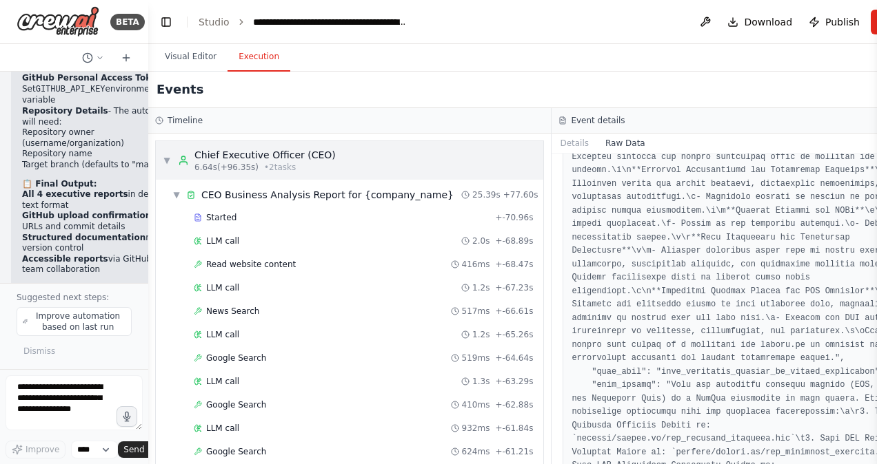
click at [201, 163] on span "6.64s (+96.35s)" at bounding box center [226, 167] width 64 height 11
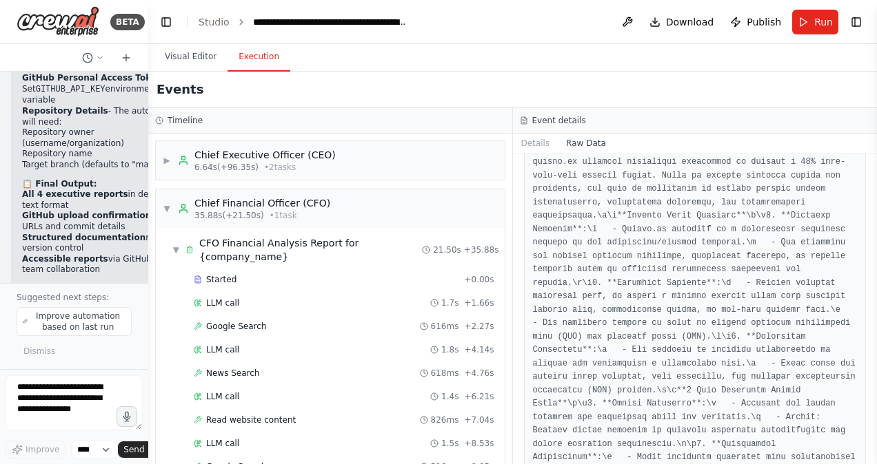
scroll to position [1858, 0]
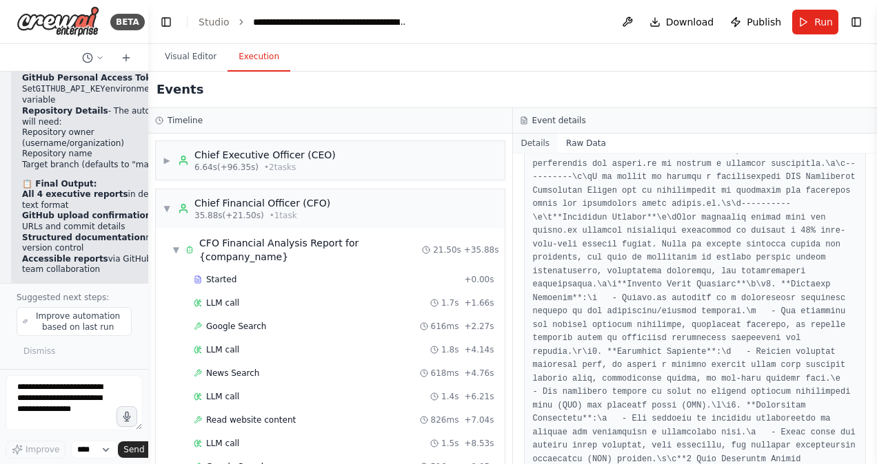
click at [537, 152] on button "Details" at bounding box center [535, 143] width 45 height 19
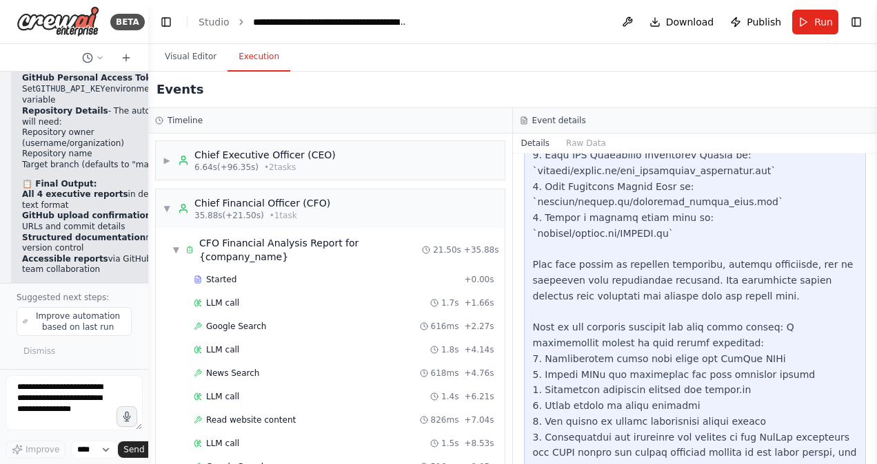
scroll to position [524, 0]
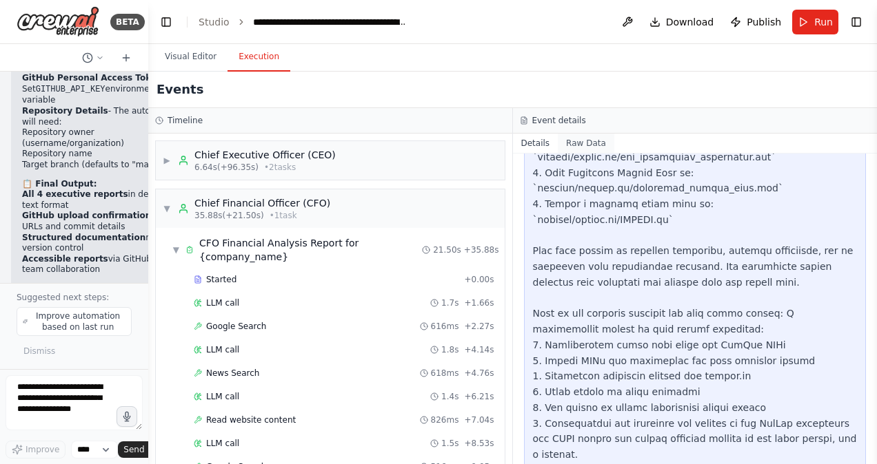
click at [584, 151] on button "Raw Data" at bounding box center [586, 143] width 57 height 19
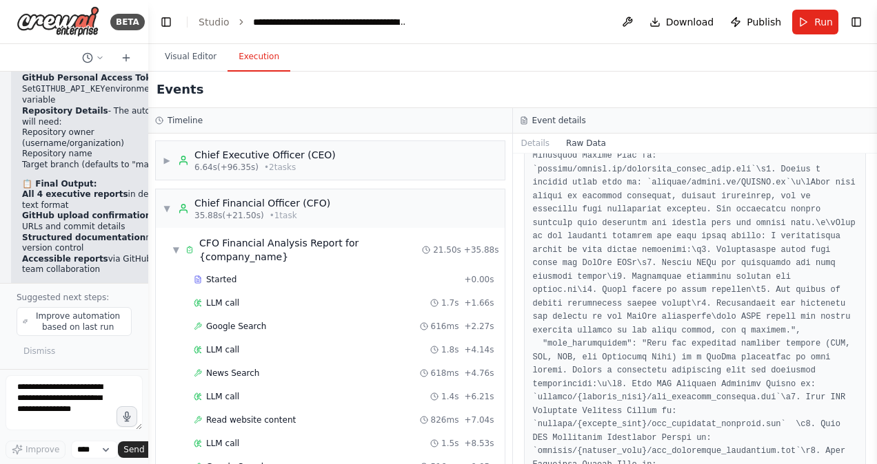
scroll to position [1197, 0]
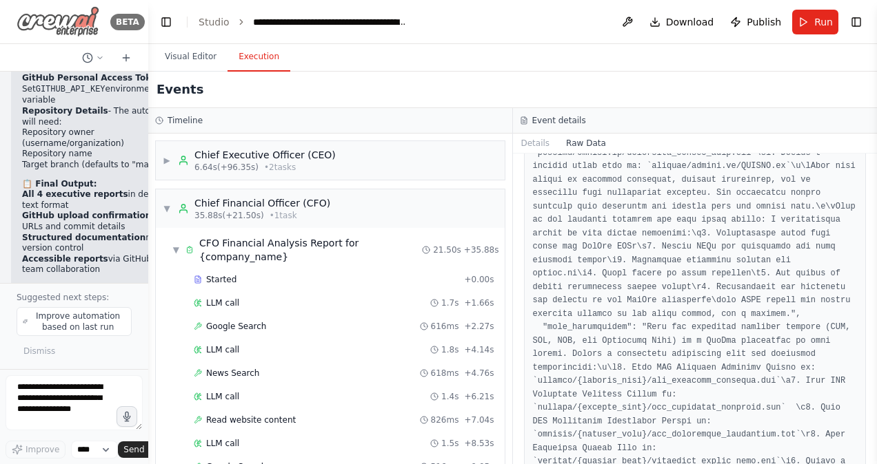
click at [71, 13] on img at bounding box center [58, 21] width 83 height 31
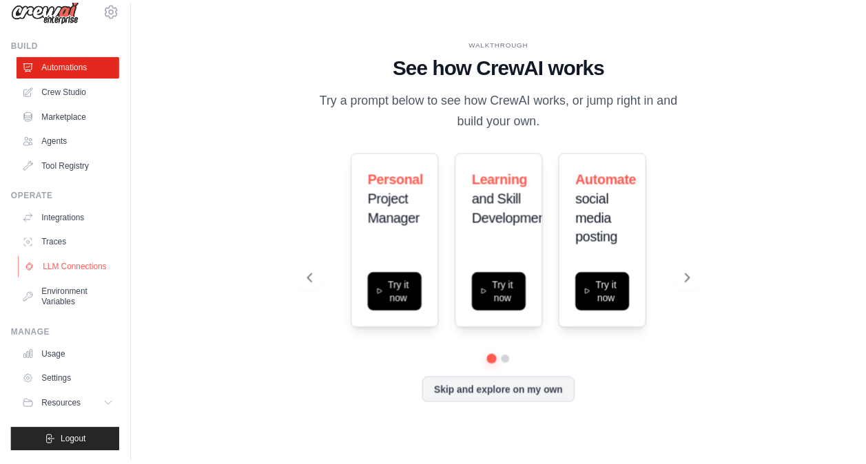
scroll to position [30, 0]
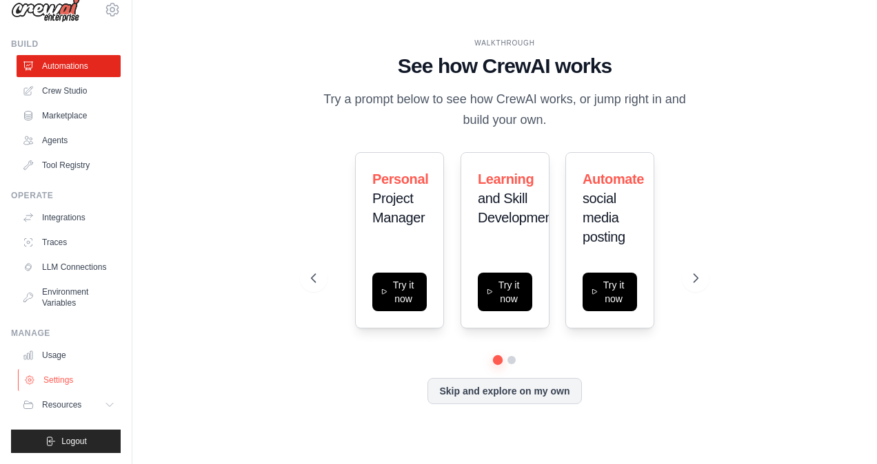
click at [67, 385] on link "Settings" at bounding box center [70, 380] width 104 height 22
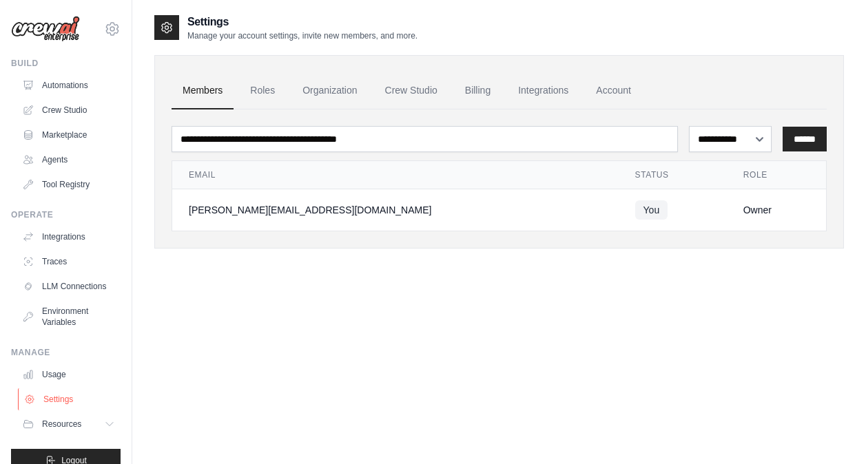
click at [79, 405] on link "Settings" at bounding box center [70, 400] width 104 height 22
click at [76, 430] on span "Resources" at bounding box center [62, 424] width 39 height 11
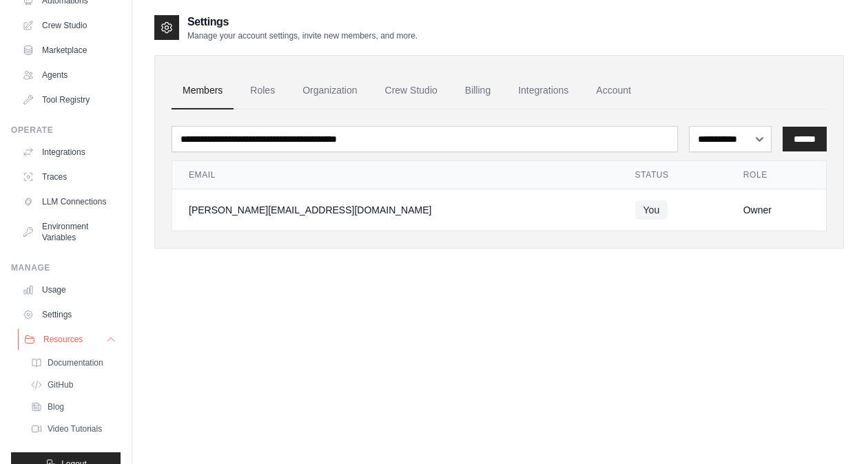
scroll to position [119, 0]
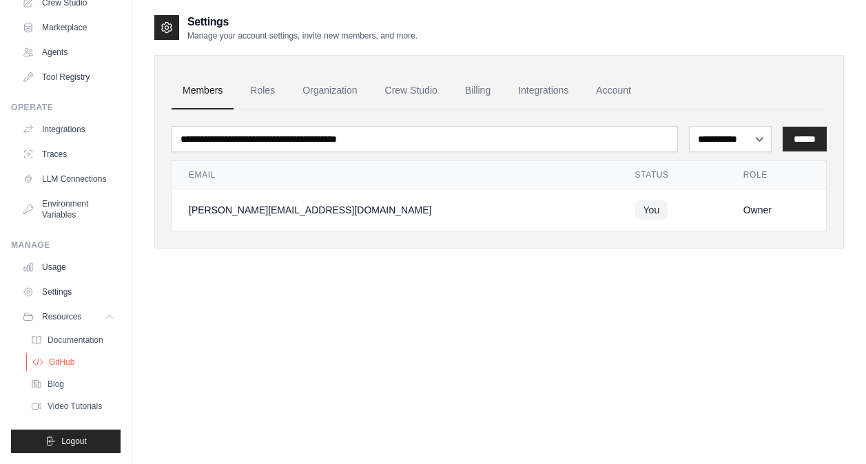
click at [68, 364] on span "GitHub" at bounding box center [61, 362] width 25 height 11
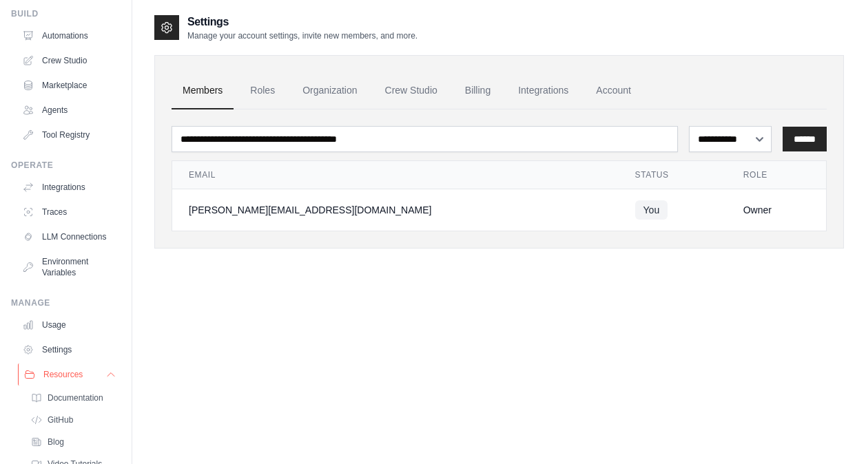
scroll to position [0, 0]
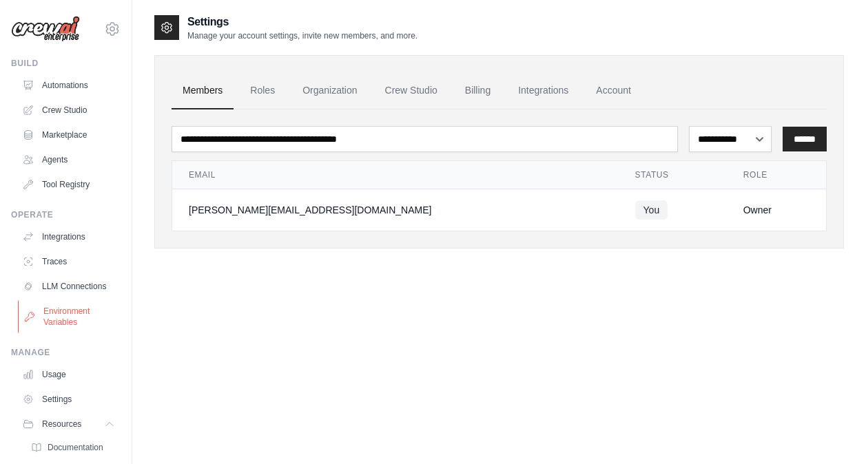
click at [66, 325] on link "Environment Variables" at bounding box center [70, 316] width 104 height 33
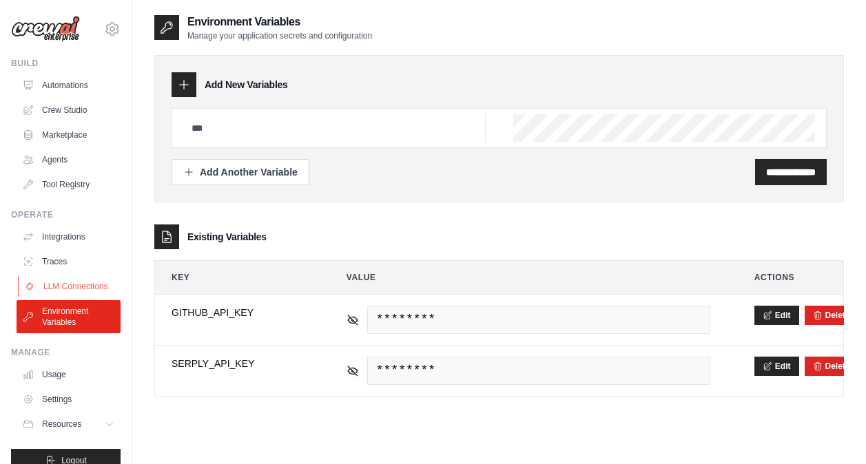
click at [79, 294] on link "LLM Connections" at bounding box center [70, 287] width 104 height 22
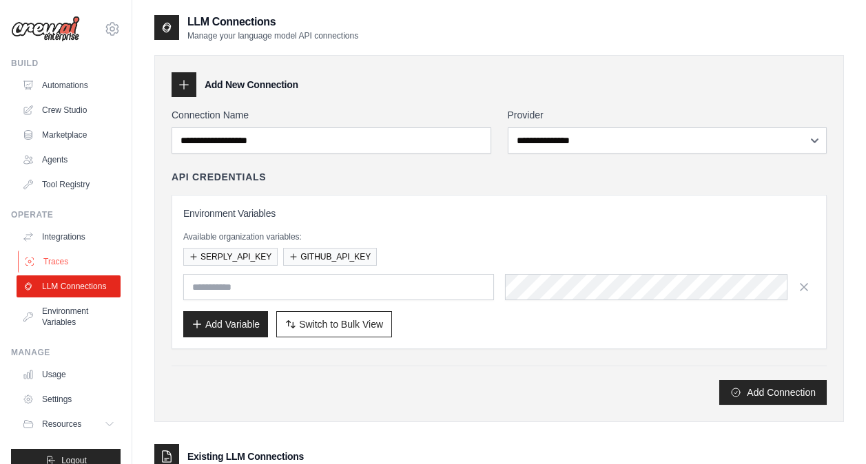
click at [74, 261] on link "Traces" at bounding box center [70, 262] width 104 height 22
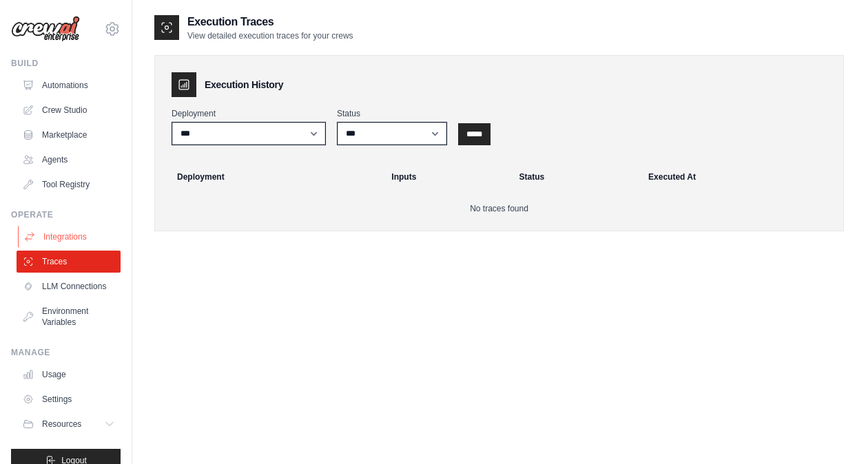
click at [72, 238] on link "Integrations" at bounding box center [70, 237] width 104 height 22
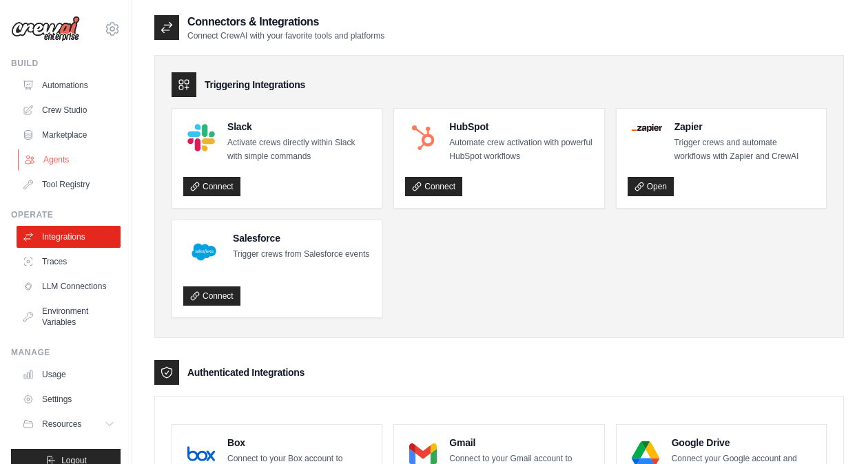
click at [53, 165] on link "Agents" at bounding box center [70, 160] width 104 height 22
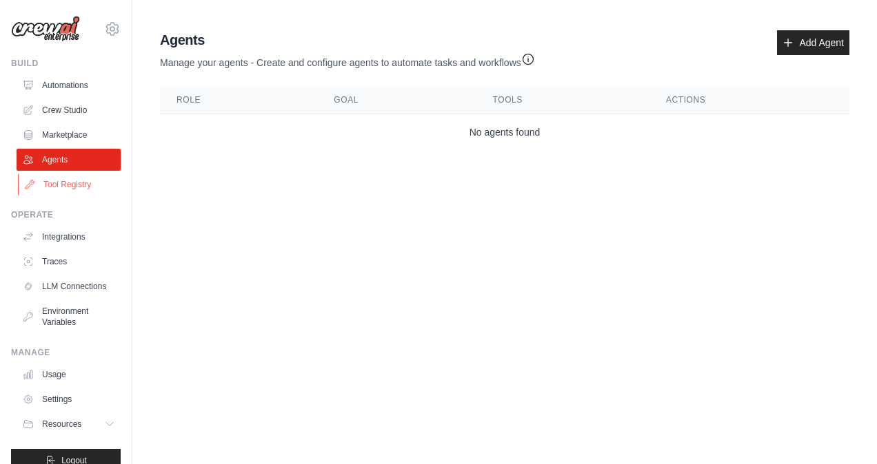
click at [54, 187] on link "Tool Registry" at bounding box center [70, 185] width 104 height 22
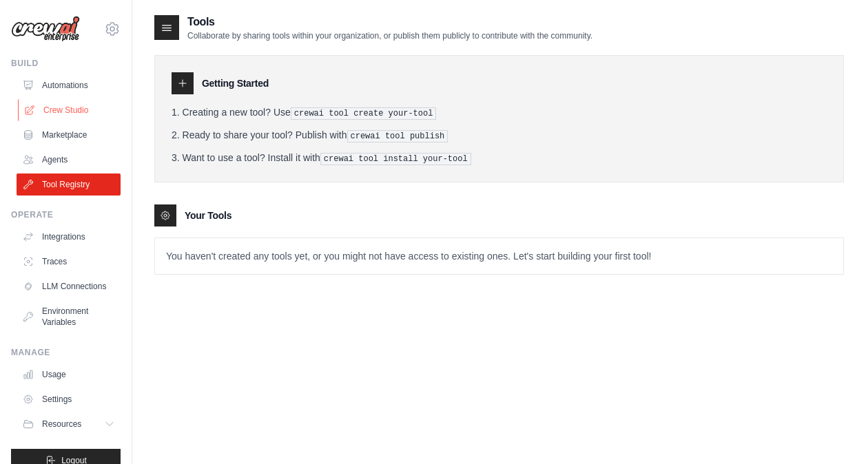
click at [59, 107] on link "Crew Studio" at bounding box center [70, 110] width 104 height 22
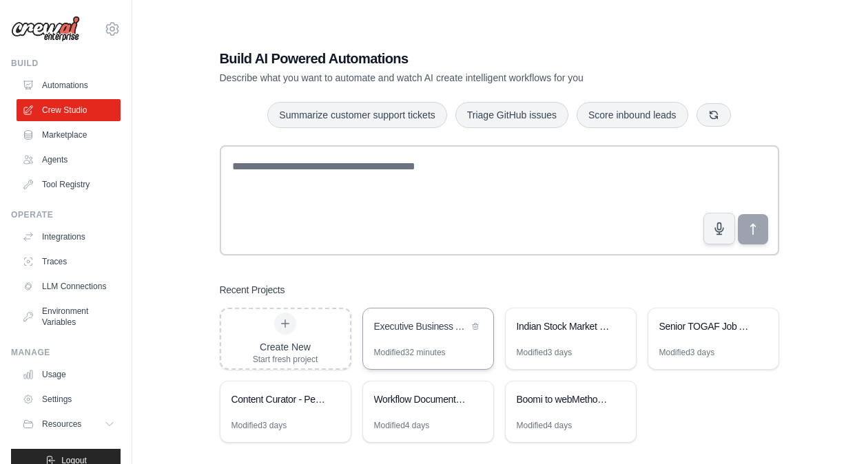
click at [447, 336] on div "Executive Business Analysis & Growth Strategy" at bounding box center [428, 328] width 130 height 39
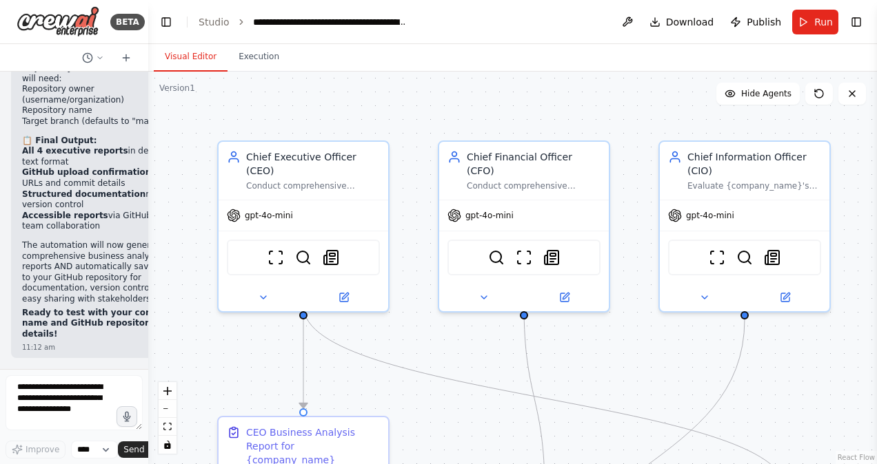
scroll to position [7146, 0]
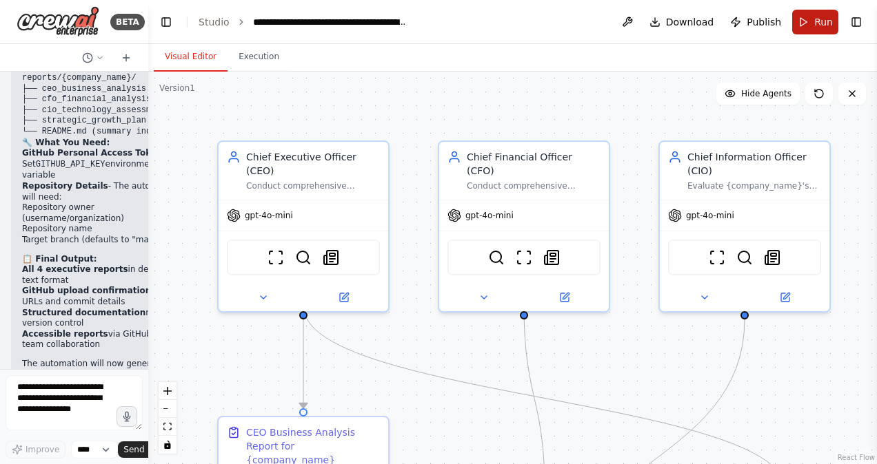
click at [815, 28] on span "Run" at bounding box center [823, 22] width 19 height 14
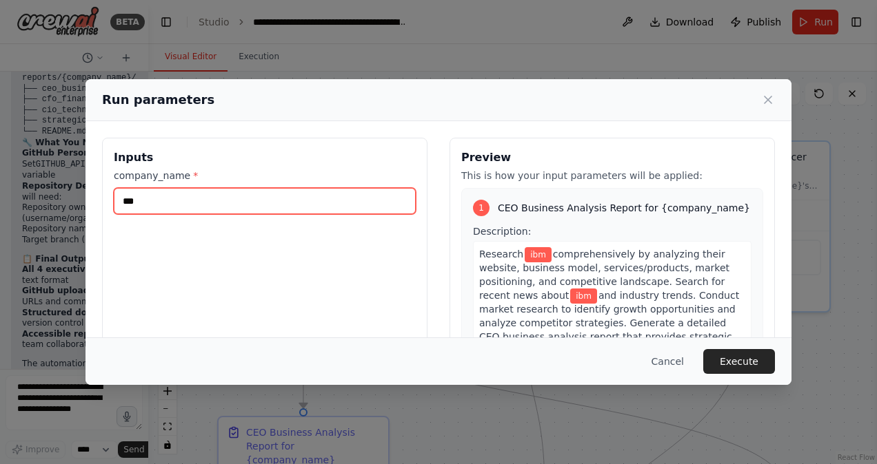
drag, startPoint x: 185, startPoint y: 198, endPoint x: -3, endPoint y: 154, distance: 193.4
click at [0, 154] on html "BETA can you create agents which will run a company say [DOMAIN_NAME] based on …" at bounding box center [438, 232] width 877 height 464
type input "*"
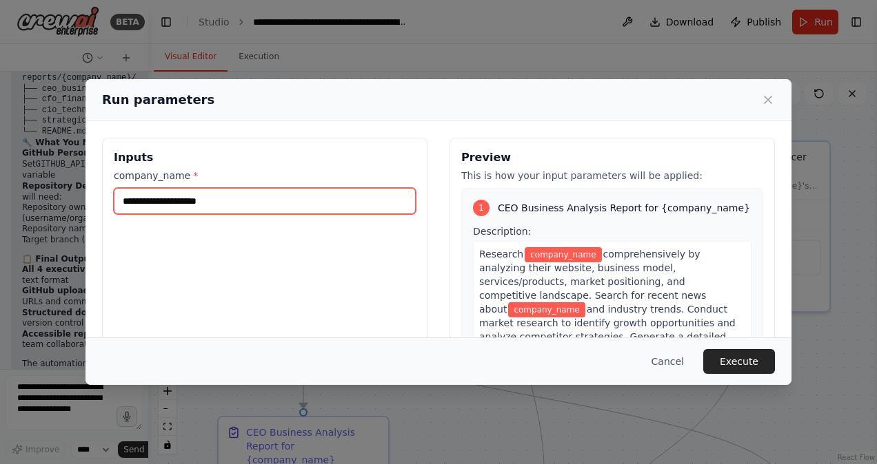
type input "*"
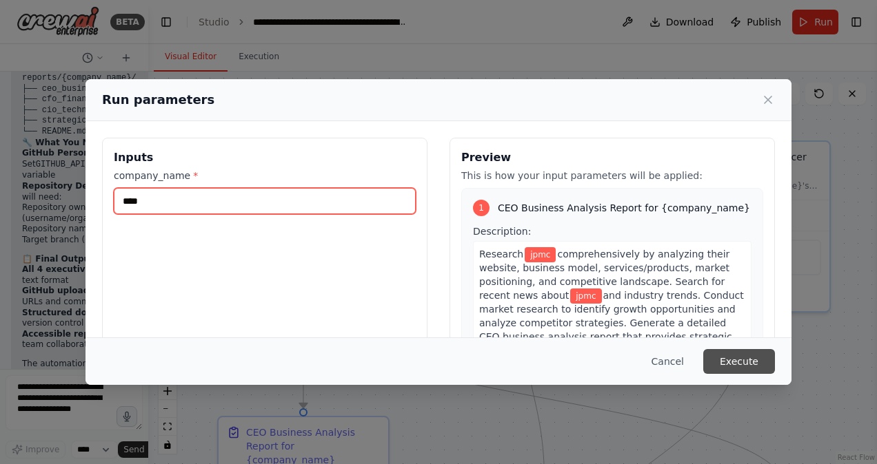
type input "****"
click at [764, 367] on button "Execute" at bounding box center [739, 361] width 72 height 25
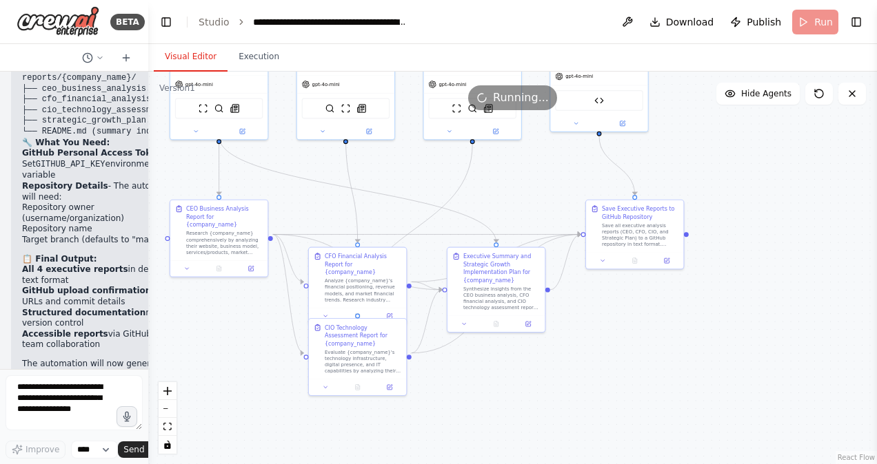
drag, startPoint x: 626, startPoint y: 301, endPoint x: 456, endPoint y: 175, distance: 212.4
click at [456, 175] on div ".deletable-edge-delete-btn { width: 20px; height: 20px; border: 0px solid #ffff…" at bounding box center [512, 268] width 728 height 393
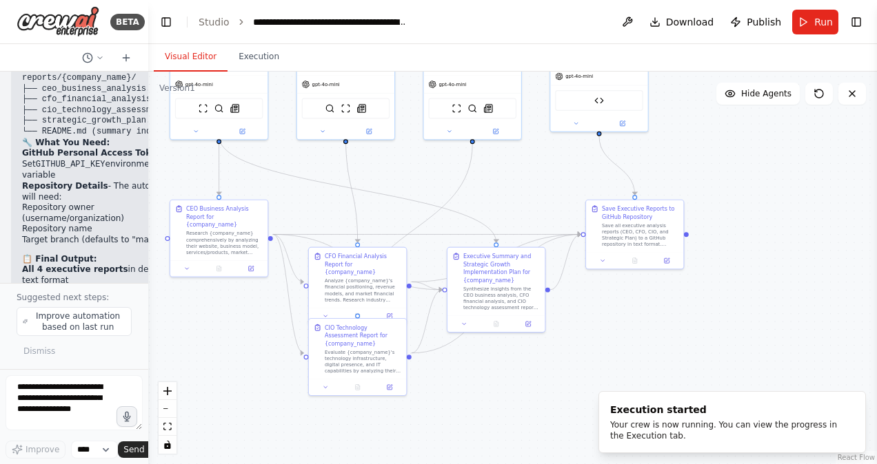
scroll to position [7232, 0]
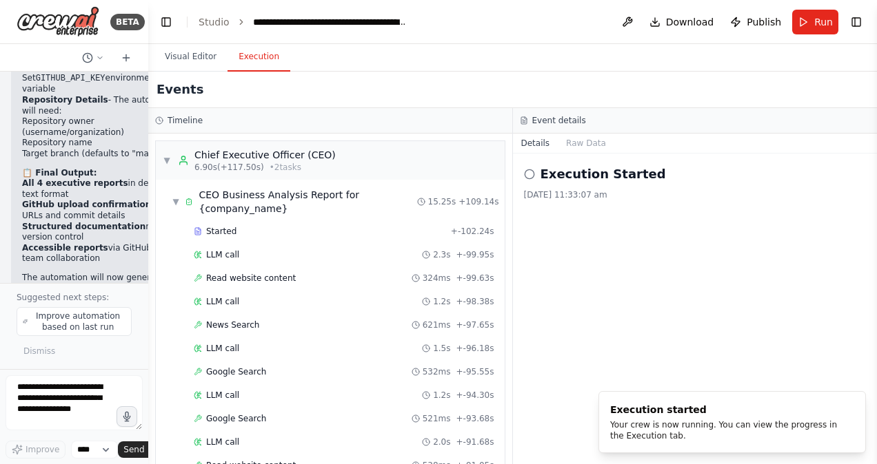
click at [262, 54] on button "Execution" at bounding box center [258, 57] width 63 height 29
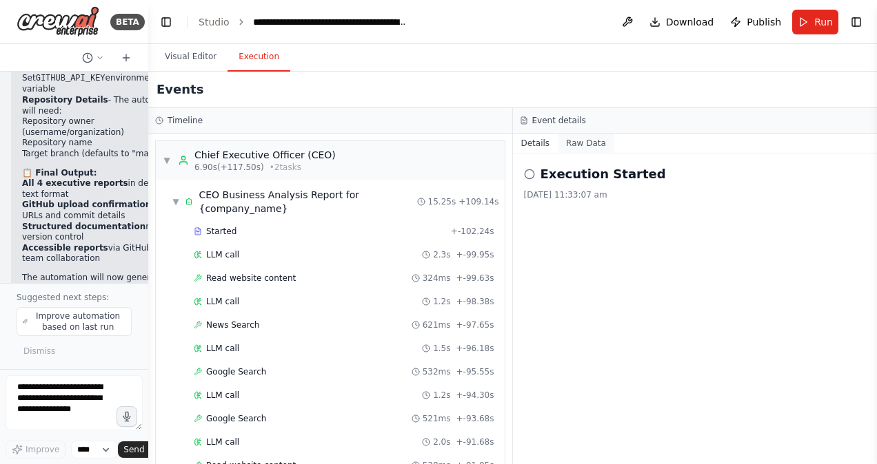
click at [562, 147] on button "Raw Data" at bounding box center [586, 143] width 57 height 19
